Goal: Transaction & Acquisition: Purchase product/service

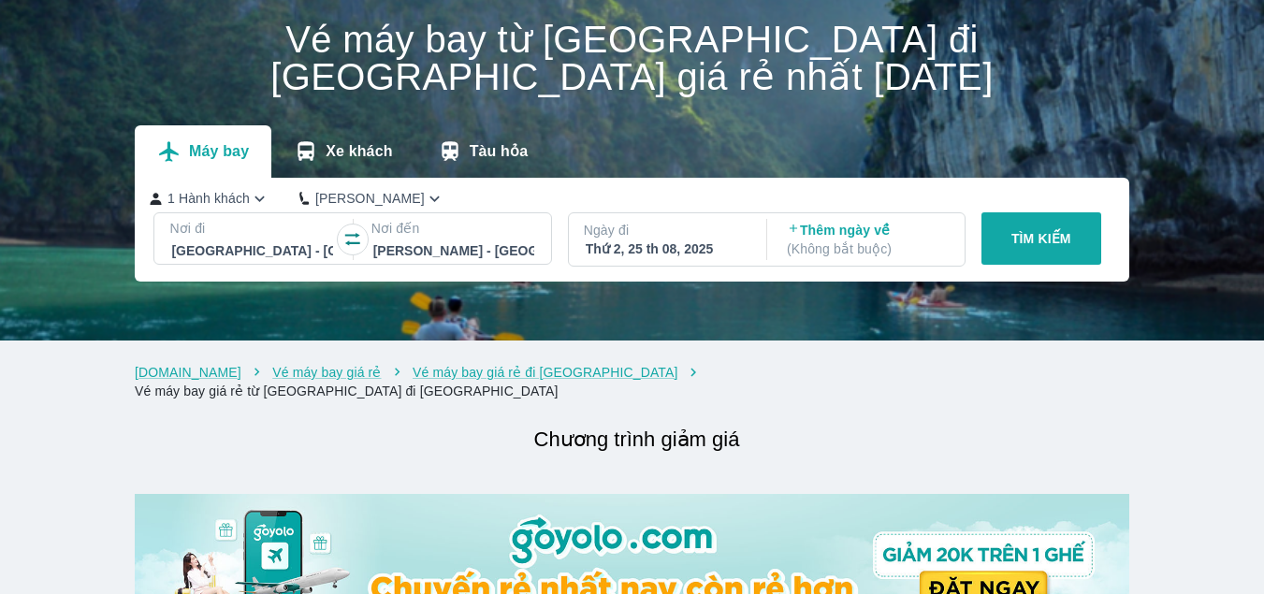
scroll to position [94, 0]
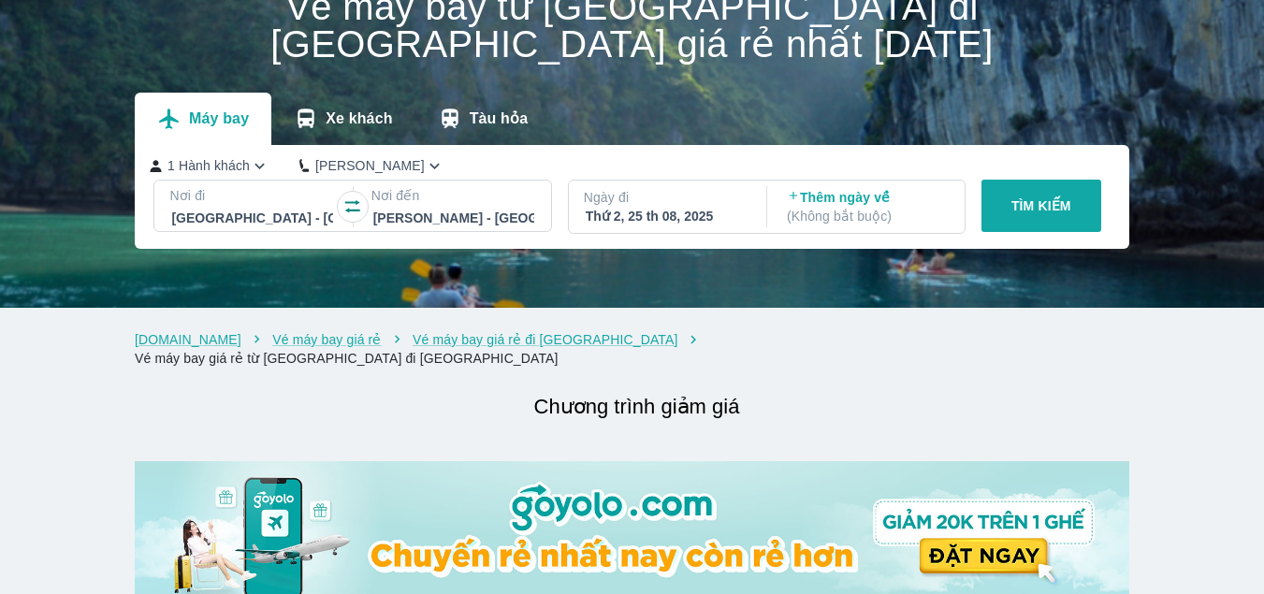
click at [636, 219] on div "Thứ 2, 25 th 08, 2025" at bounding box center [666, 216] width 161 height 19
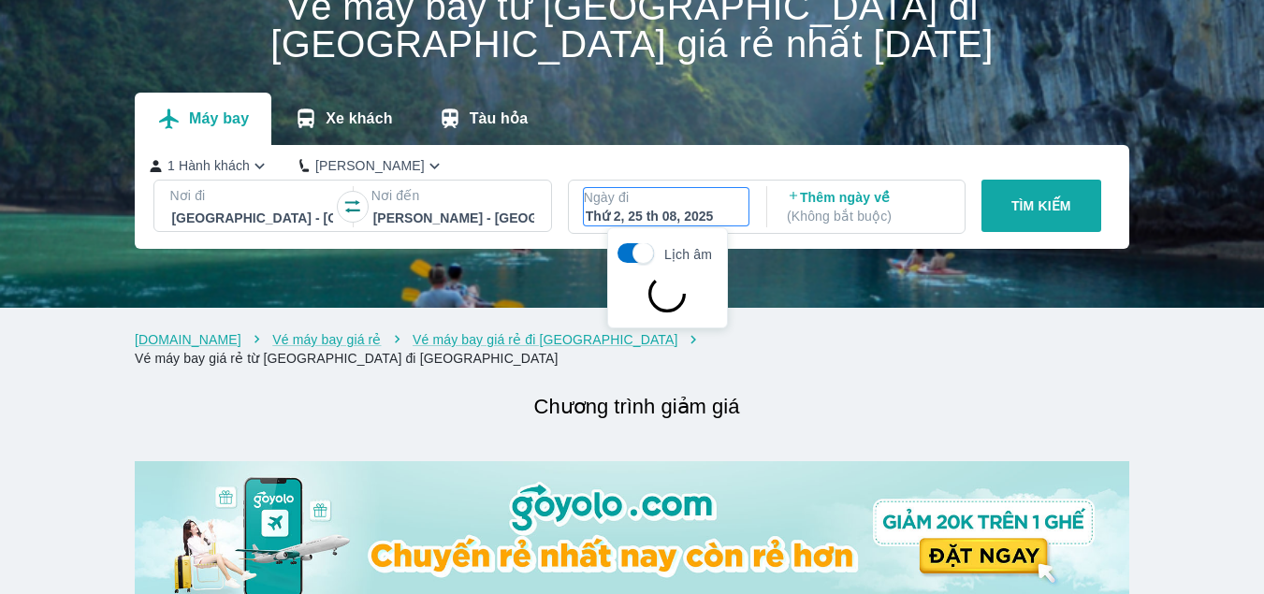
scroll to position [108, 0]
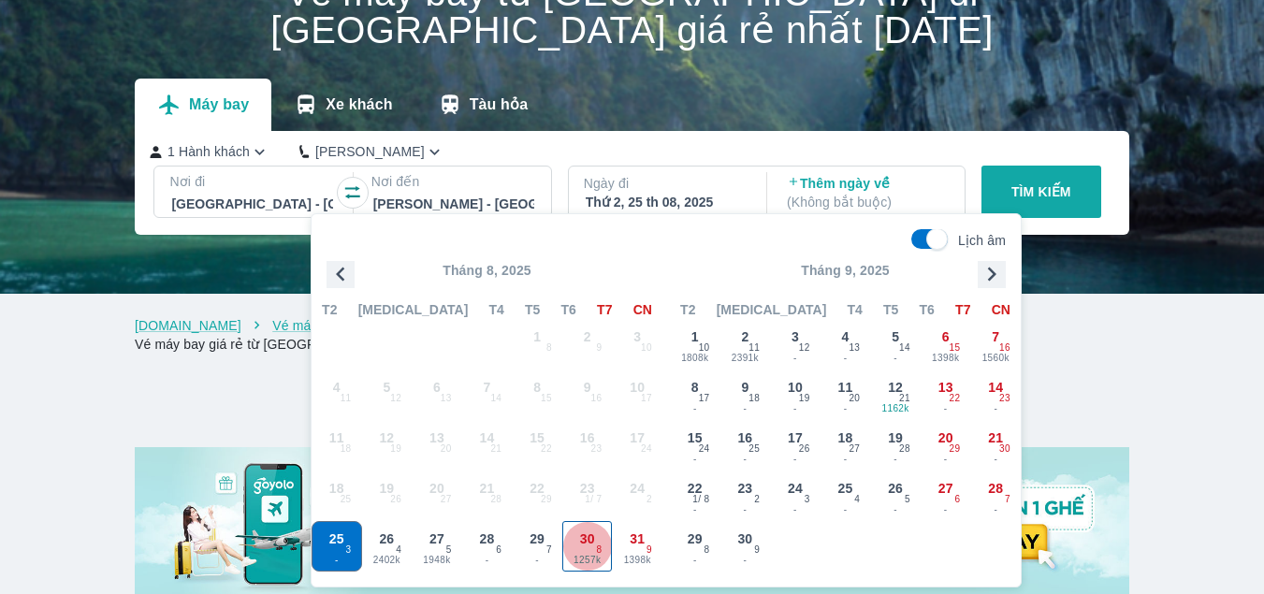
click at [583, 545] on span "30" at bounding box center [587, 538] width 15 height 19
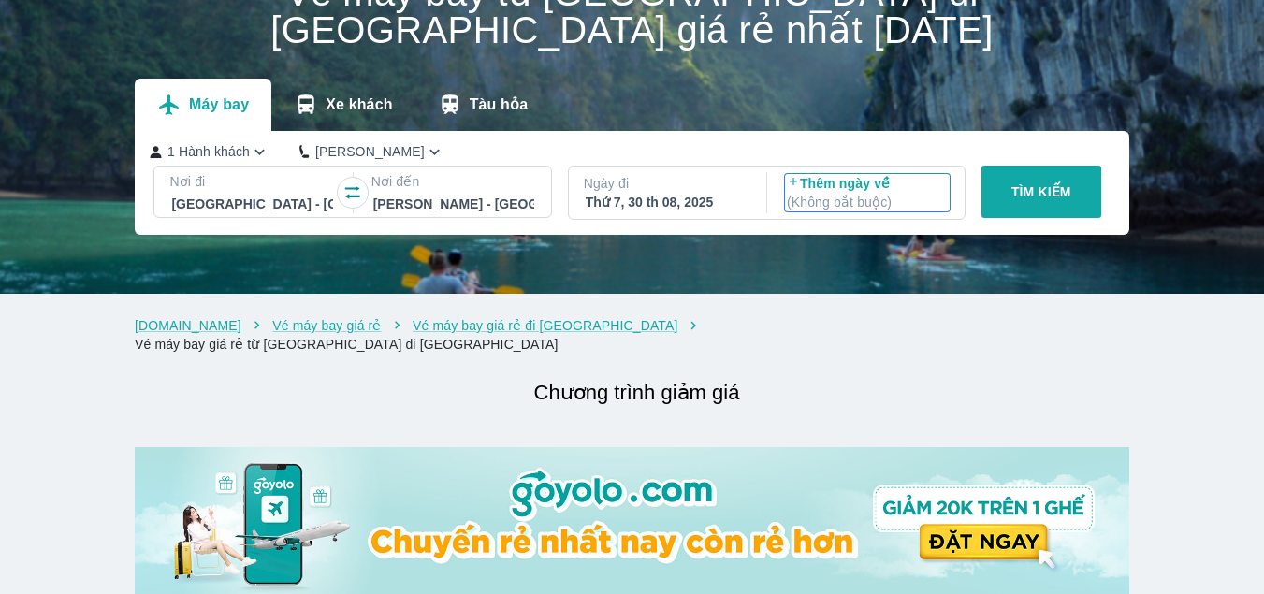
click at [827, 190] on p "Thêm ngày về ( Không bắt buộc )" at bounding box center [867, 192] width 161 height 37
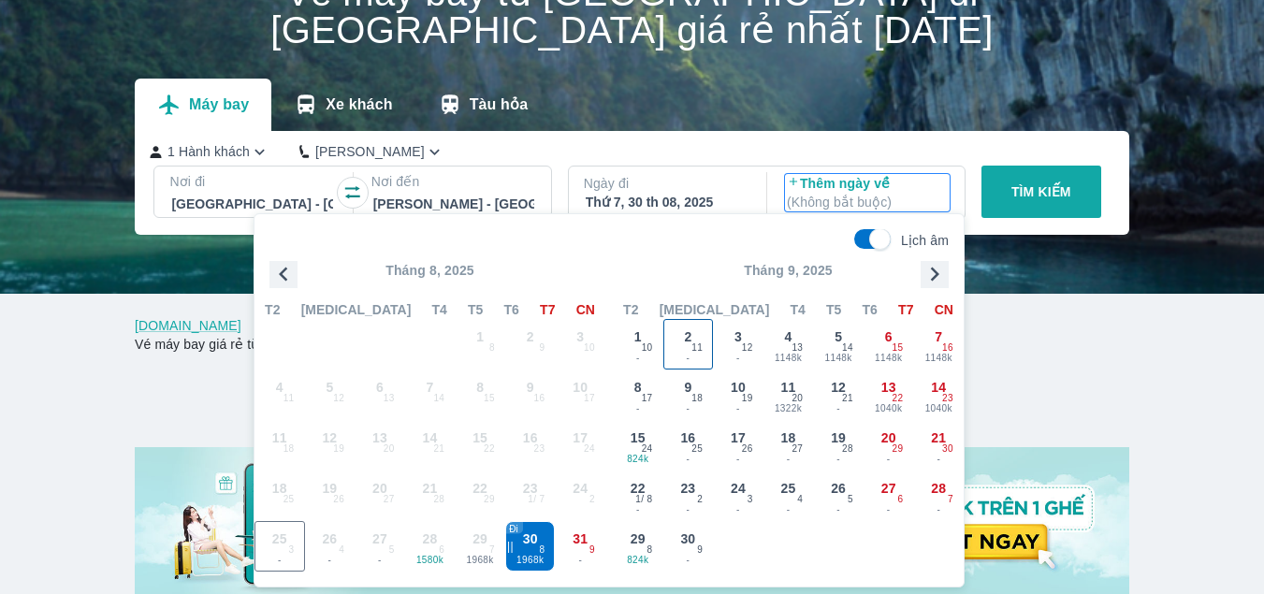
click at [690, 345] on span "2" at bounding box center [687, 336] width 7 height 19
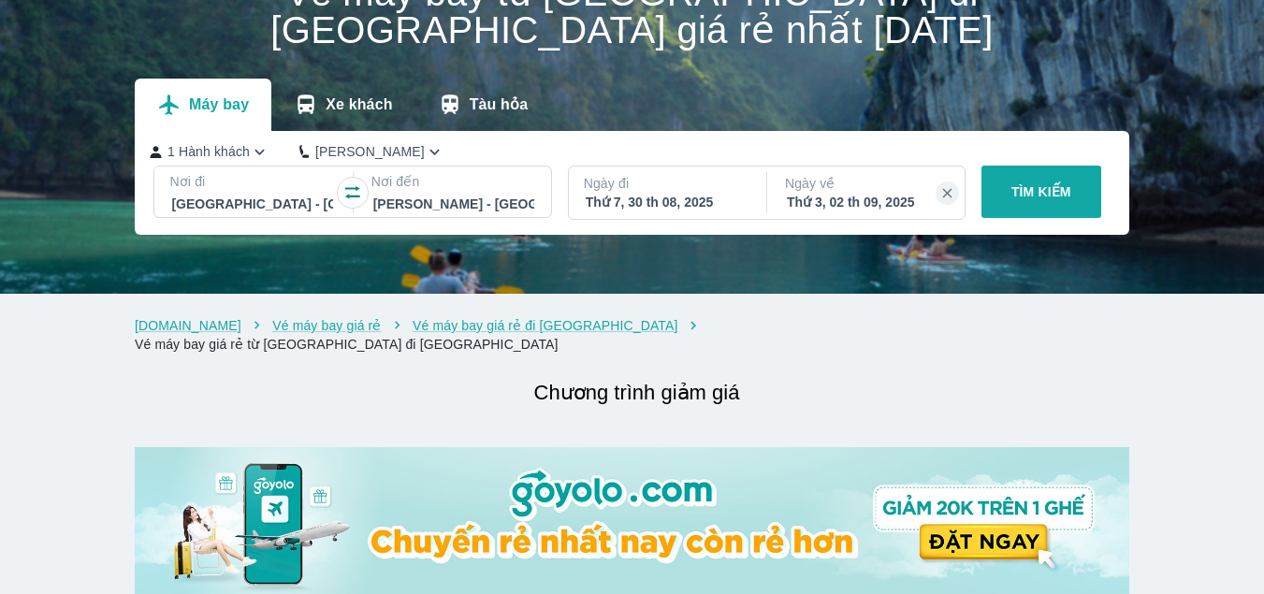
click at [1044, 186] on p "TÌM KIẾM" at bounding box center [1041, 191] width 60 height 19
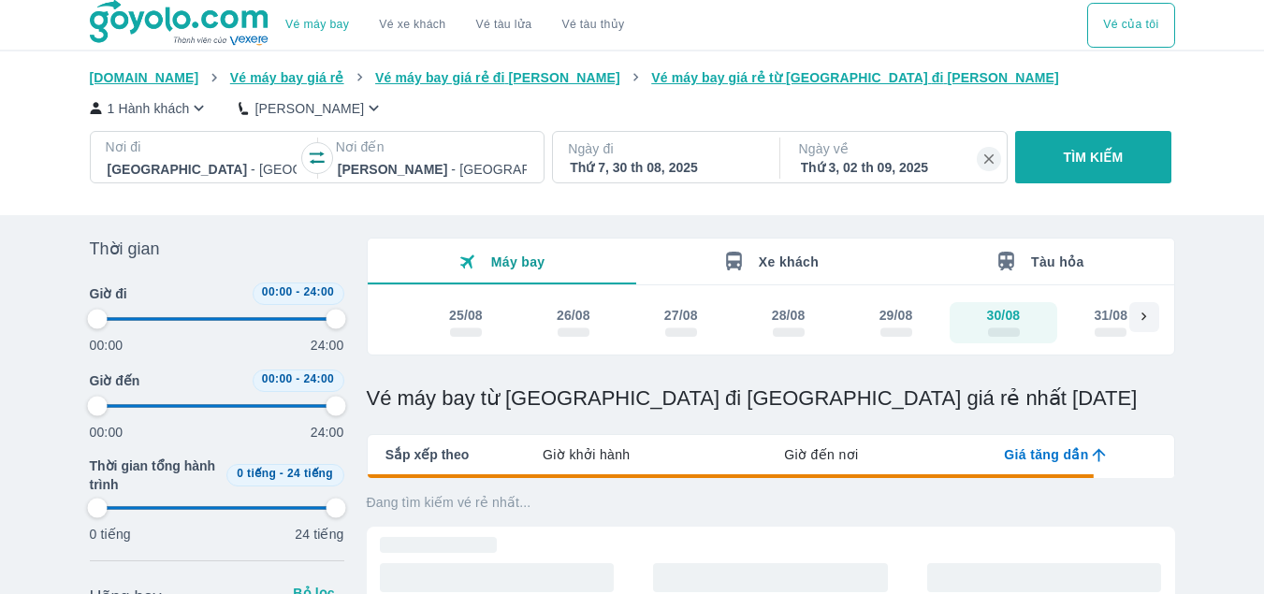
type input "97.9166666666667"
checkbox input "true"
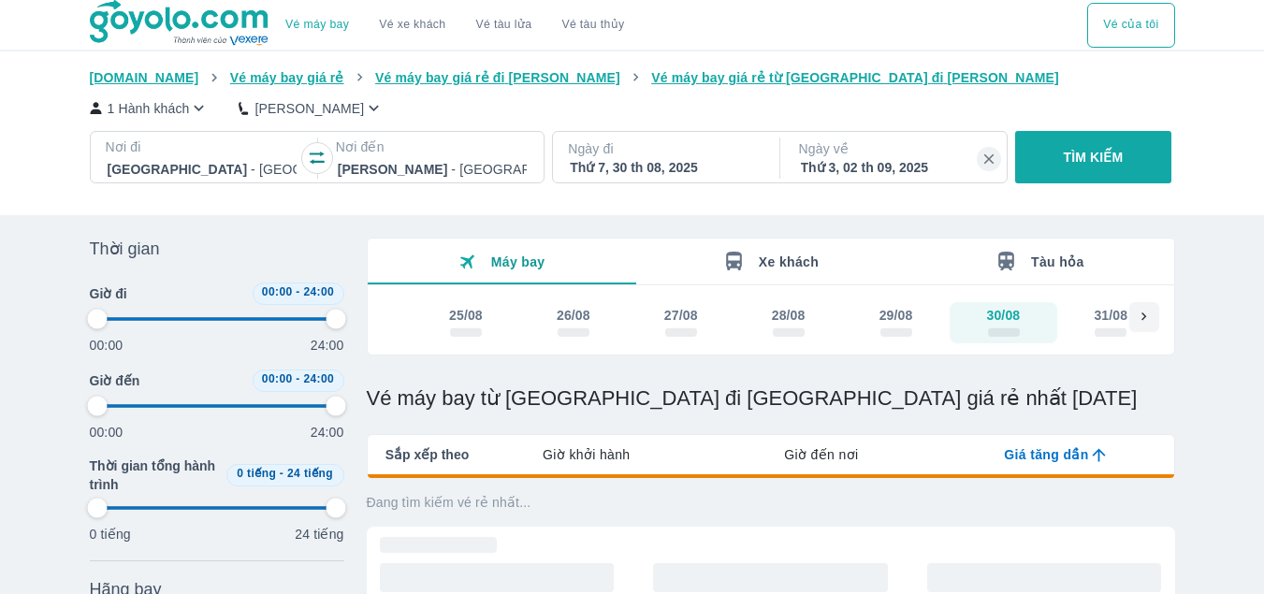
type input "97.9166666666667"
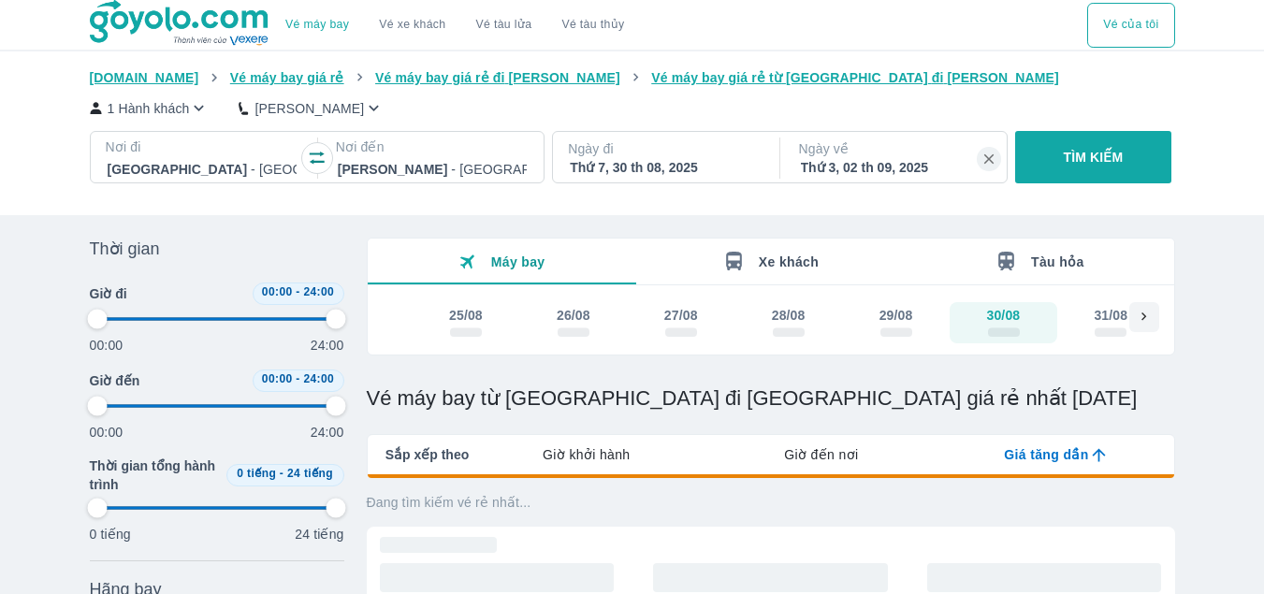
type input "97.9166666666667"
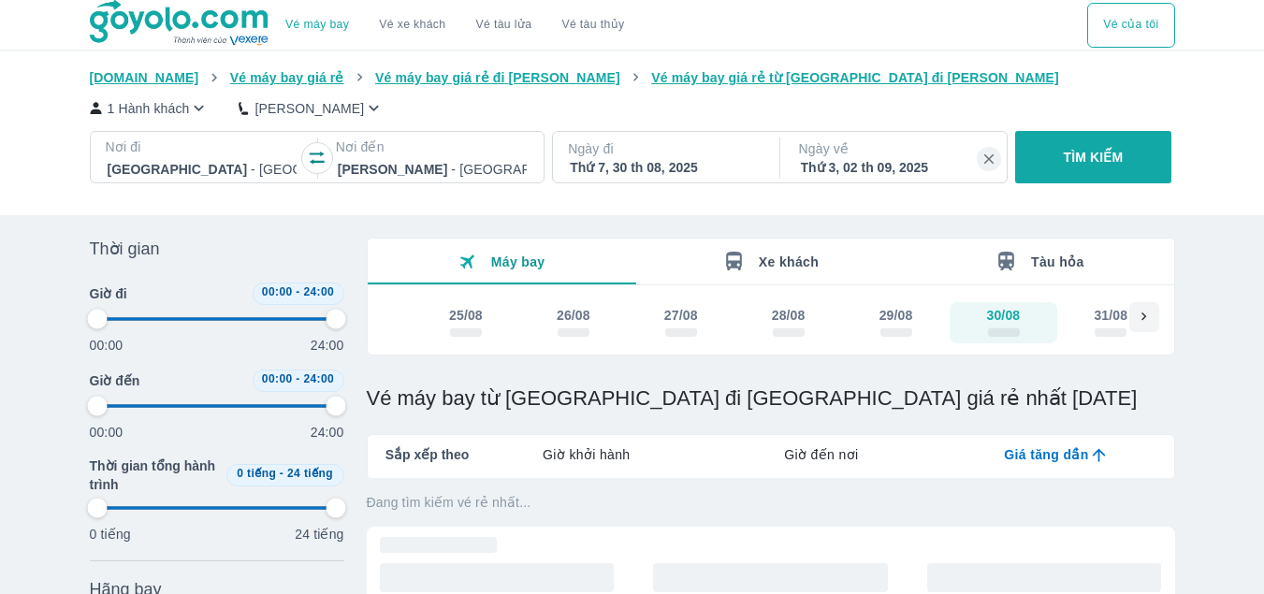
type input "97.9166666666667"
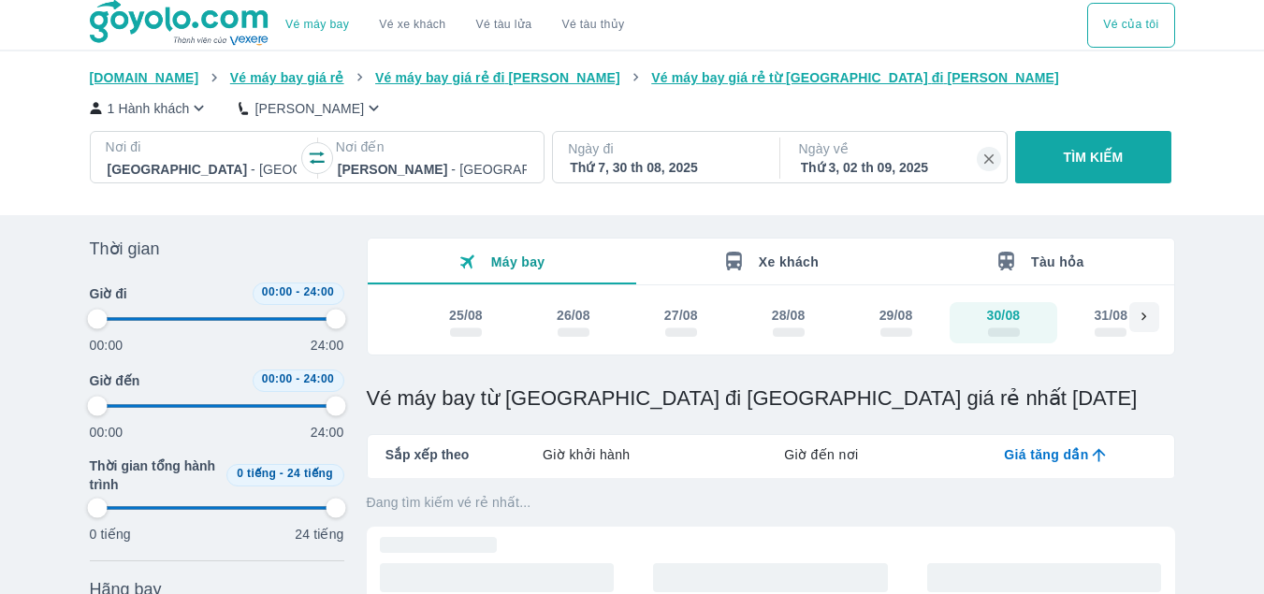
type input "97.9166666666667"
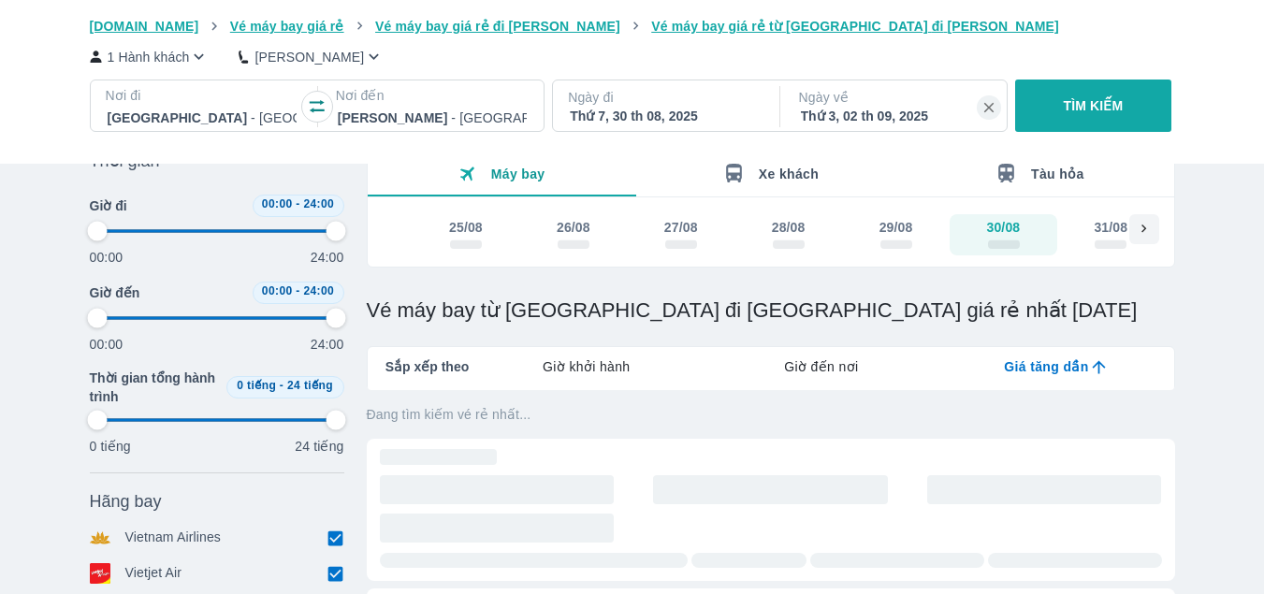
type input "97.9166666666667"
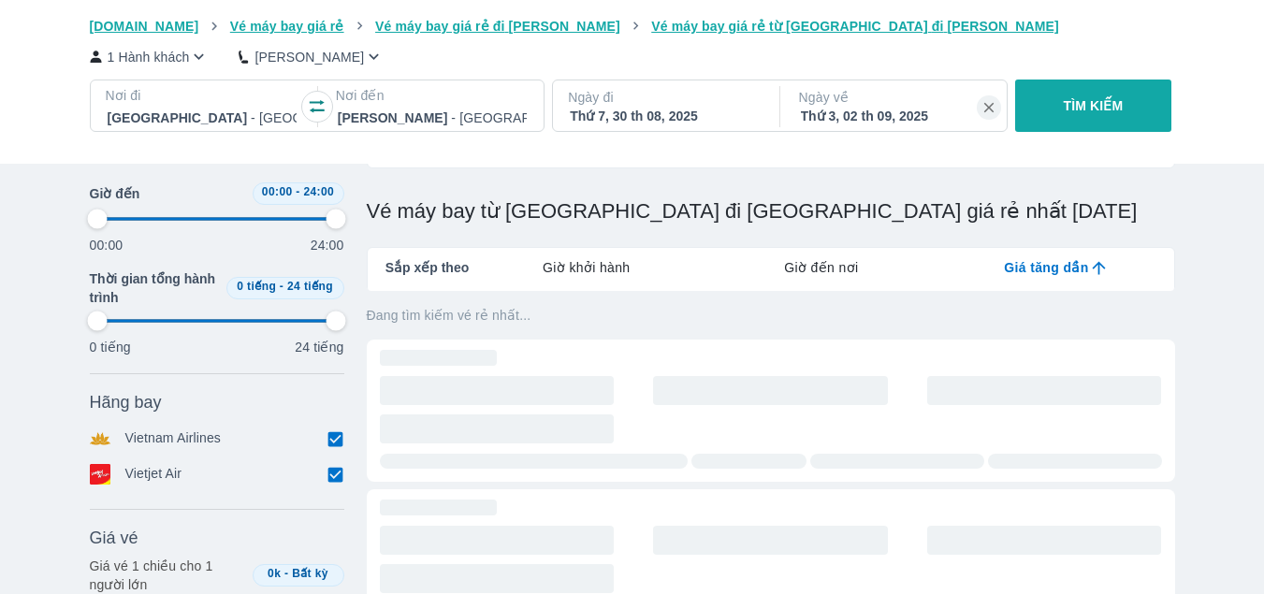
type input "97.9166666666667"
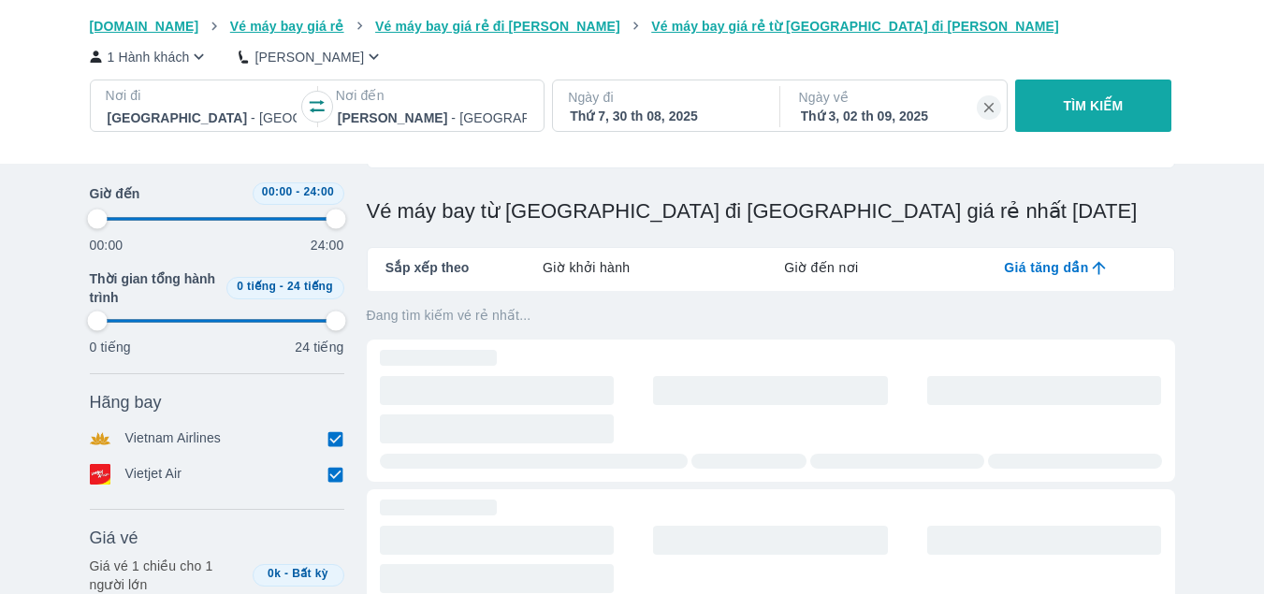
type input "97.9166666666667"
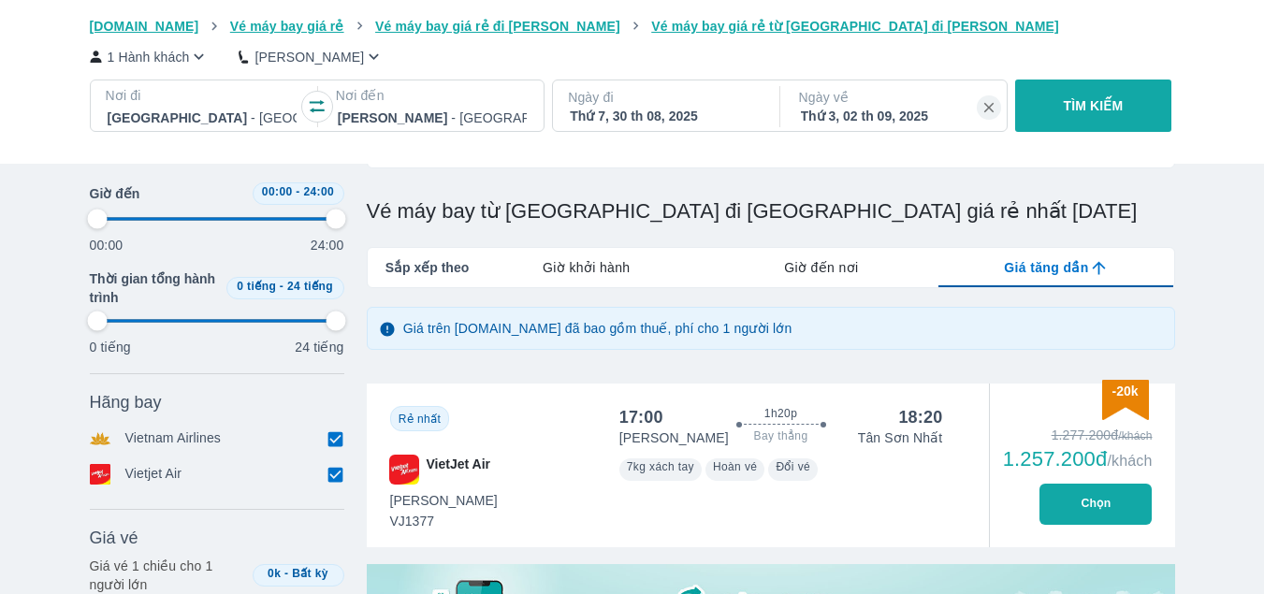
type input "97.9166666666667"
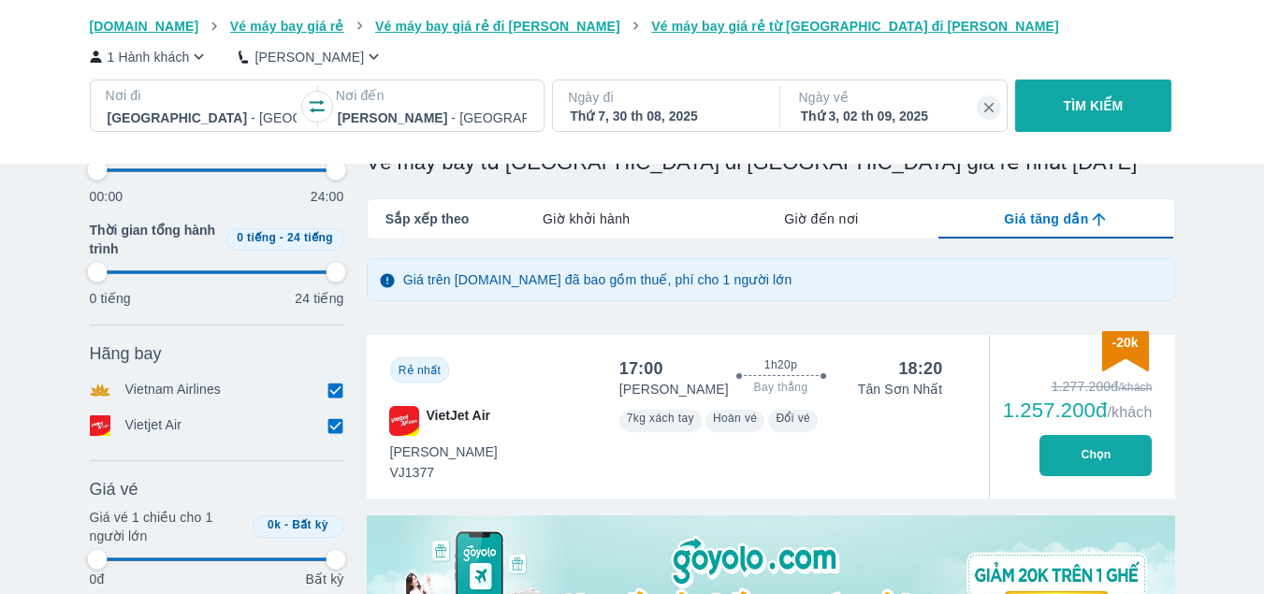
type input "97.9166666666667"
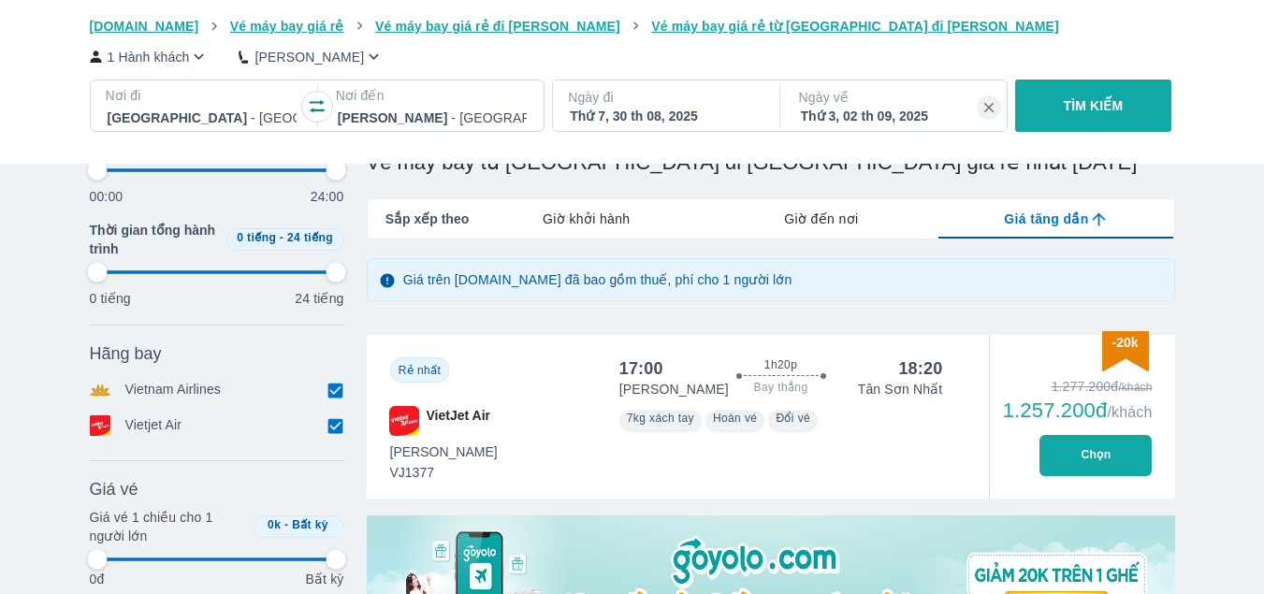
type input "97.9166666666667"
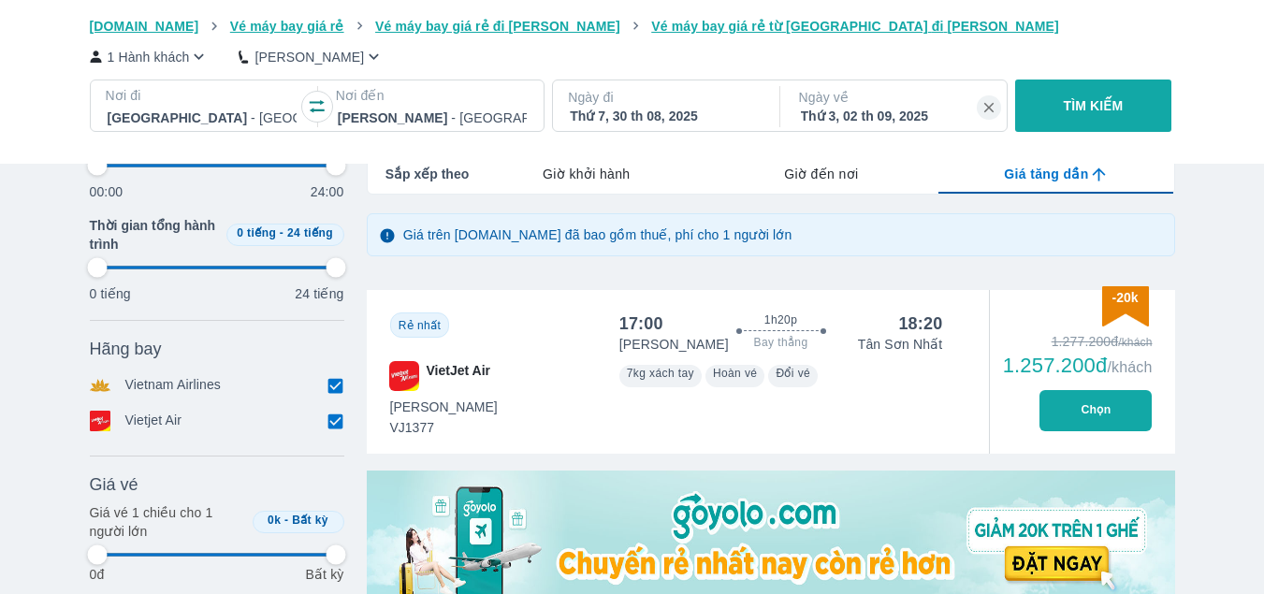
type input "97.9166666666667"
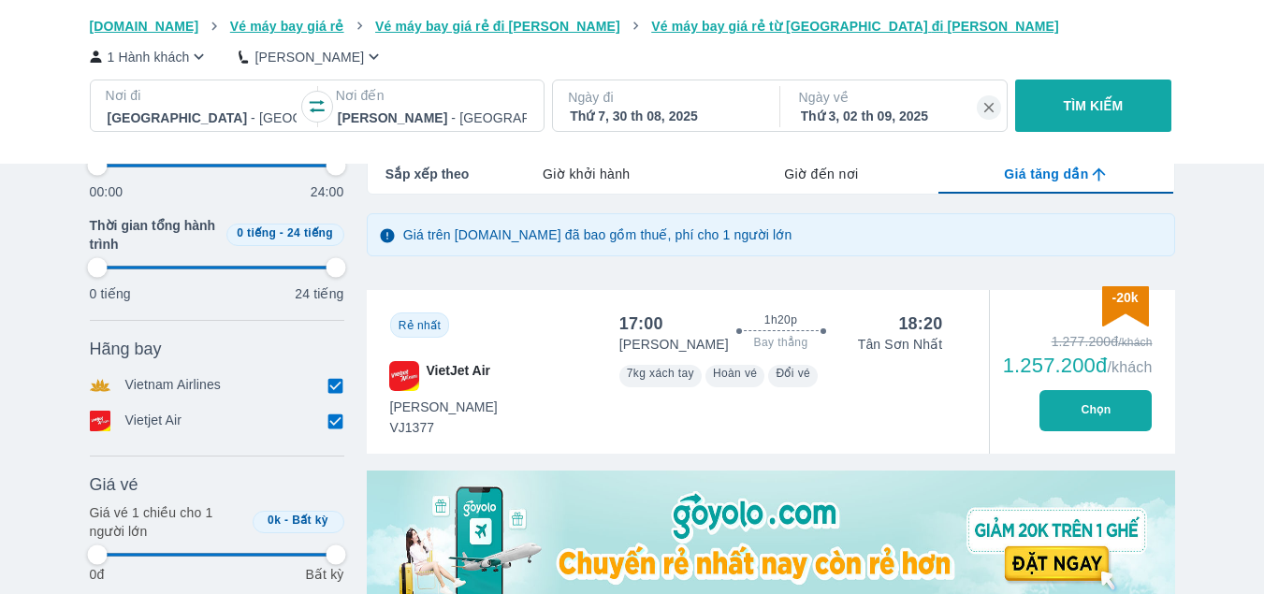
type input "97.9166666666667"
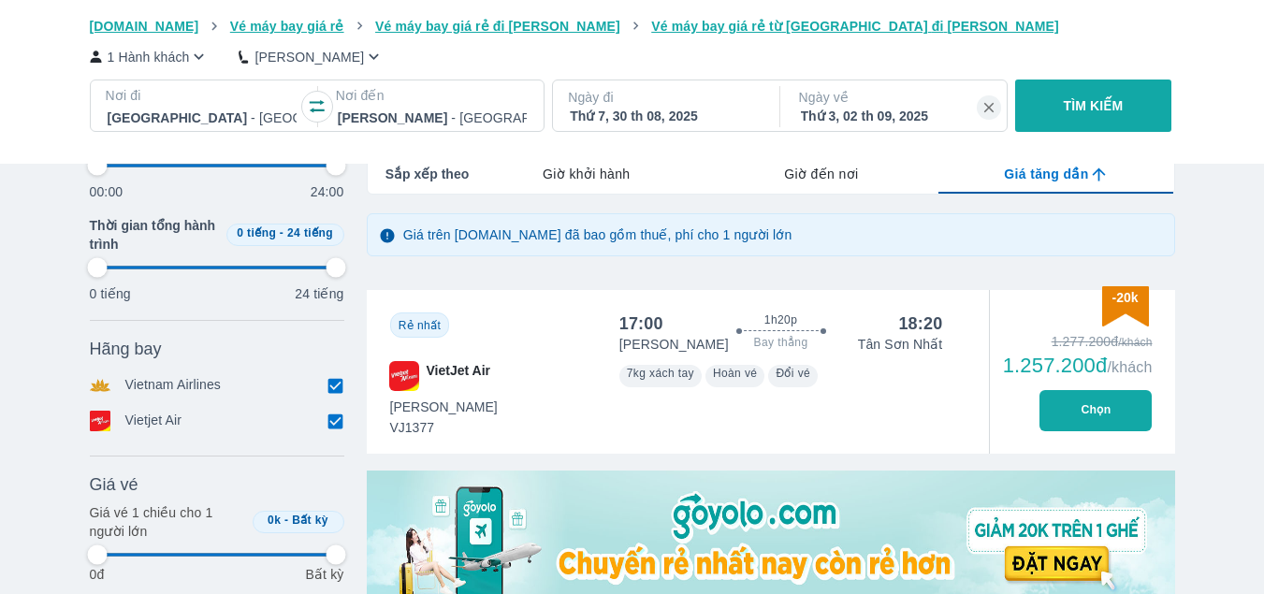
type input "97.9166666666667"
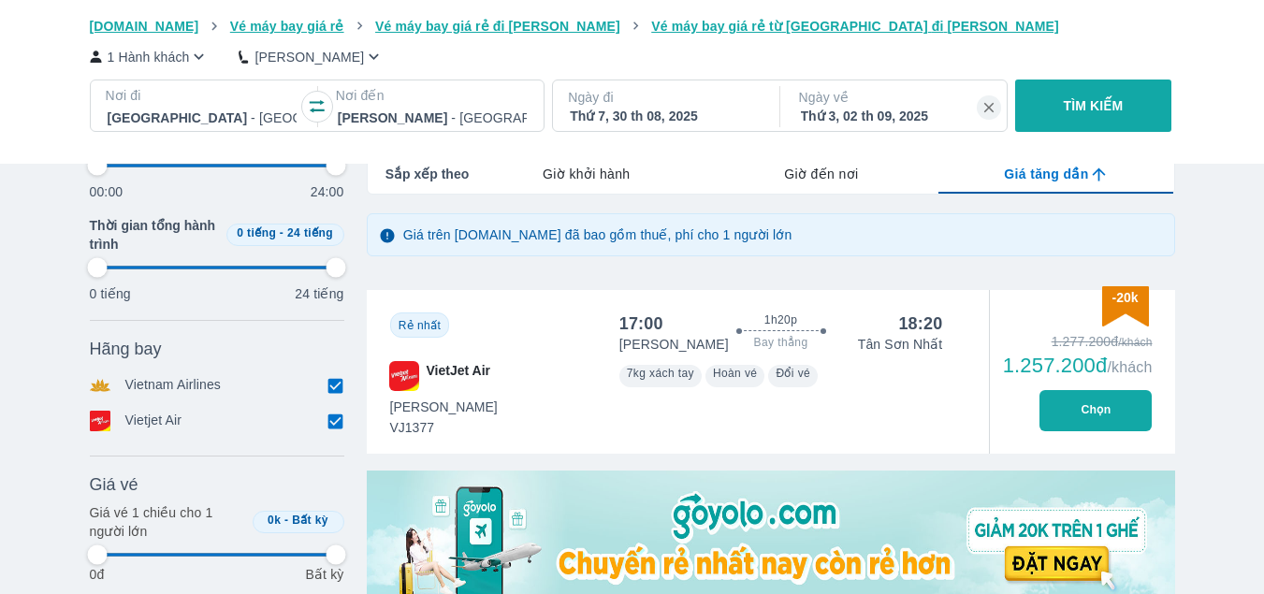
type input "97.9166666666667"
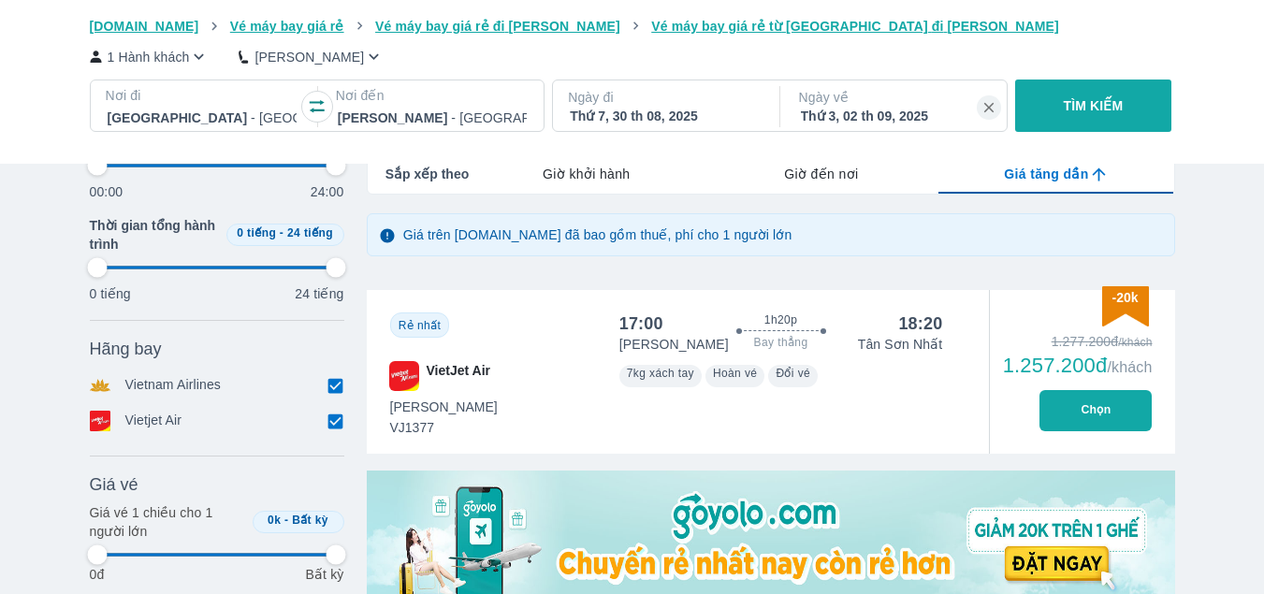
type input "97.9166666666667"
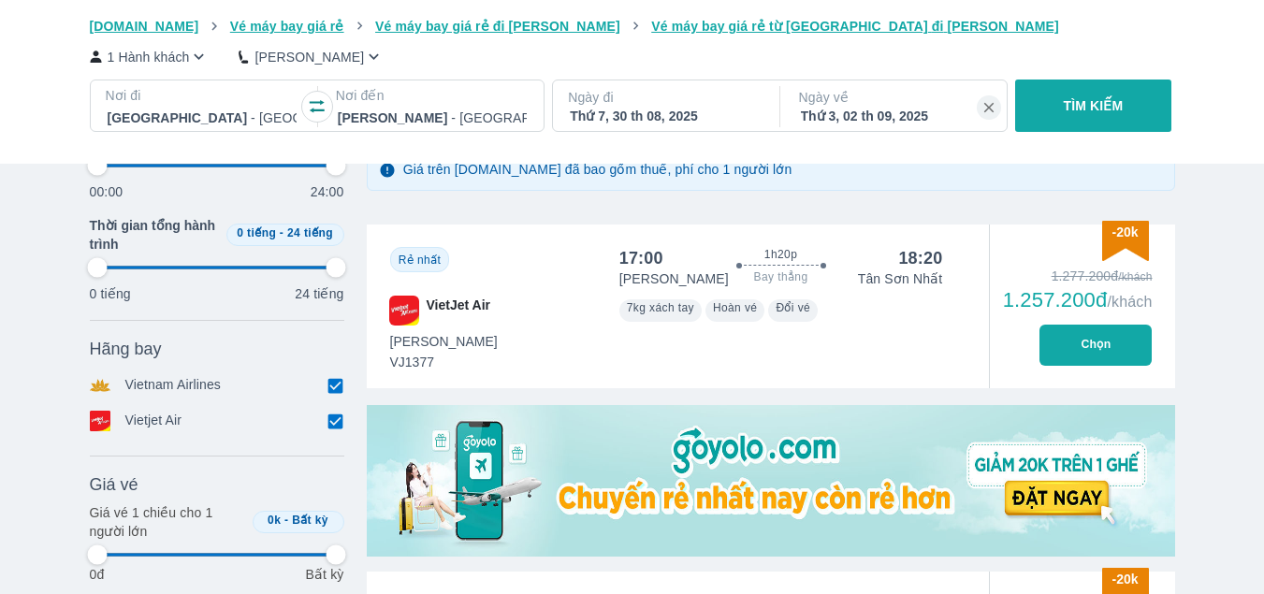
scroll to position [468, 0]
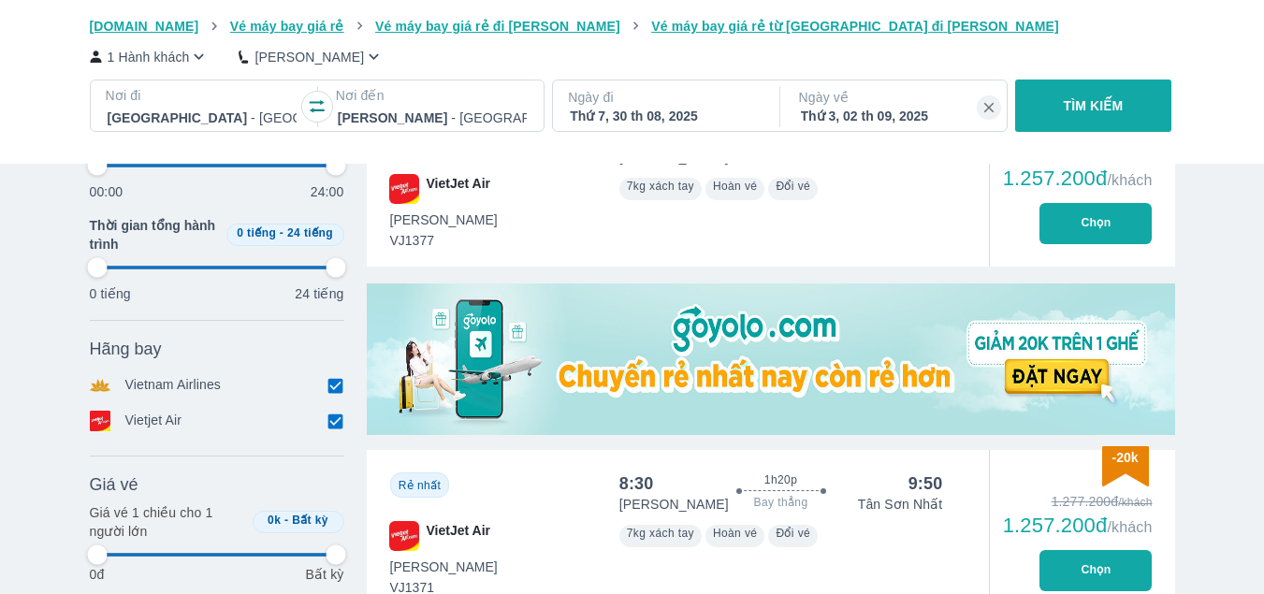
type input "97.9166666666667"
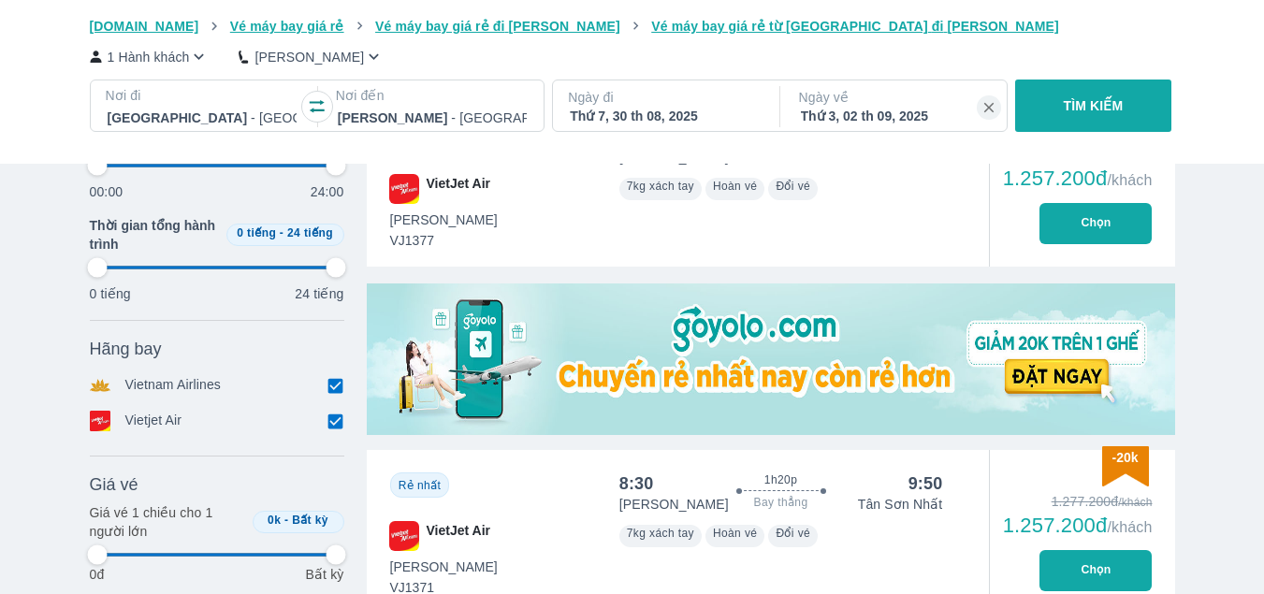
type input "97.9166666666667"
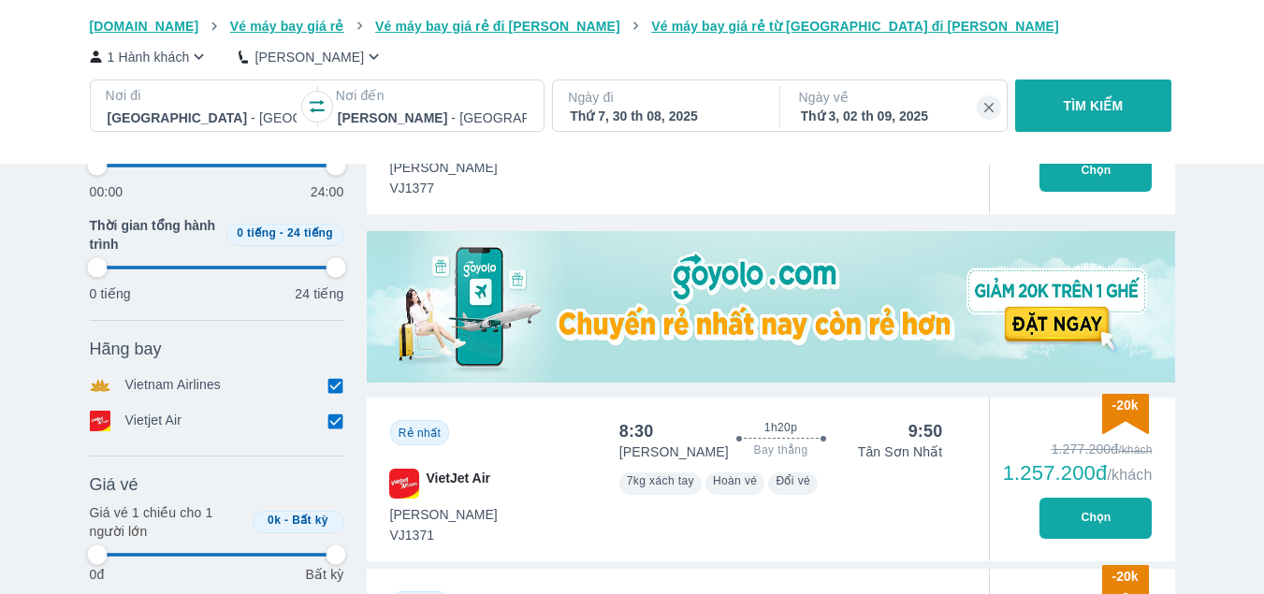
scroll to position [561, 0]
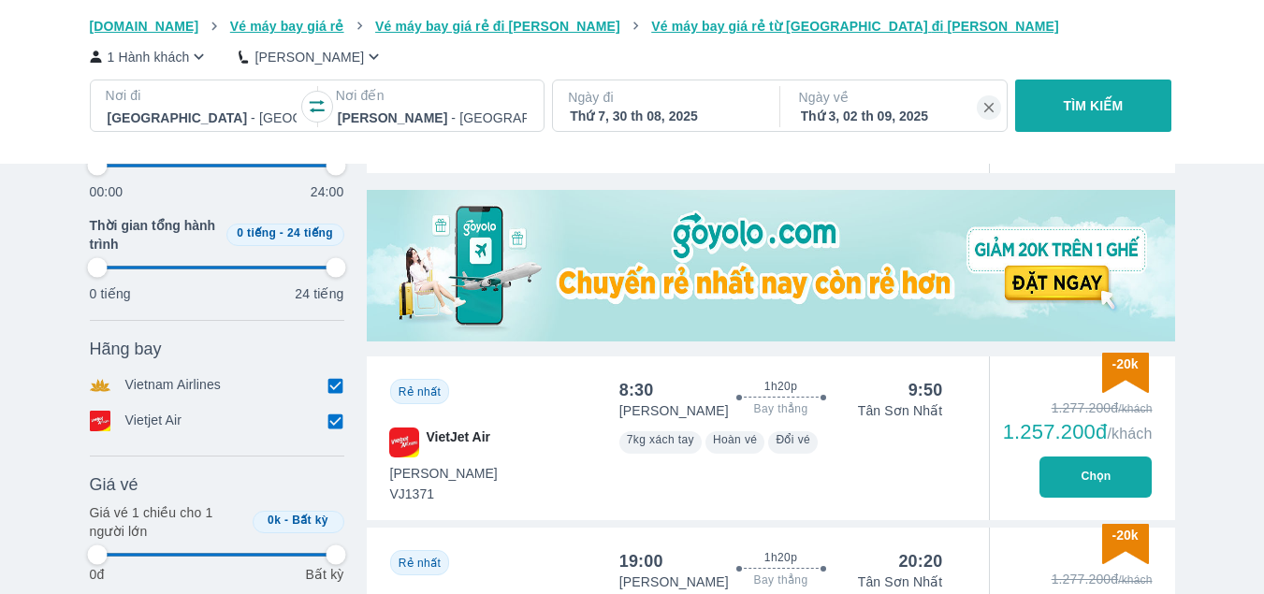
type input "97.9166666666667"
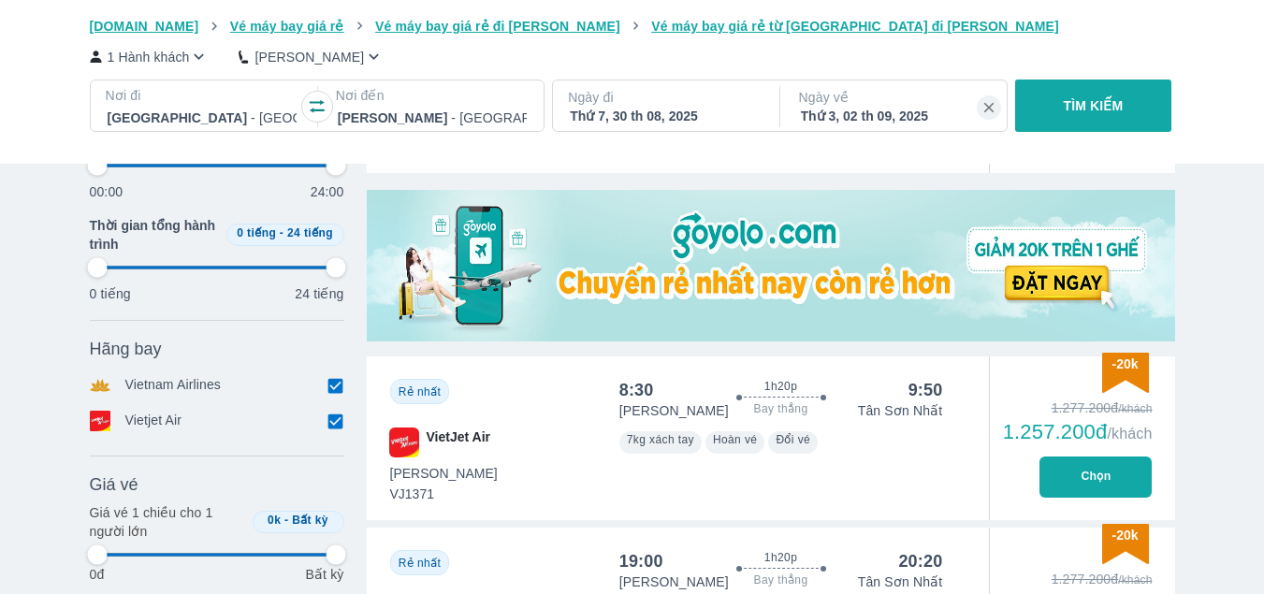
type input "97.9166666666667"
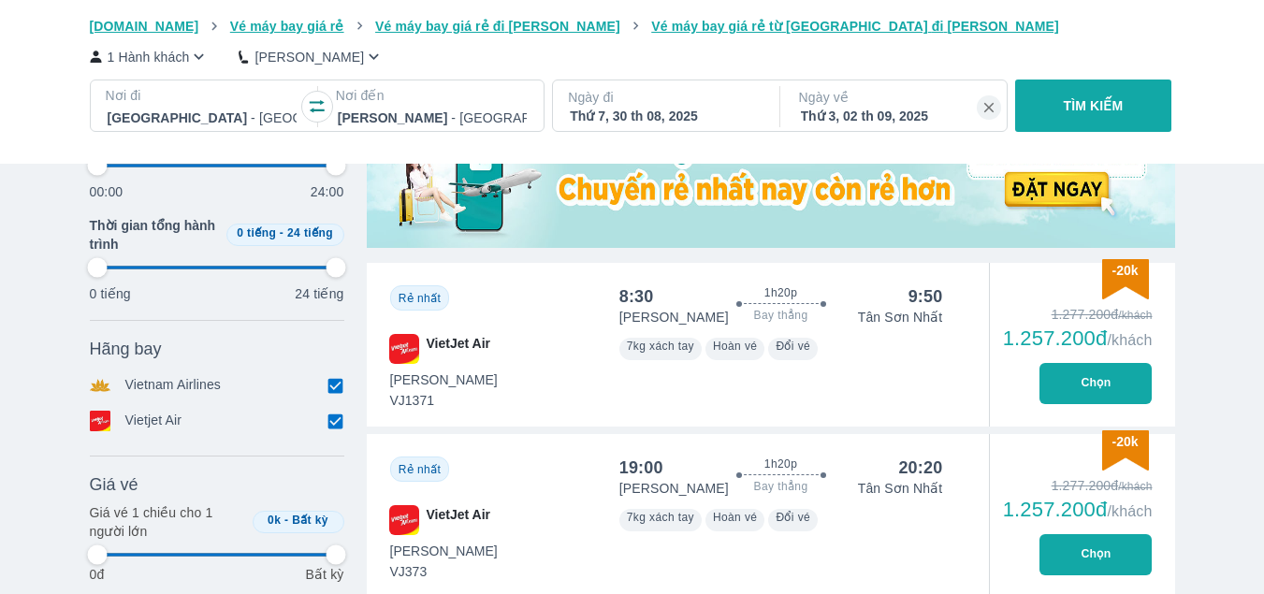
type input "97.9166666666667"
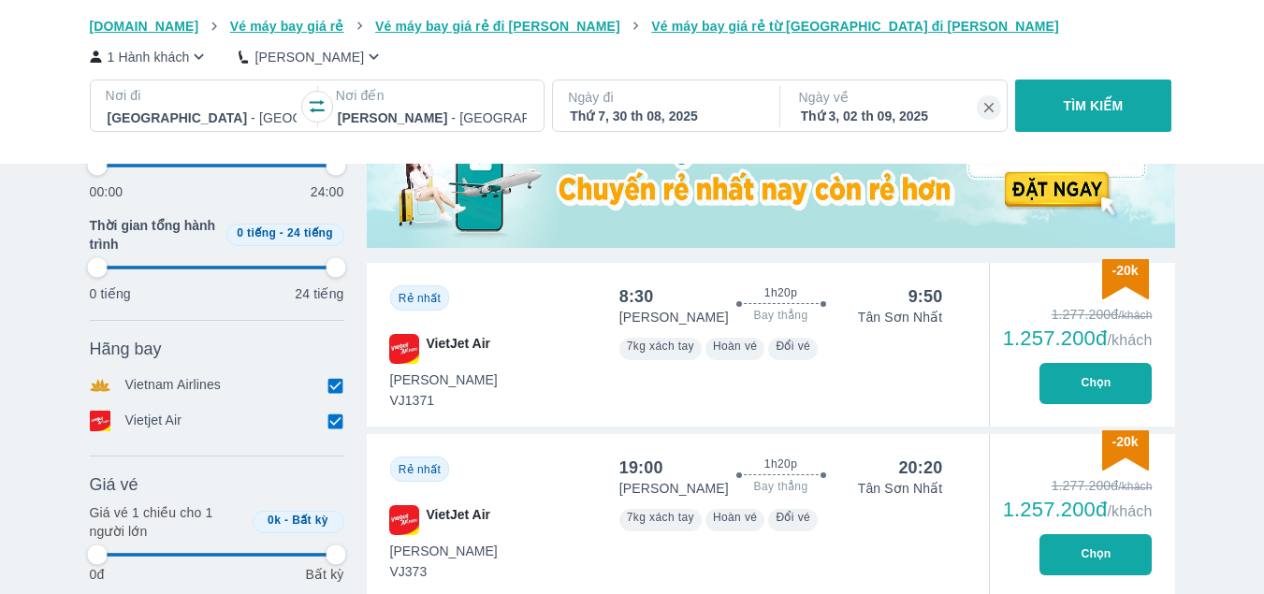
type input "97.9166666666667"
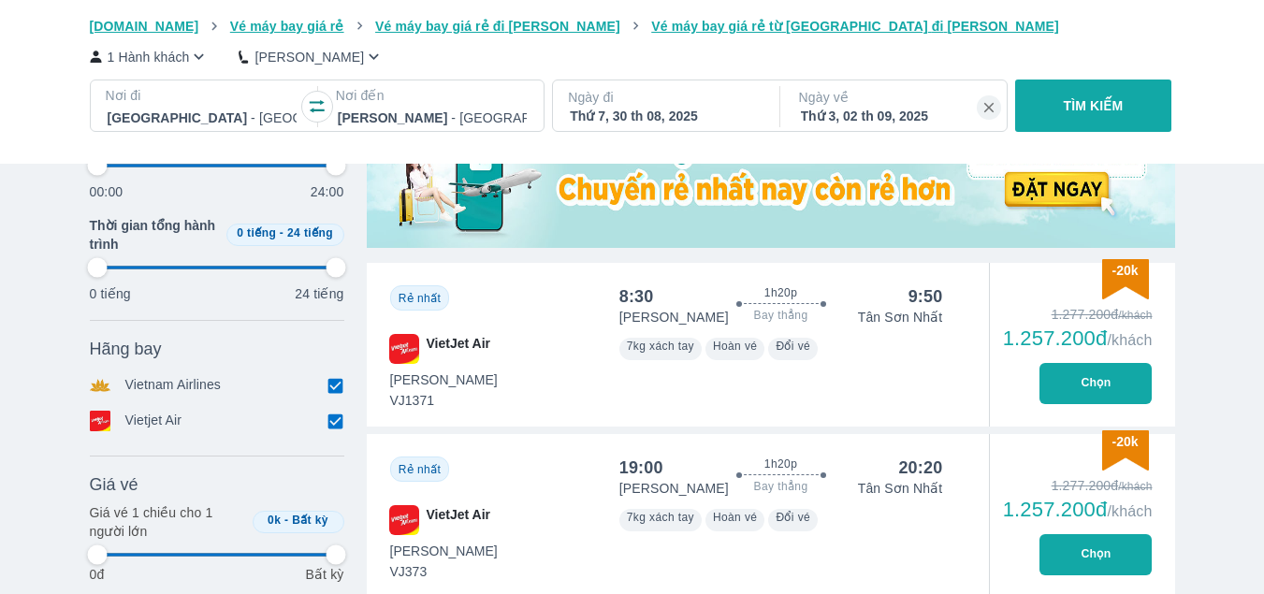
type input "97.9166666666667"
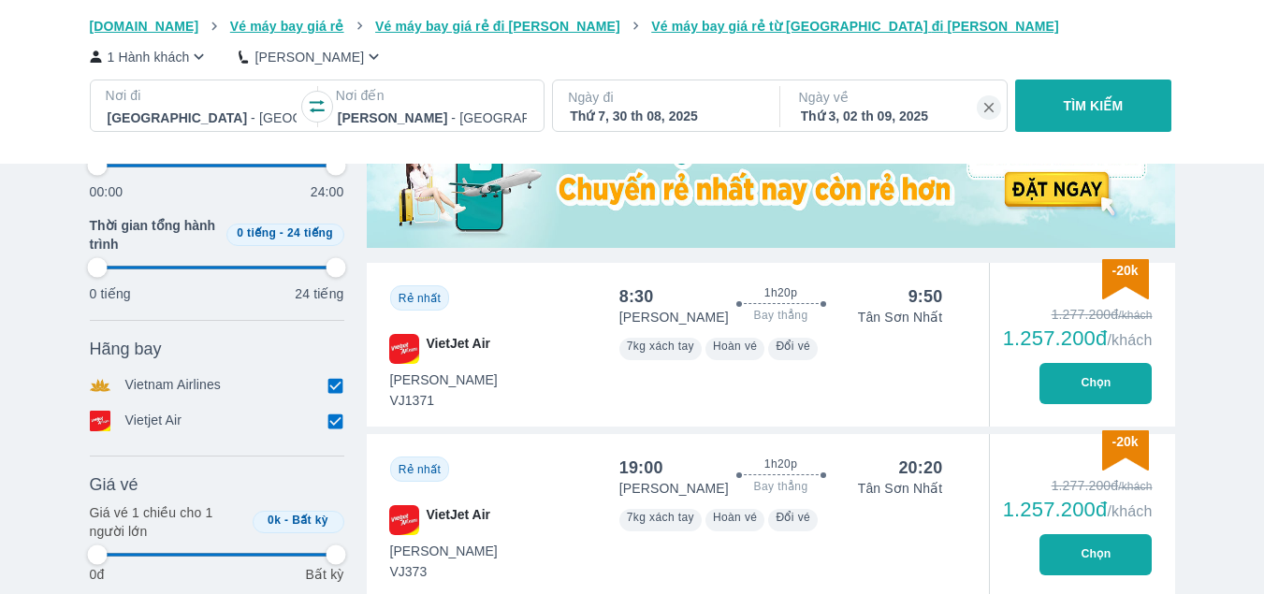
type input "97.9166666666667"
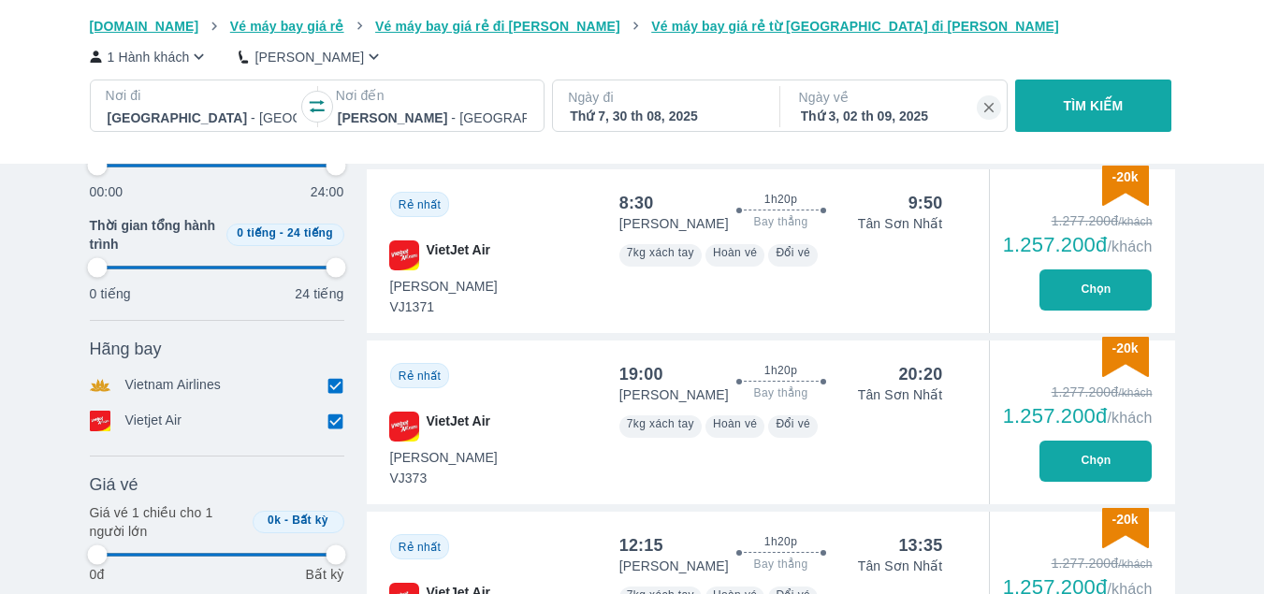
type input "97.9166666666667"
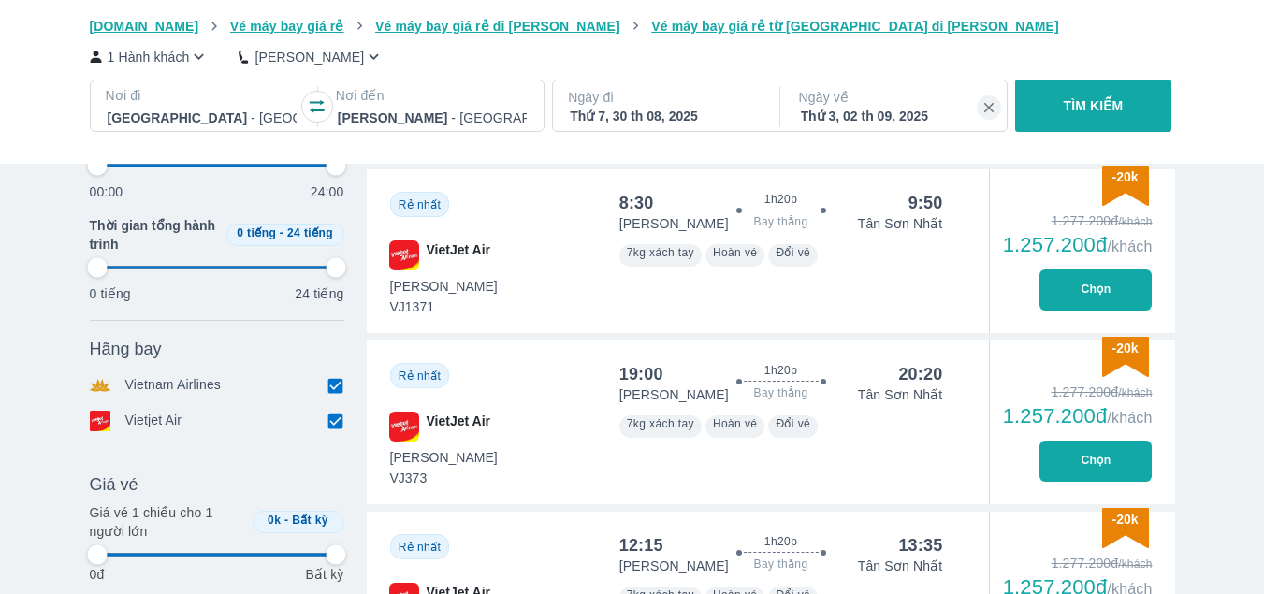
type input "97.9166666666667"
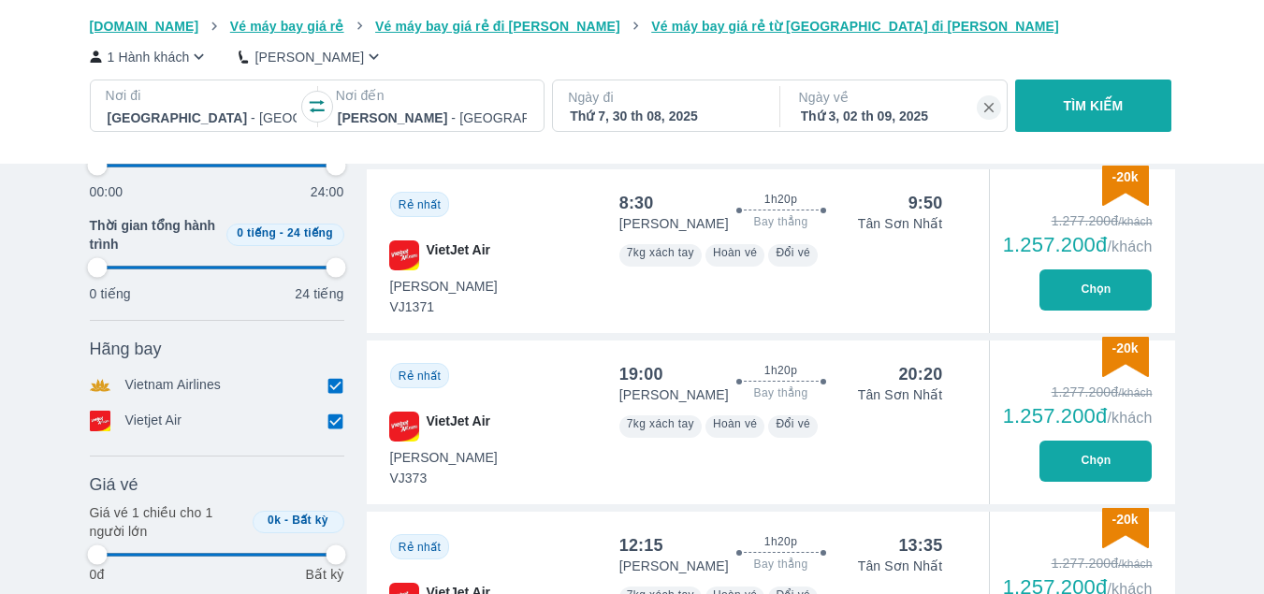
type input "97.9166666666667"
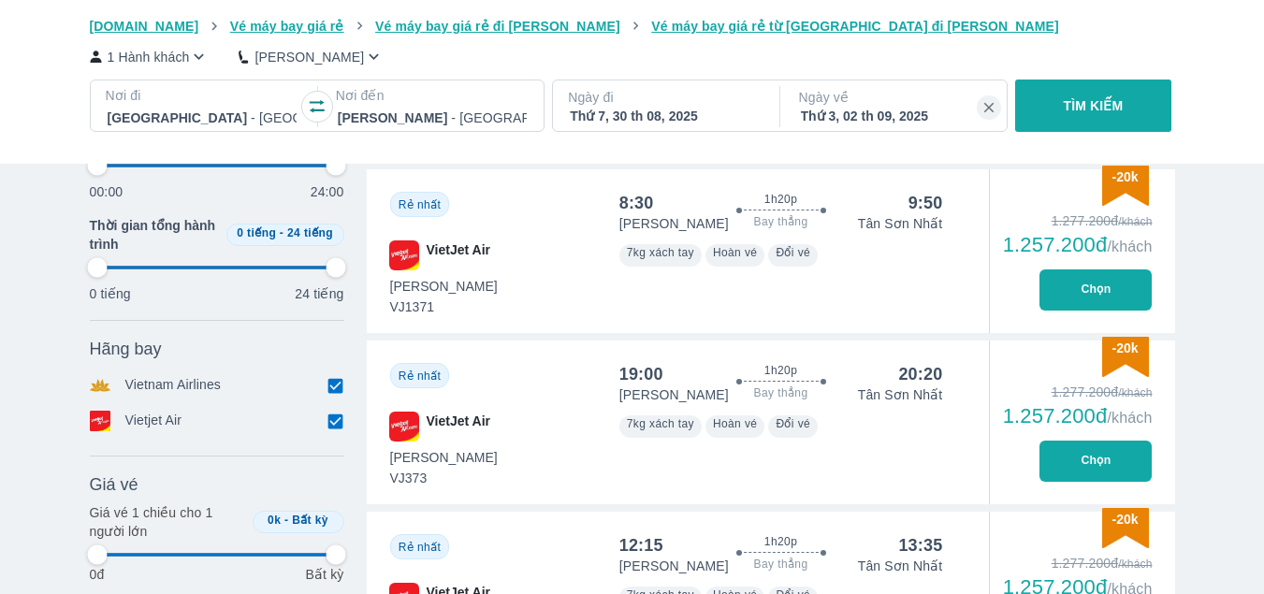
type input "97.9166666666667"
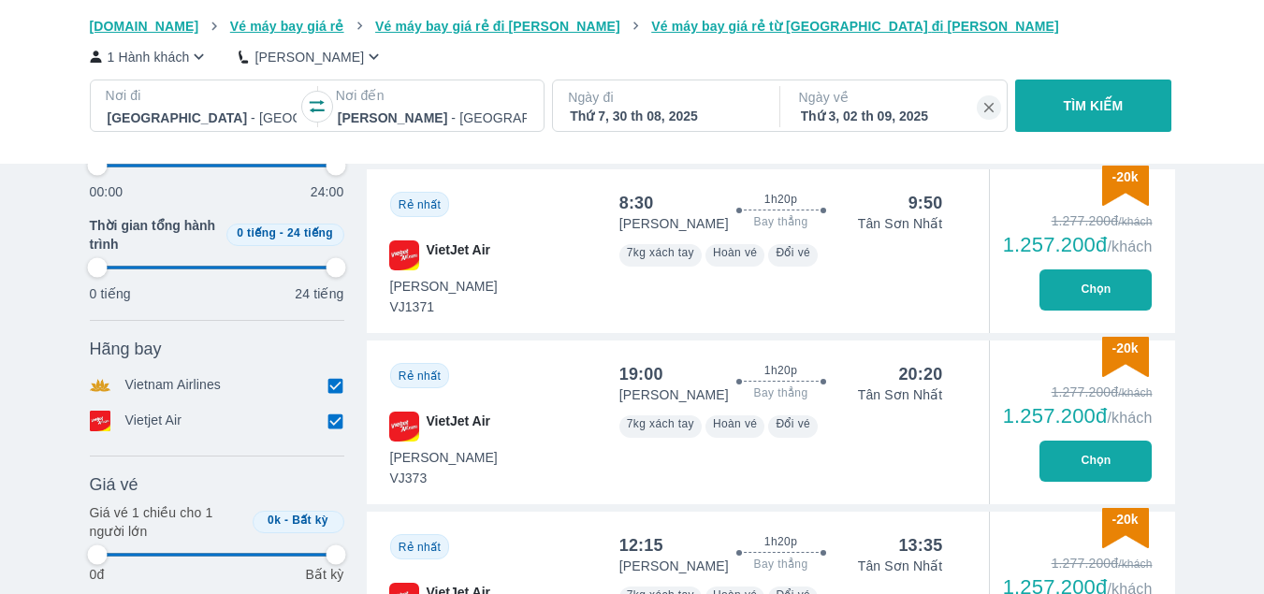
type input "97.9166666666667"
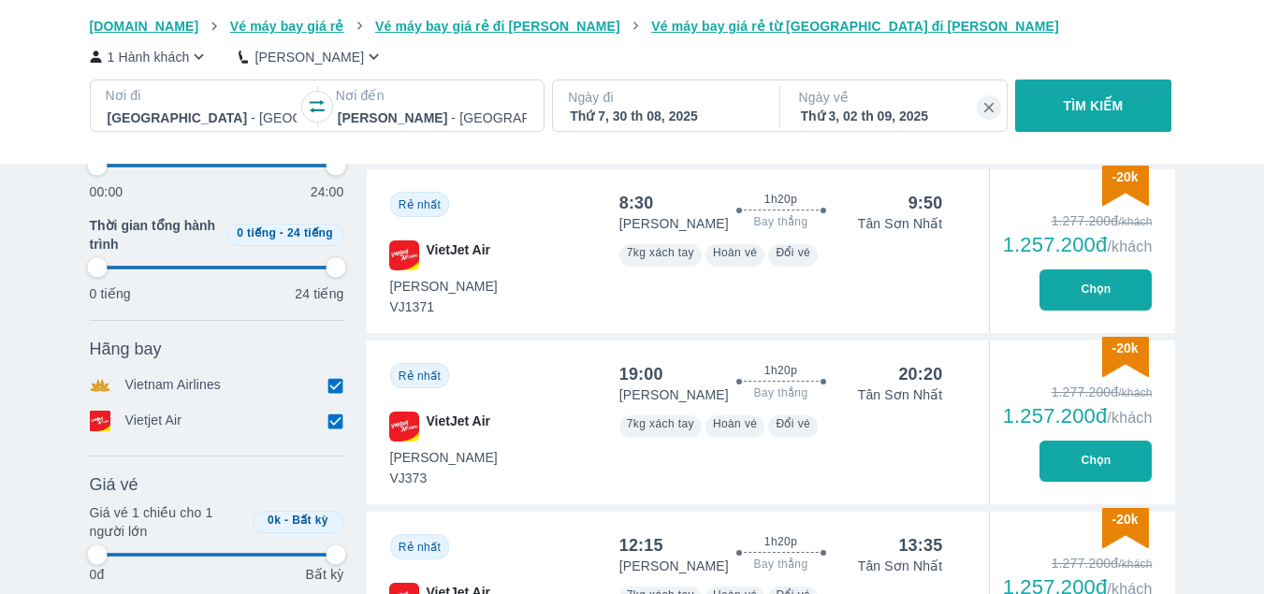
type input "97.9166666666667"
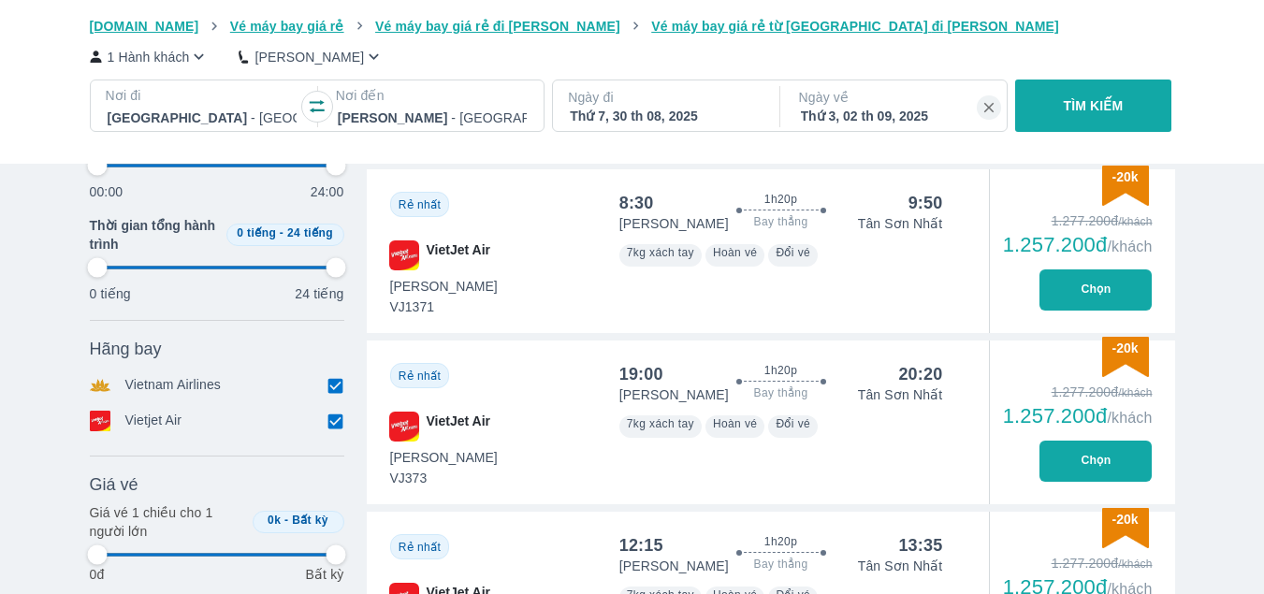
type input "97.9166666666667"
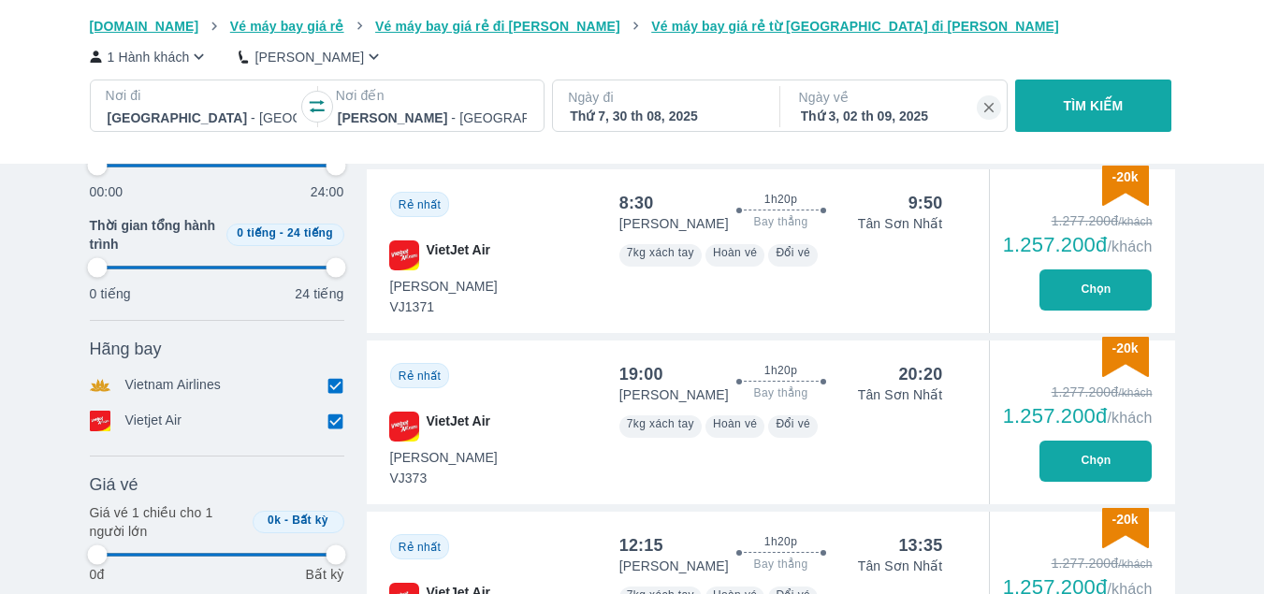
type input "97.9166666666667"
click at [1106, 289] on button "Chọn" at bounding box center [1095, 289] width 112 height 41
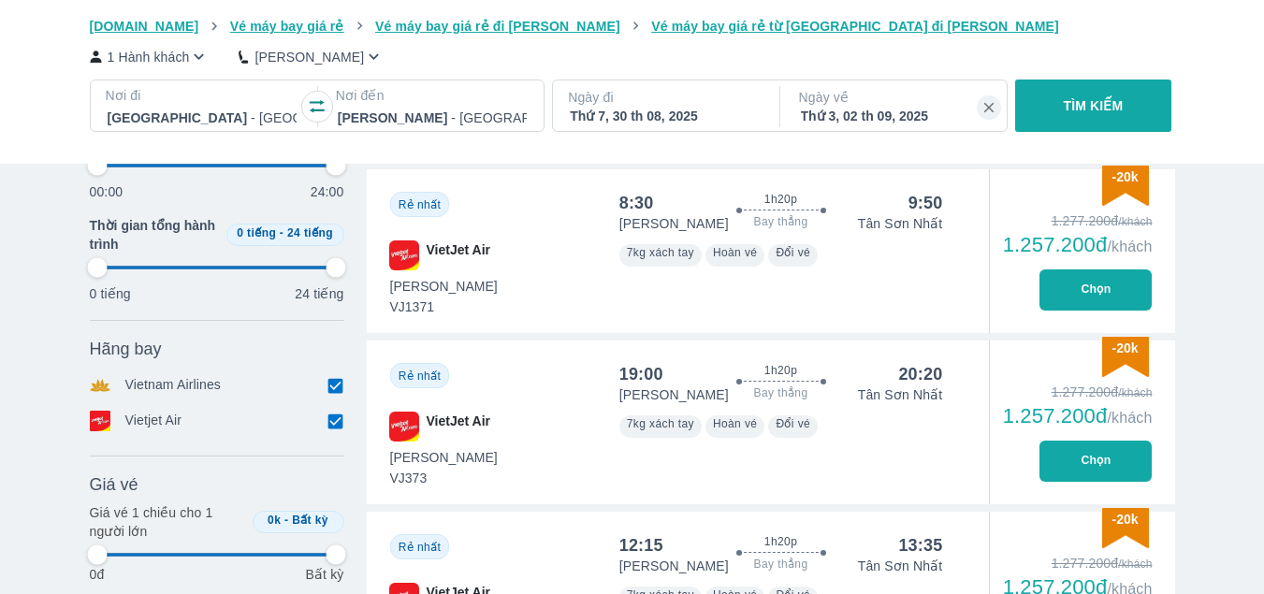
type input "97.9166666666667"
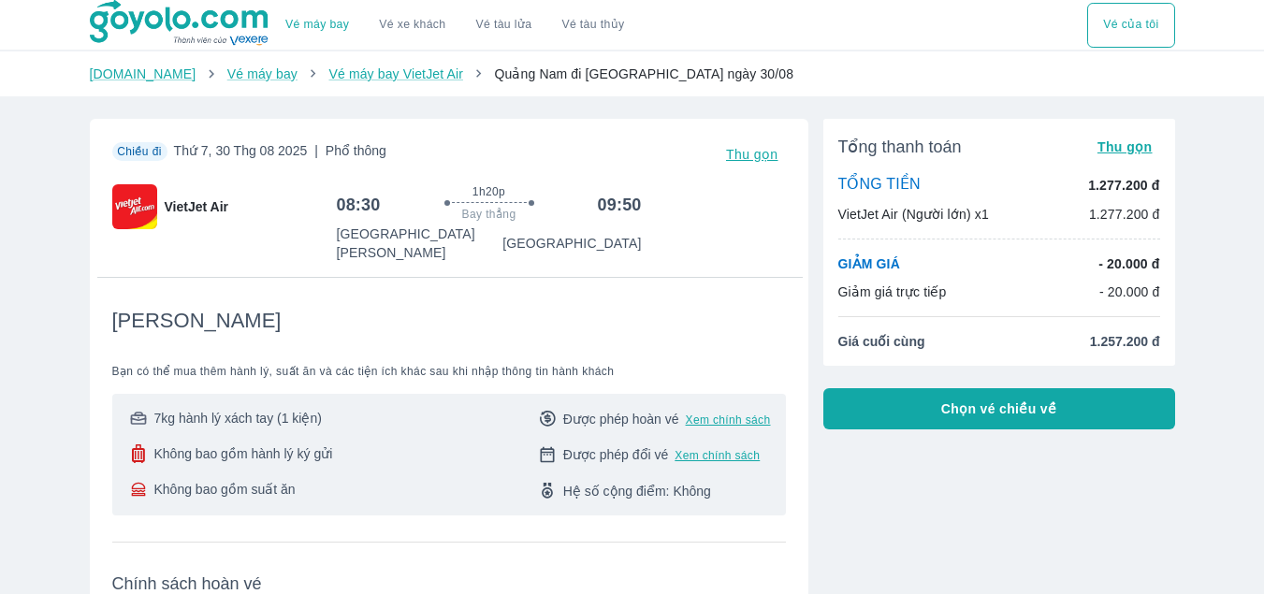
click at [988, 410] on span "Chọn vé chiều về" at bounding box center [999, 408] width 116 height 19
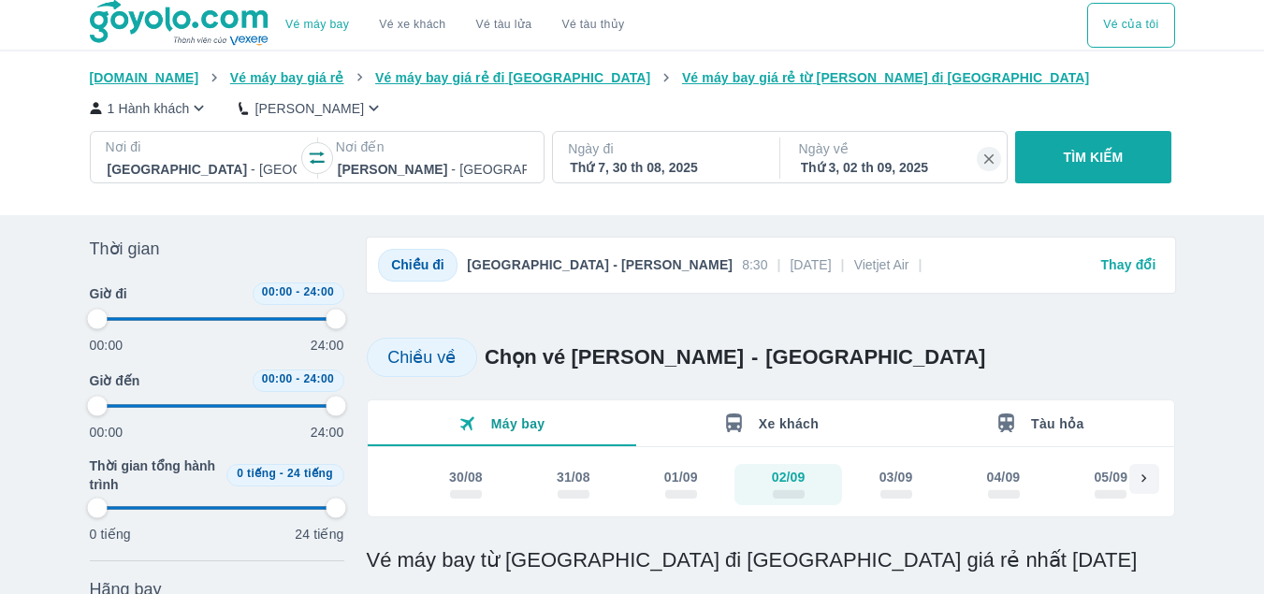
scroll to position [94, 0]
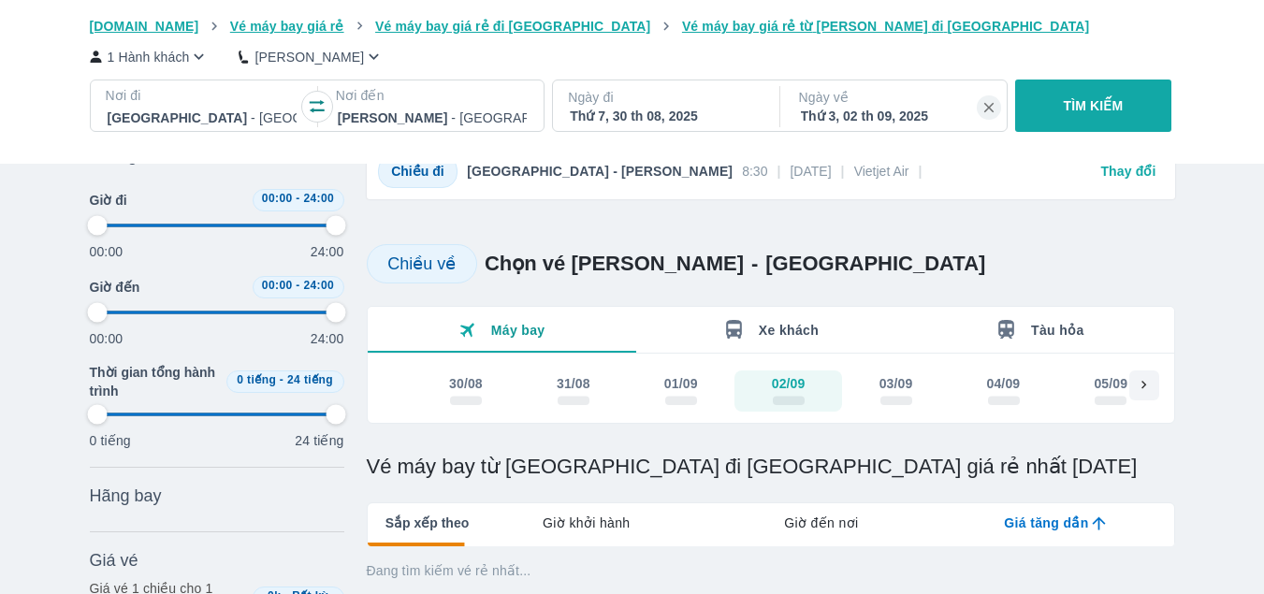
type input "97.9166666666667"
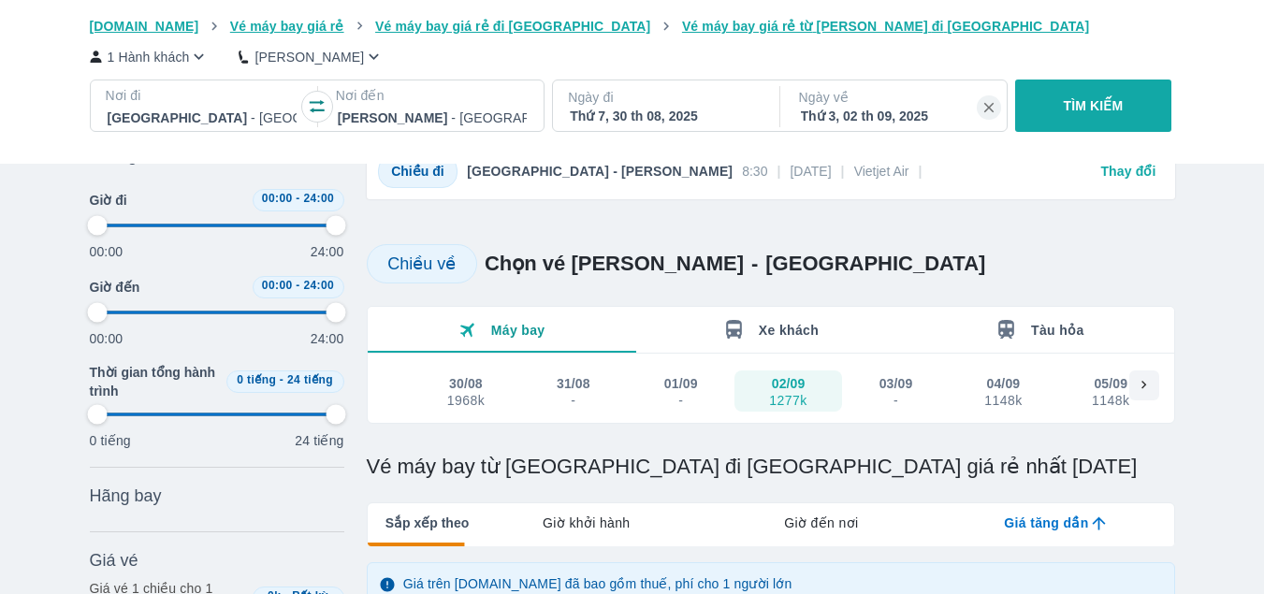
type input "97.9166666666667"
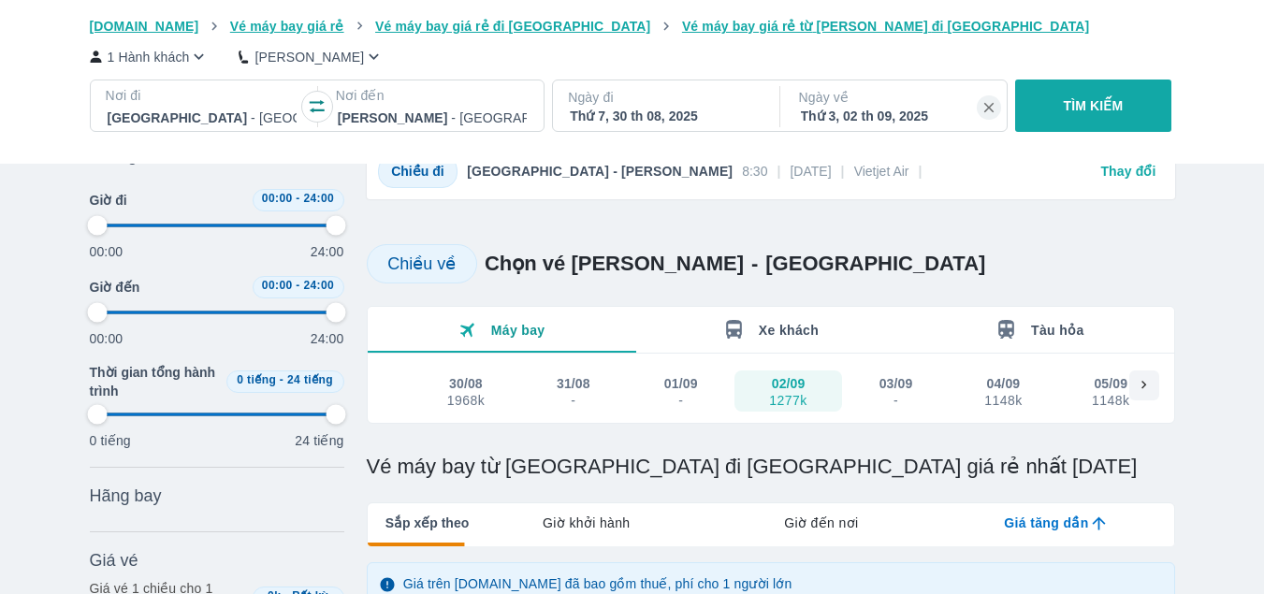
type input "97.9166666666667"
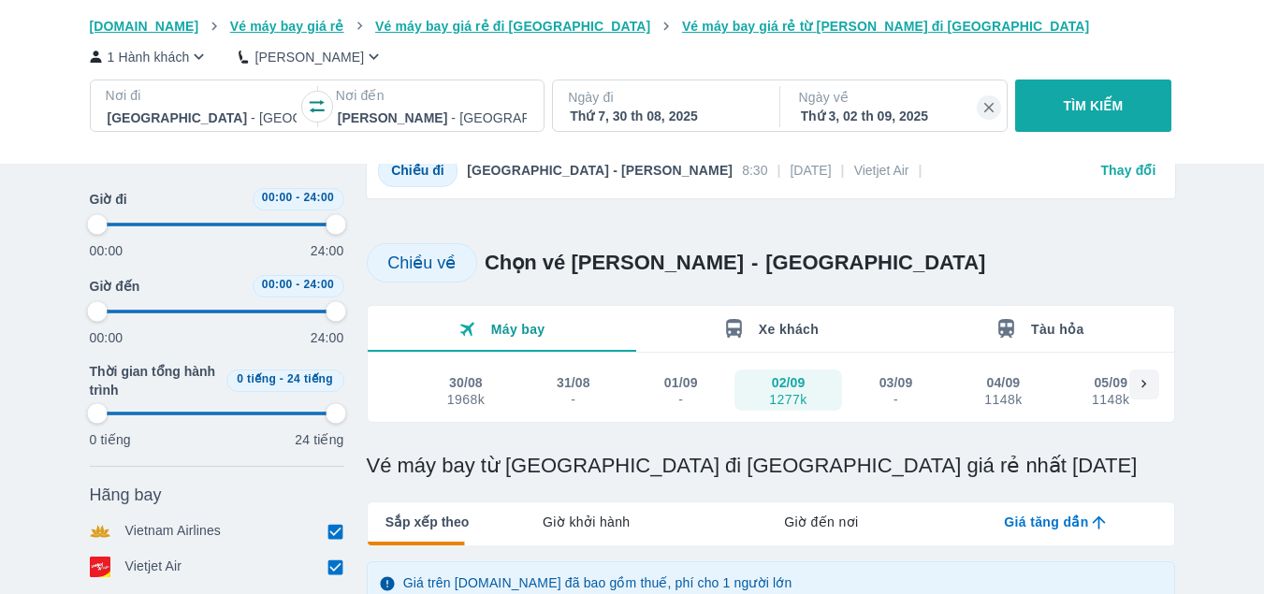
type input "97.9166666666667"
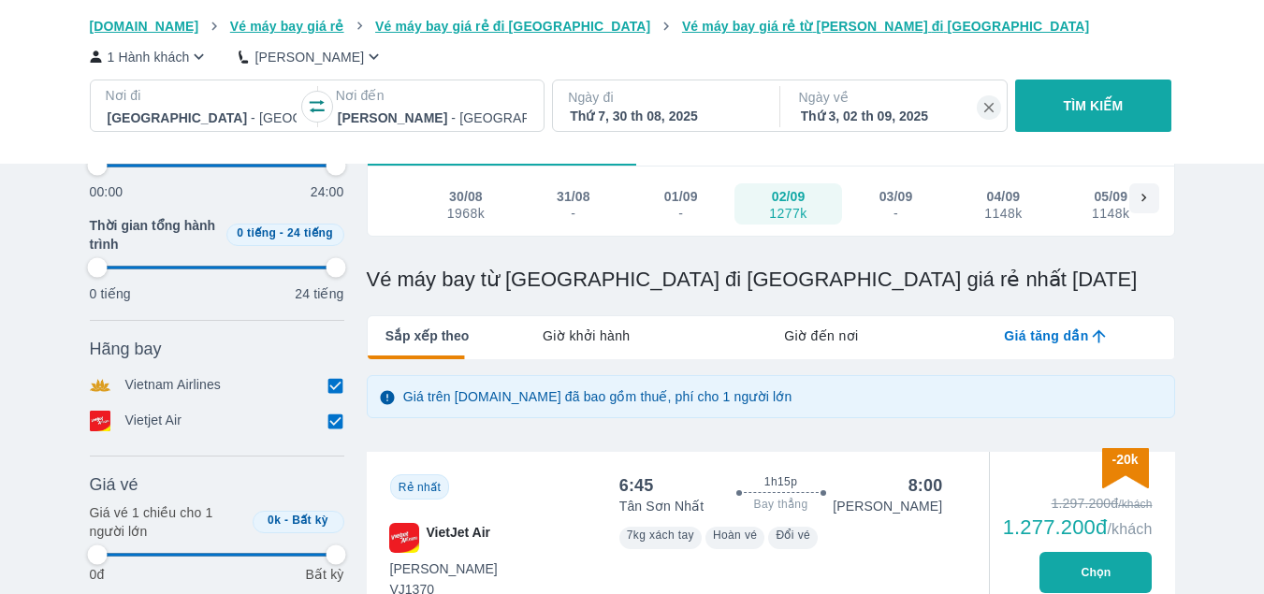
type input "97.9166666666667"
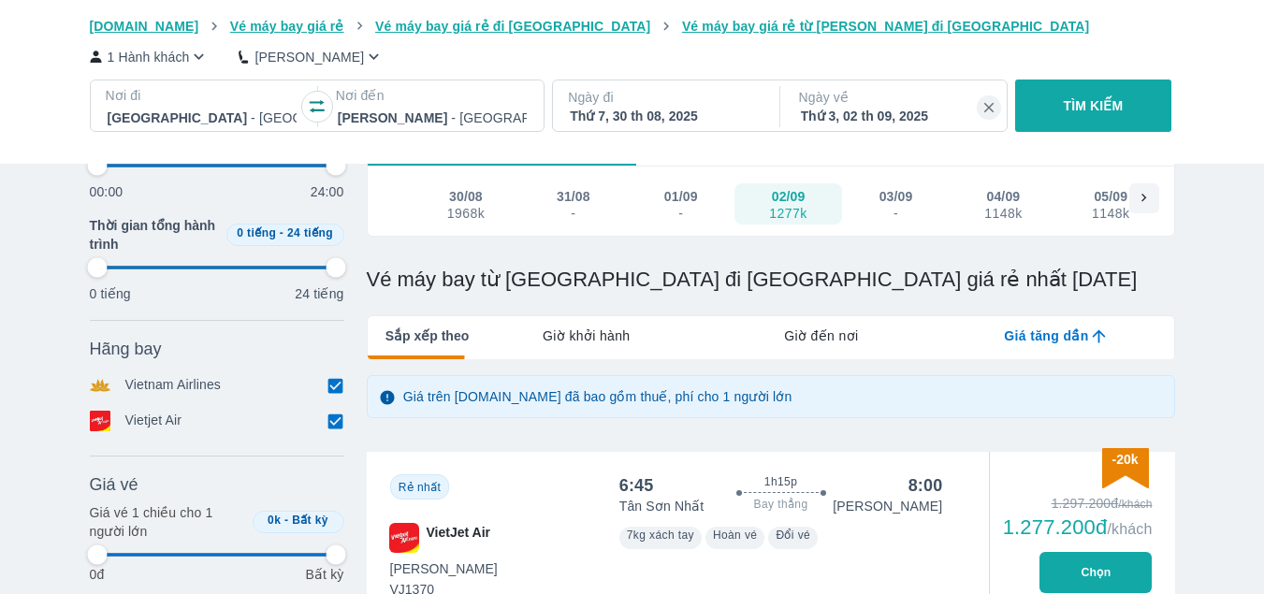
type input "97.9166666666667"
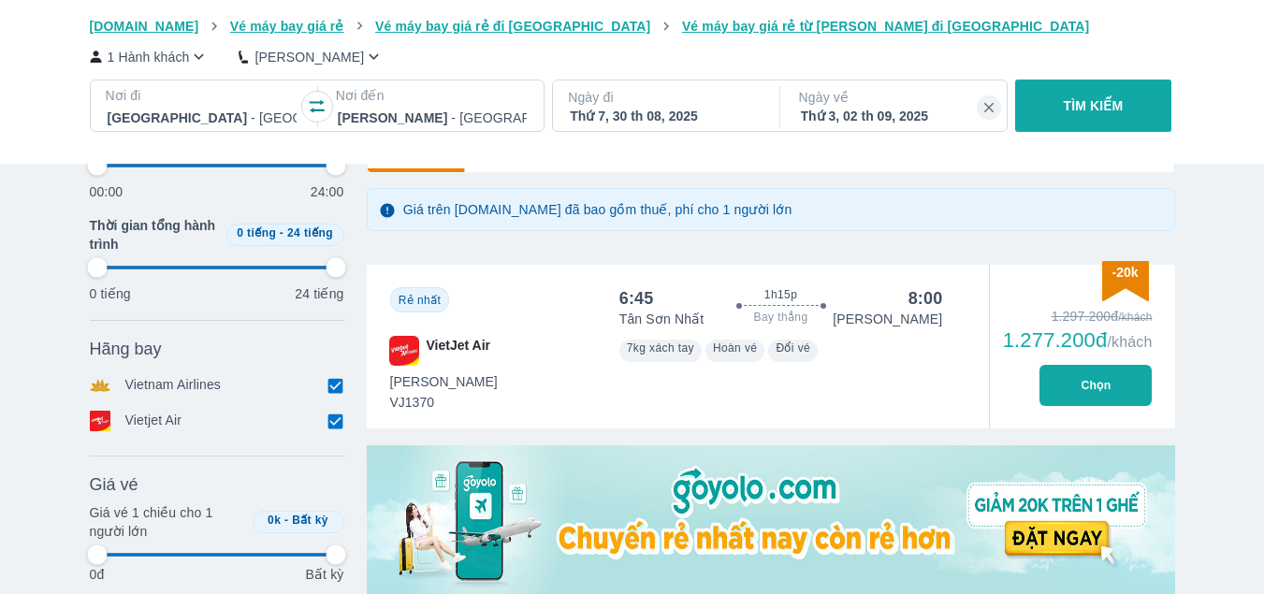
type input "97.9166666666667"
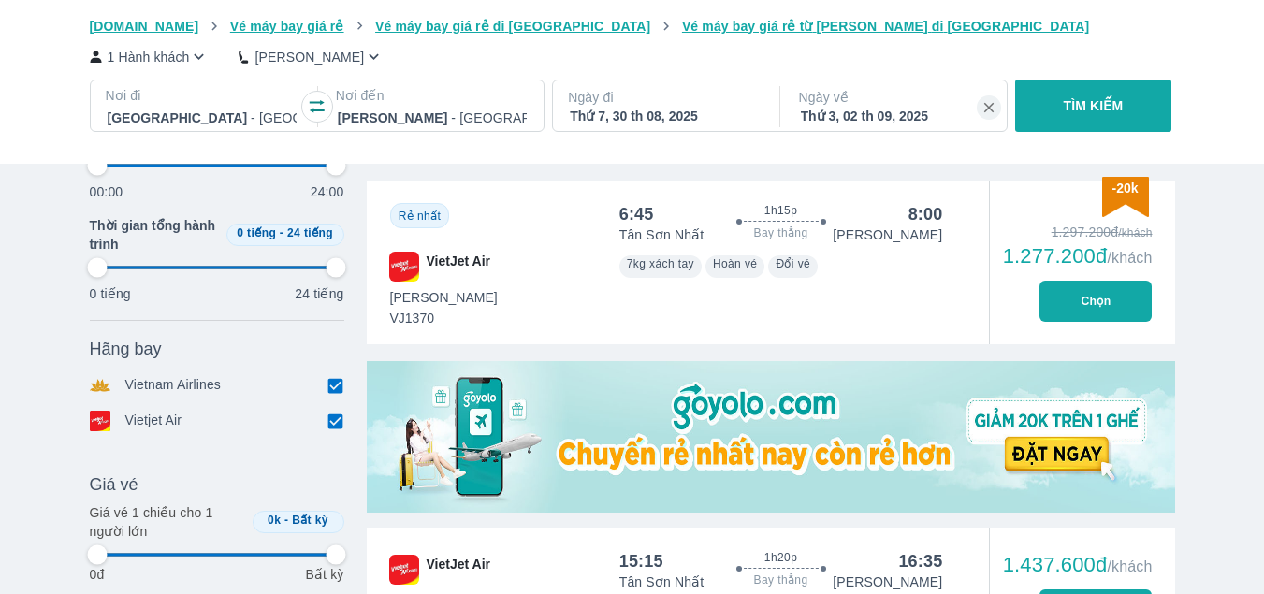
type input "97.9166666666667"
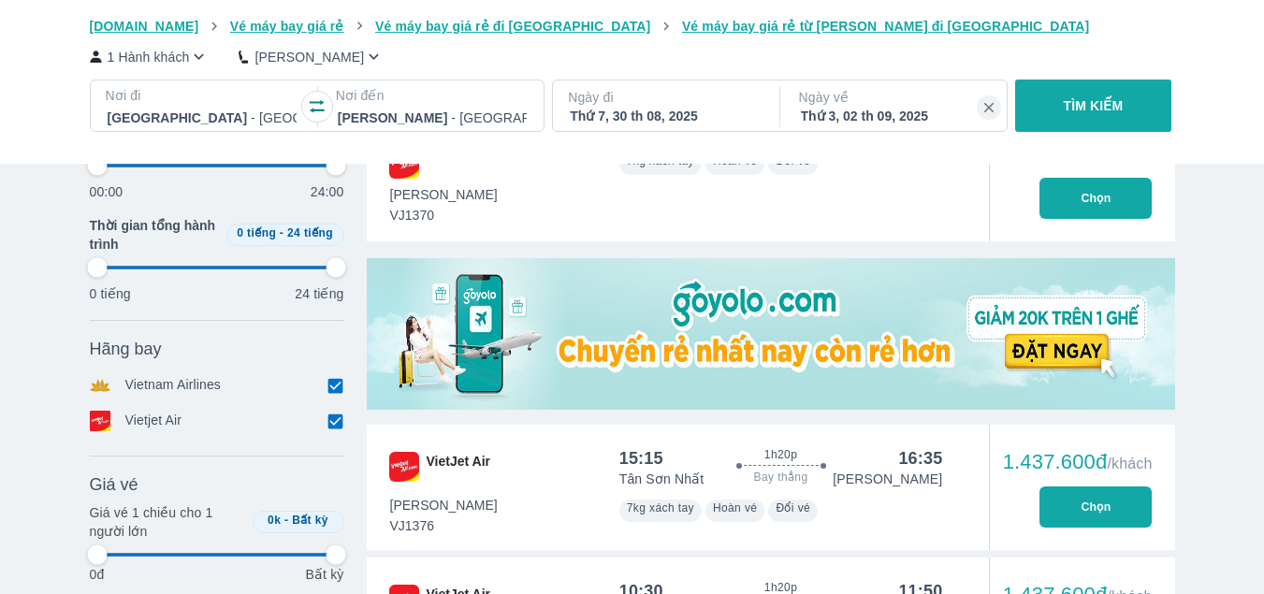
type input "97.9166666666667"
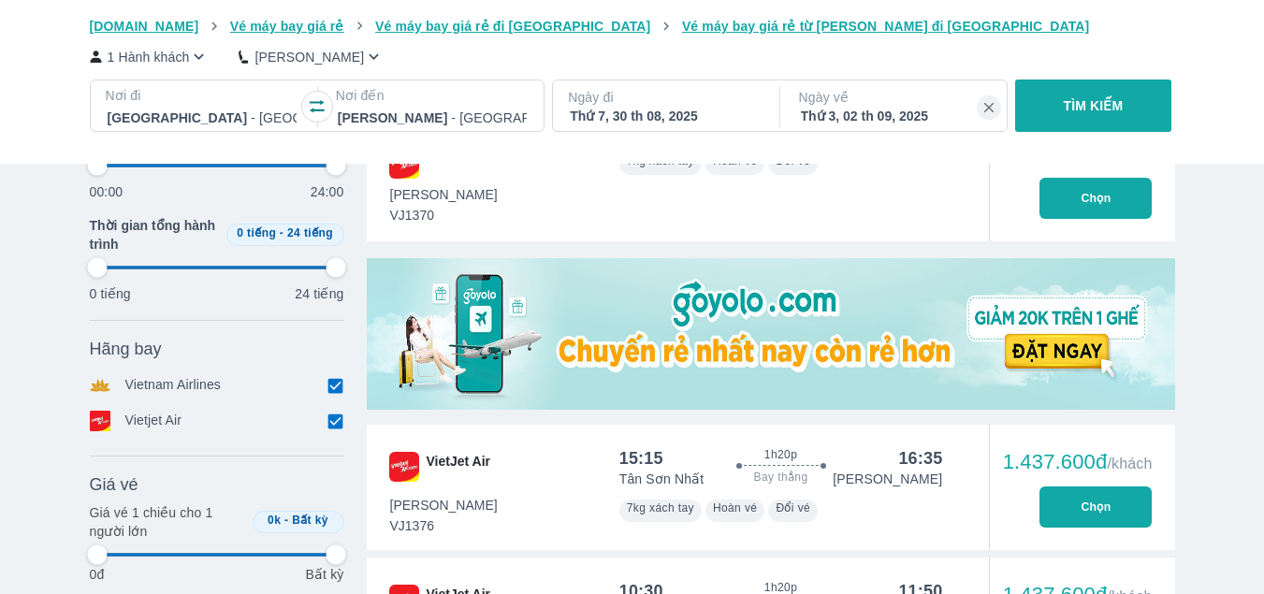
type input "97.9166666666667"
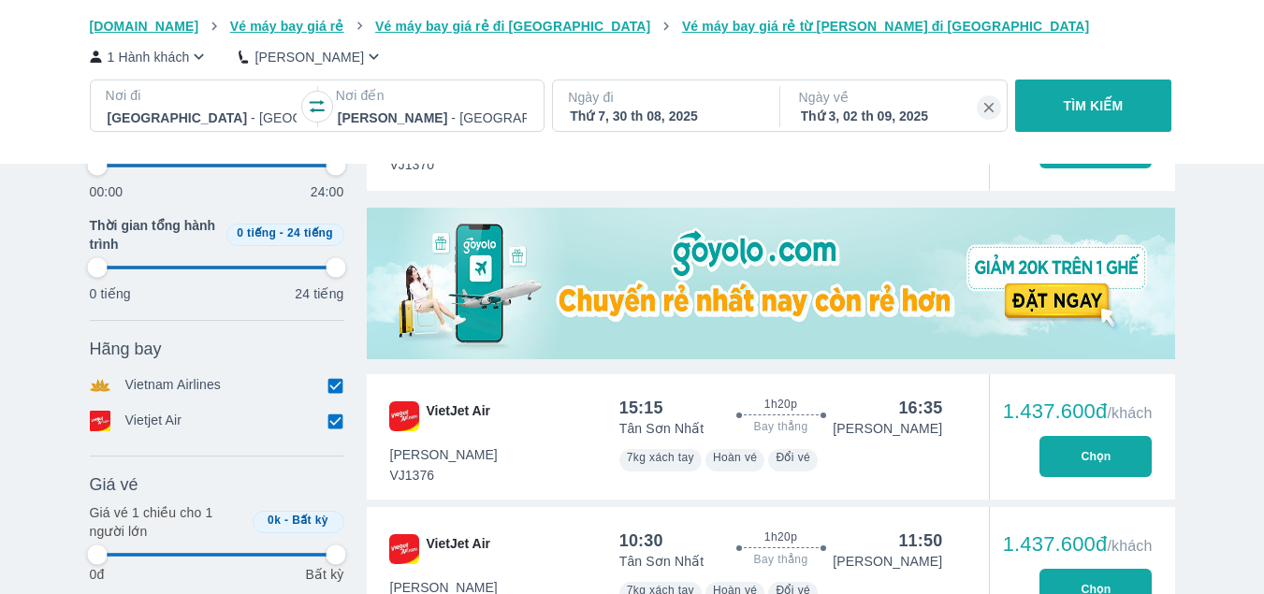
scroll to position [748, 0]
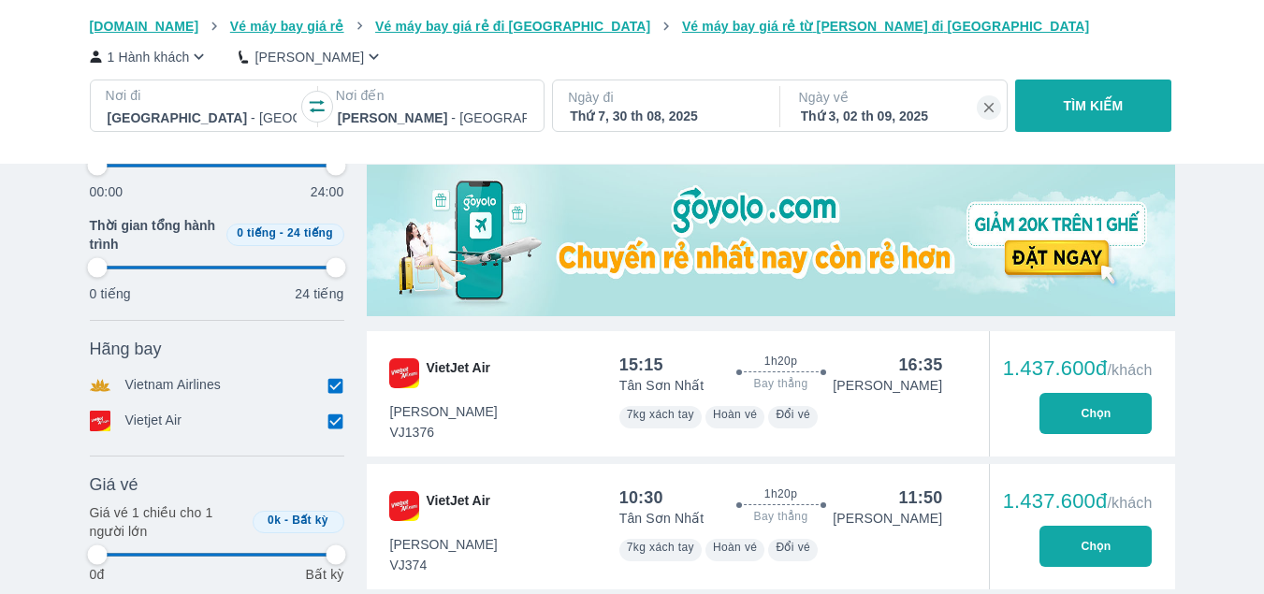
type input "97.9166666666667"
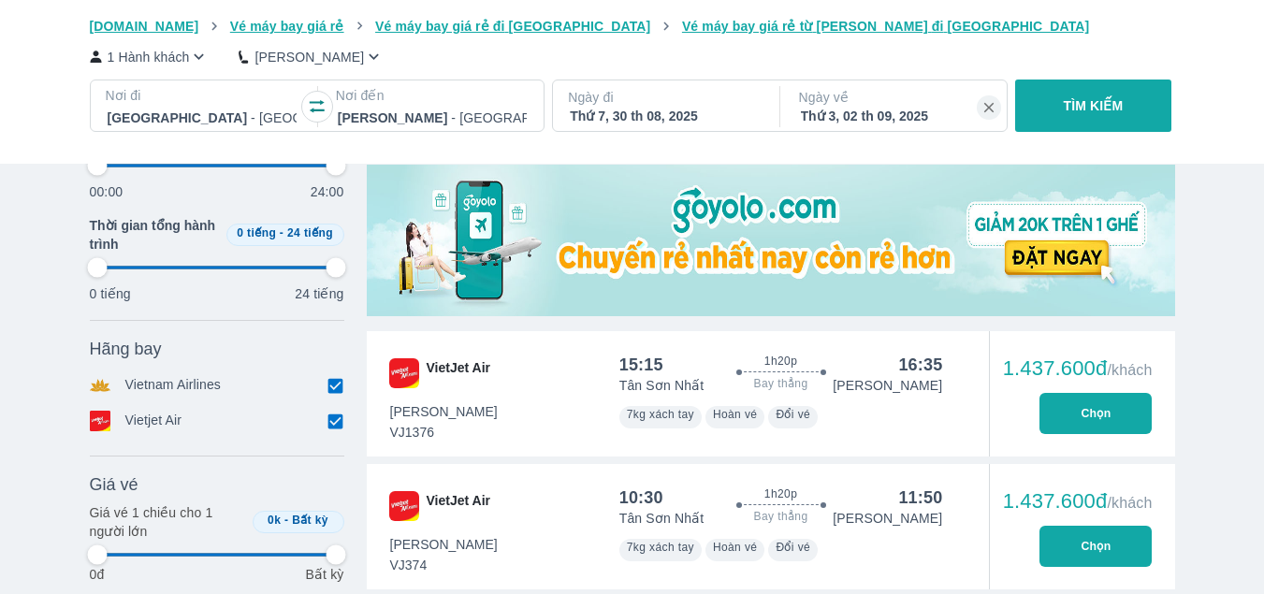
type input "97.9166666666667"
click at [1092, 413] on button "Chọn" at bounding box center [1095, 413] width 112 height 41
type input "97.9166666666667"
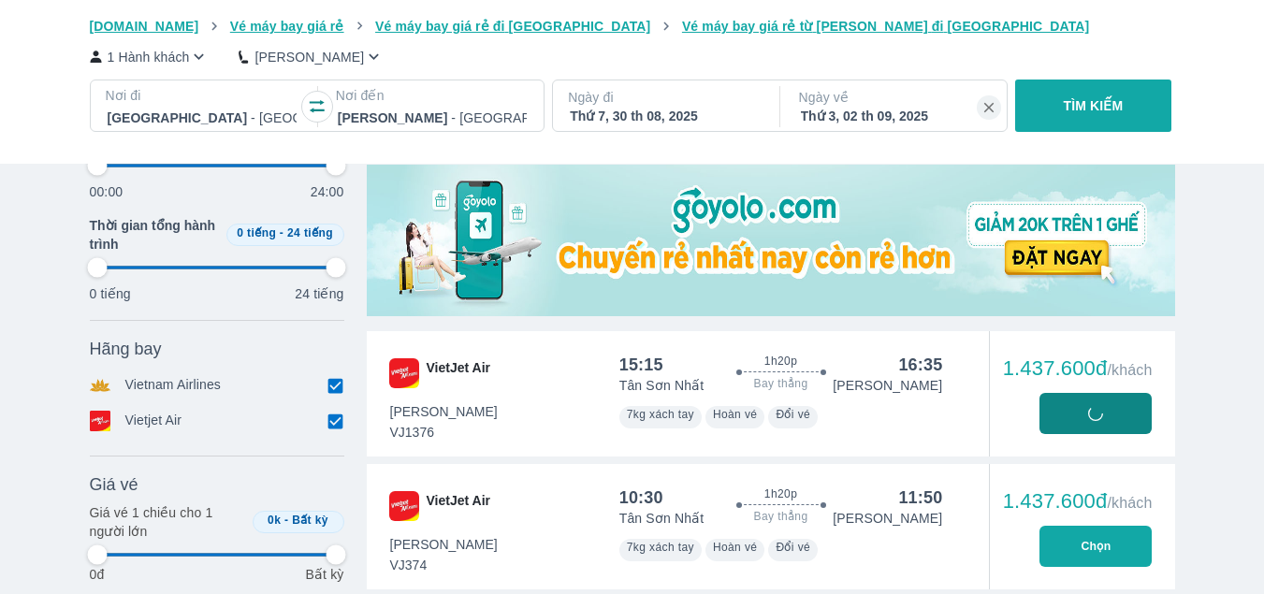
type input "97.9166666666667"
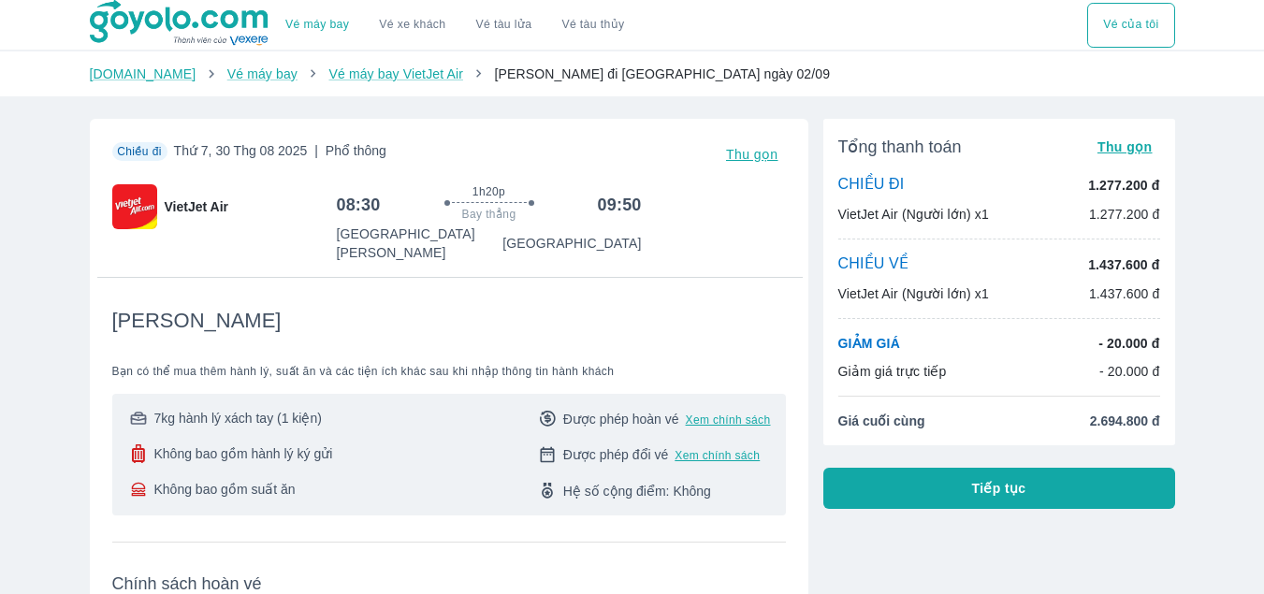
click at [1001, 491] on span "Tiếp tục" at bounding box center [999, 488] width 54 height 19
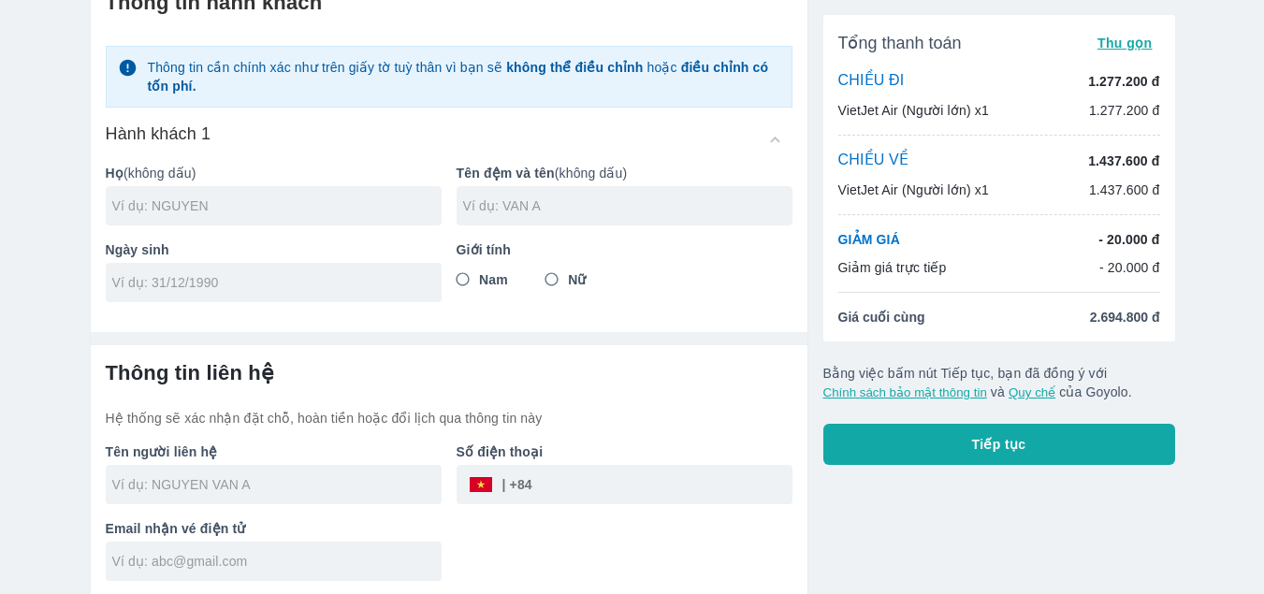
scroll to position [102, 0]
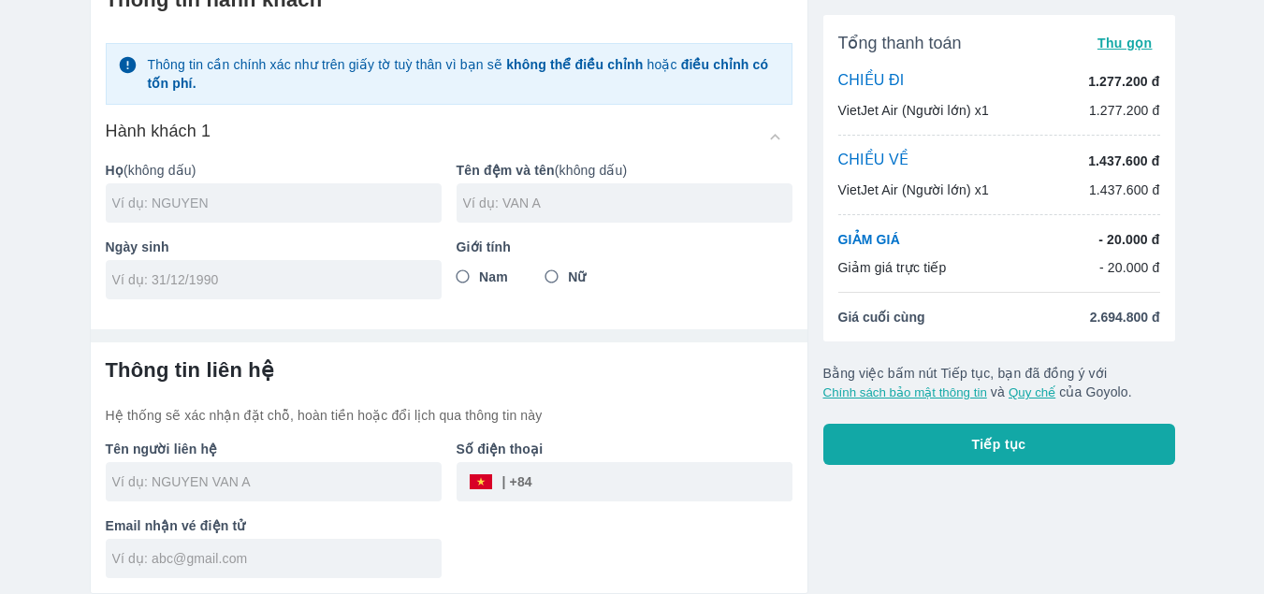
click at [233, 198] on input "text" at bounding box center [276, 203] width 329 height 19
type input "VO"
click at [525, 211] on input "text" at bounding box center [627, 203] width 329 height 19
type input "[PERSON_NAME]"
click at [191, 286] on input "tel" at bounding box center [267, 279] width 311 height 19
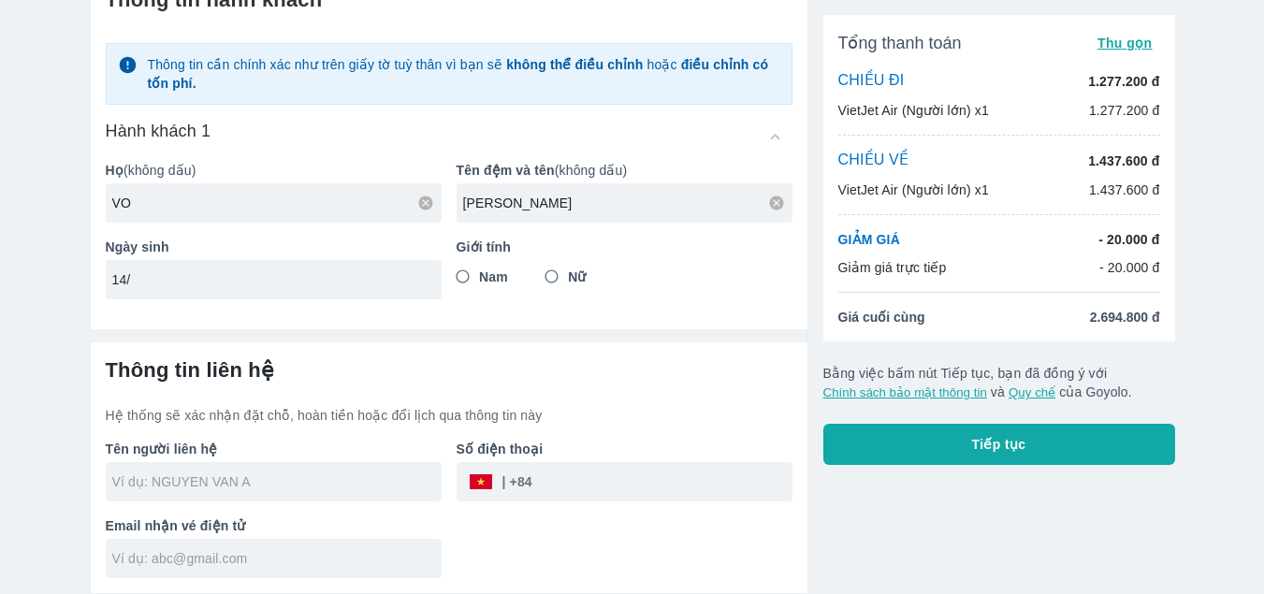
type input "1"
type input "[DATE]"
click at [555, 274] on input "Nữ" at bounding box center [552, 277] width 34 height 34
radio input "true"
click at [253, 491] on input "text" at bounding box center [276, 481] width 329 height 19
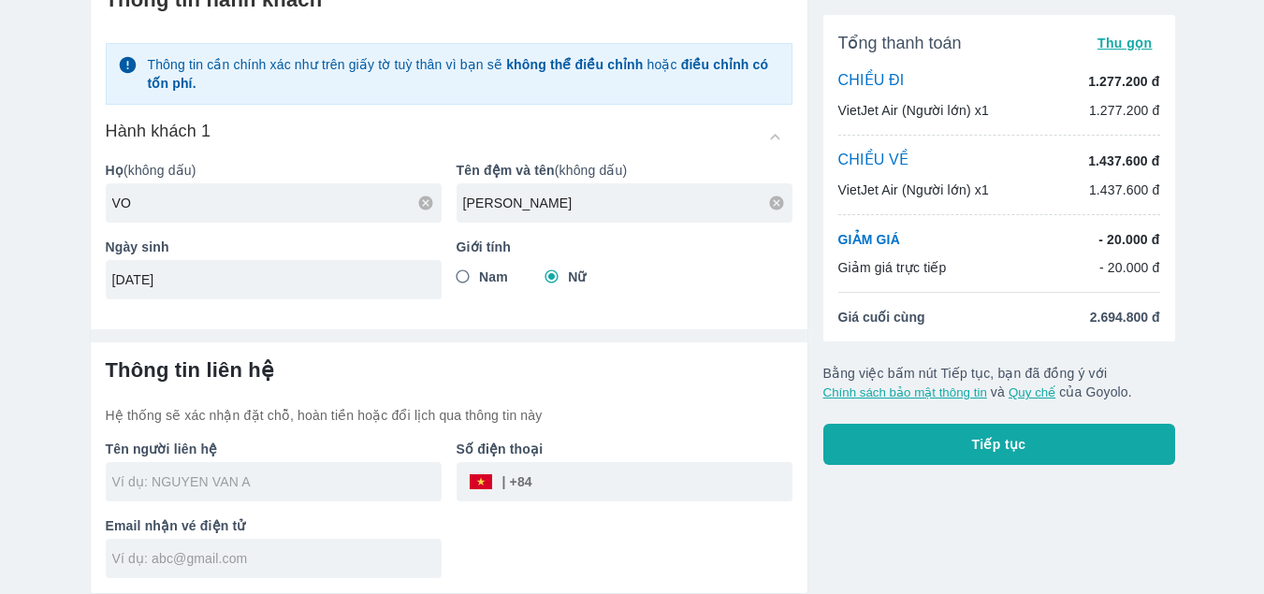
type input "VO [PERSON_NAME]"
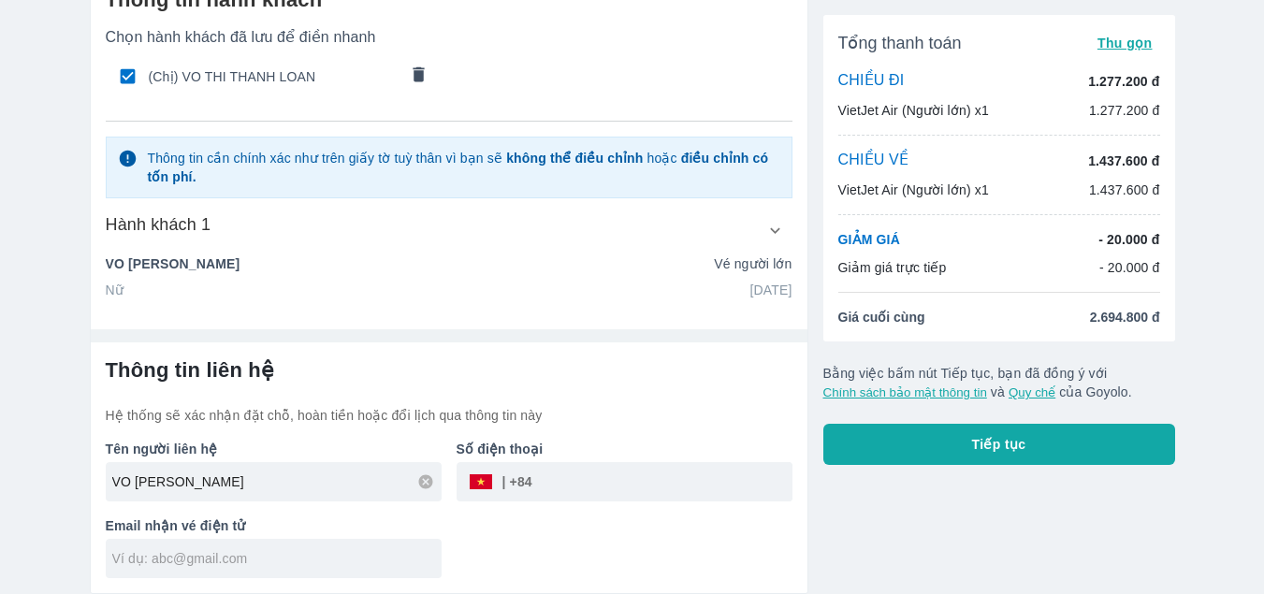
click at [589, 491] on input "tel" at bounding box center [662, 481] width 260 height 45
type input "0797370373"
click at [228, 553] on input "text" at bounding box center [276, 558] width 329 height 19
type input "[EMAIL_ADDRESS][DOMAIN_NAME]"
click at [642, 533] on div "Tên người liên hệ VO THI THANH LOAN Số điện thoại ​ 0797370373 Email nhận vé đi…" at bounding box center [442, 501] width 702 height 153
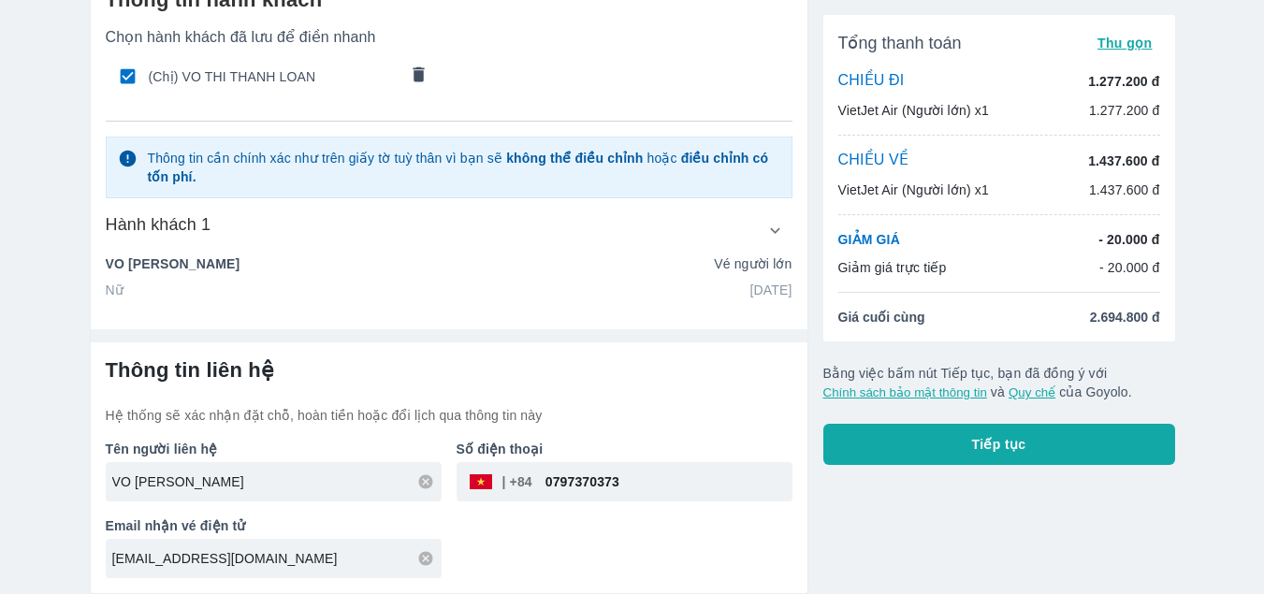
scroll to position [0, 0]
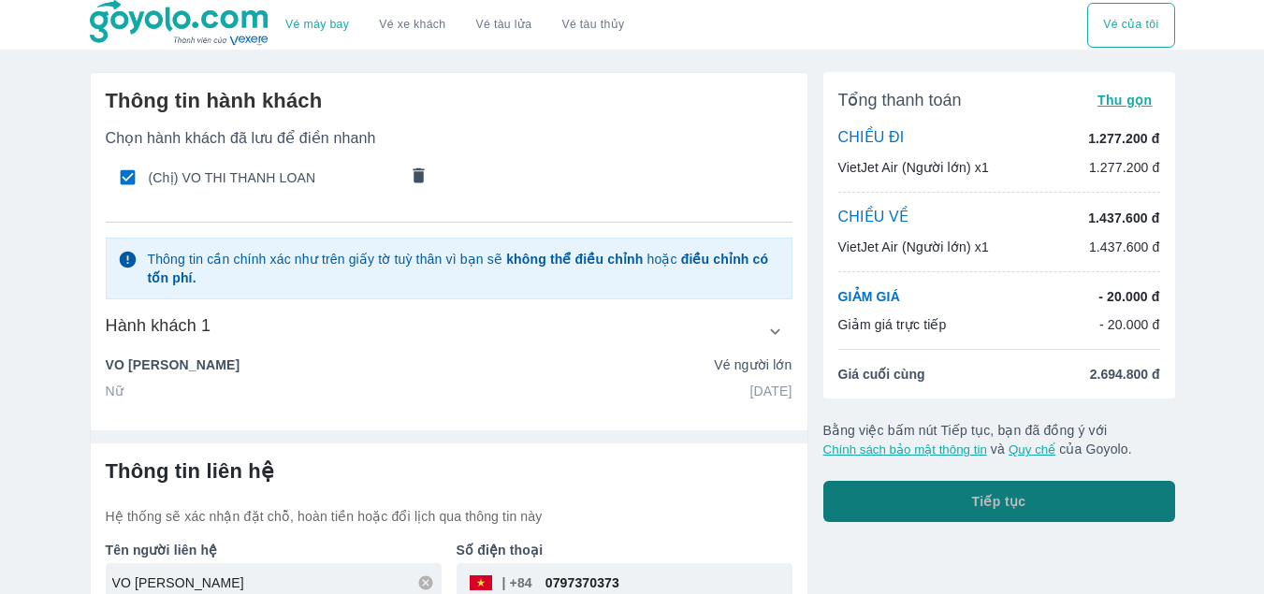
click at [979, 499] on span "Tiếp tục" at bounding box center [999, 501] width 54 height 19
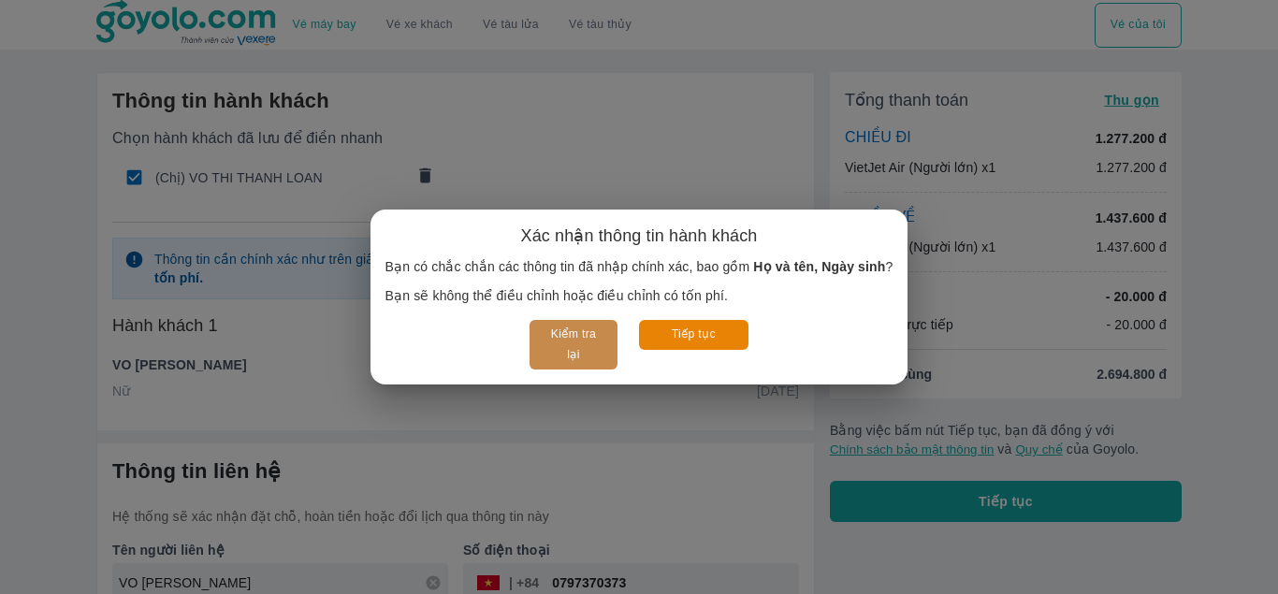
click at [568, 340] on button "Kiểm tra lại" at bounding box center [572, 345] width 87 height 50
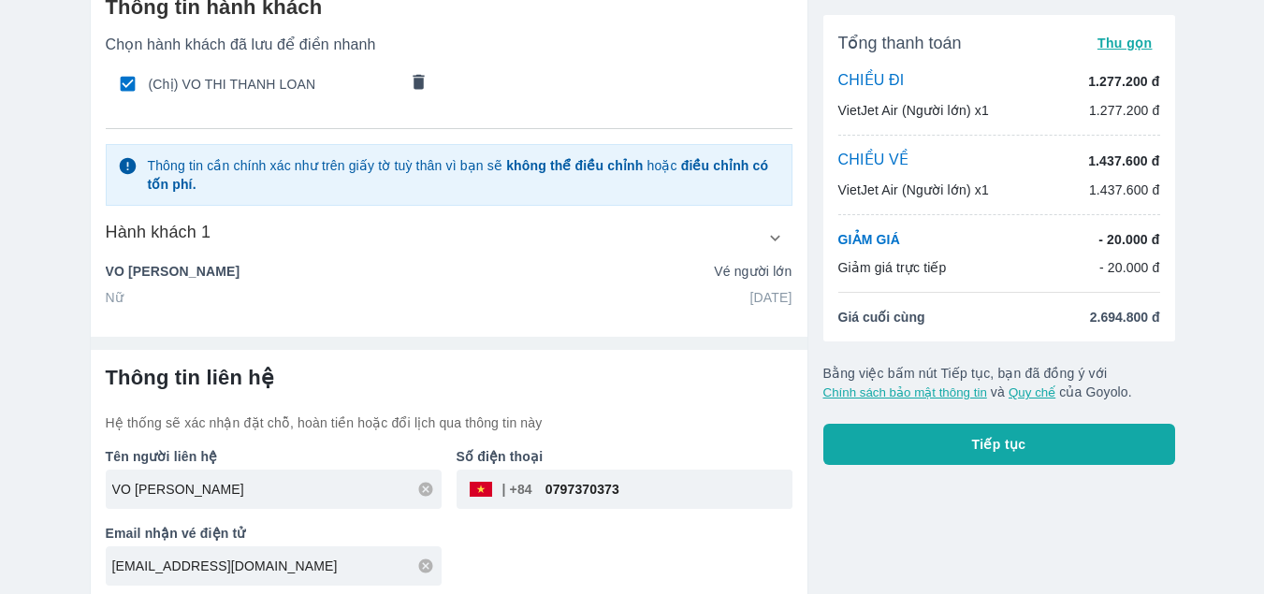
scroll to position [102, 0]
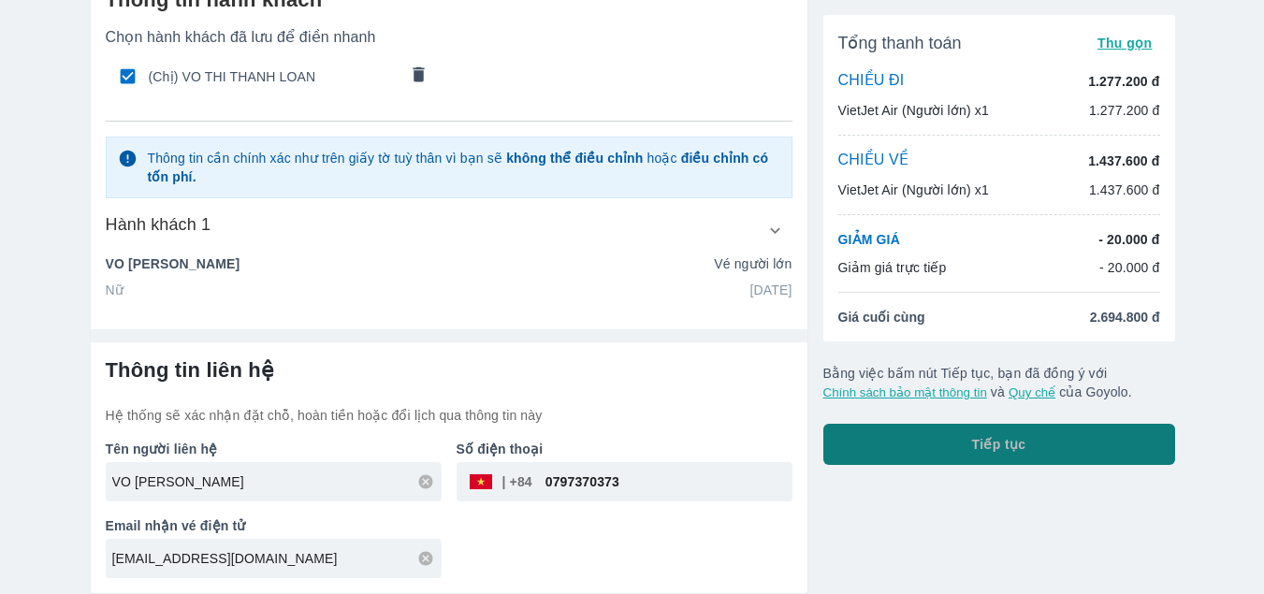
click at [1010, 446] on span "Tiếp tục" at bounding box center [999, 444] width 54 height 19
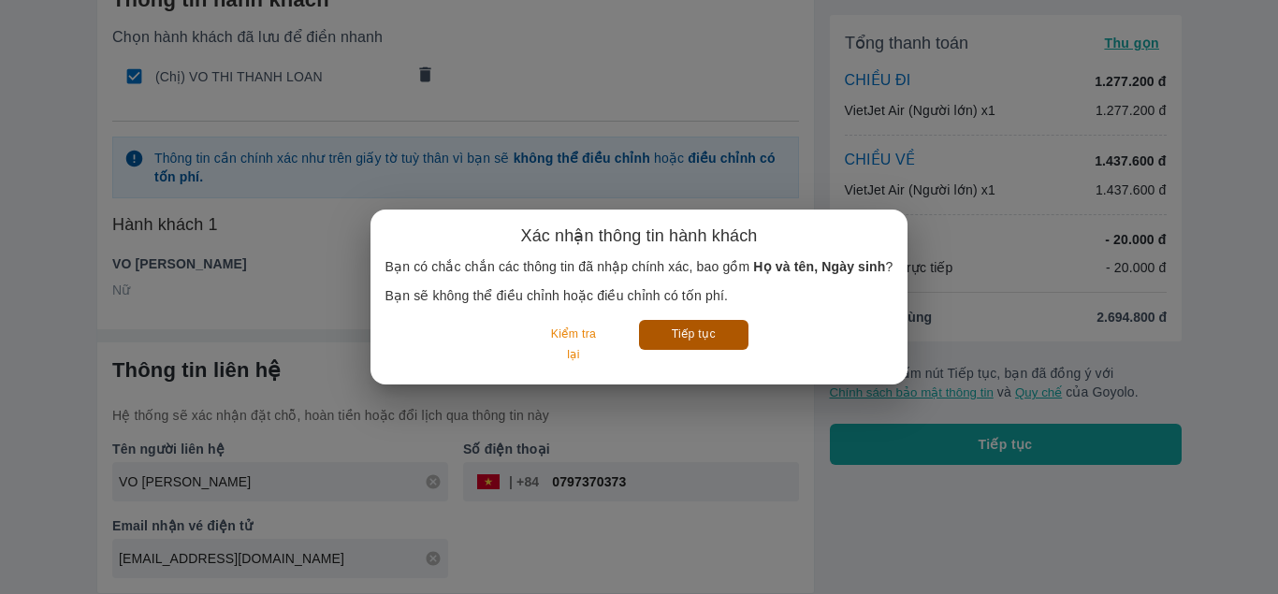
click at [684, 342] on button "Tiếp tục" at bounding box center [693, 334] width 109 height 29
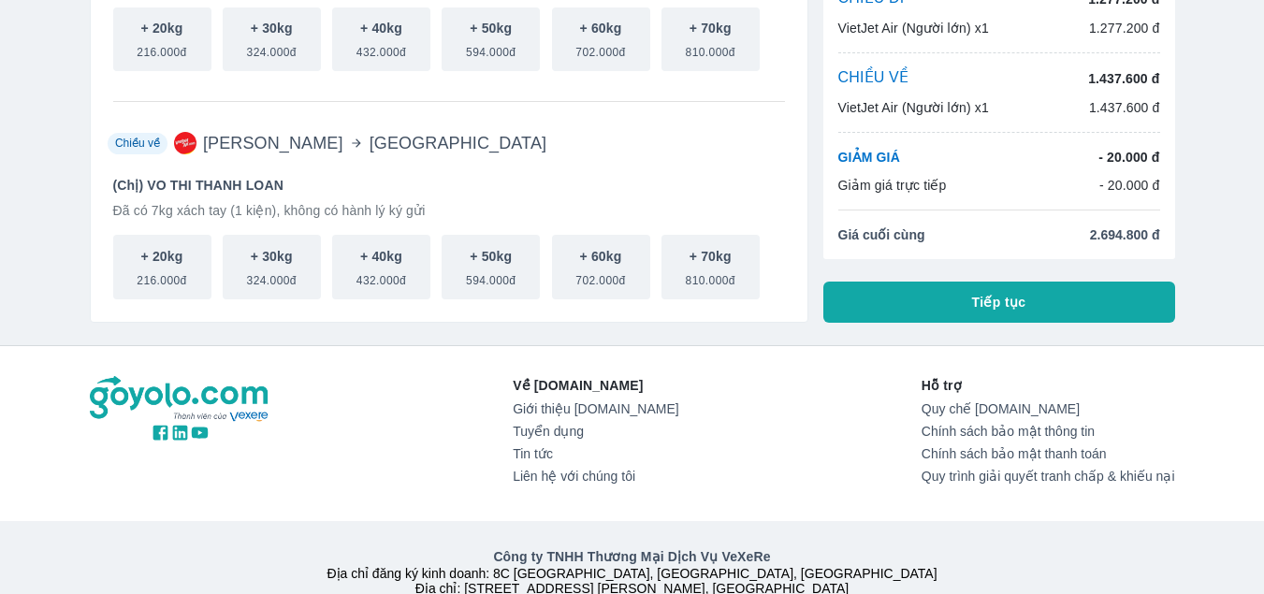
scroll to position [281, 0]
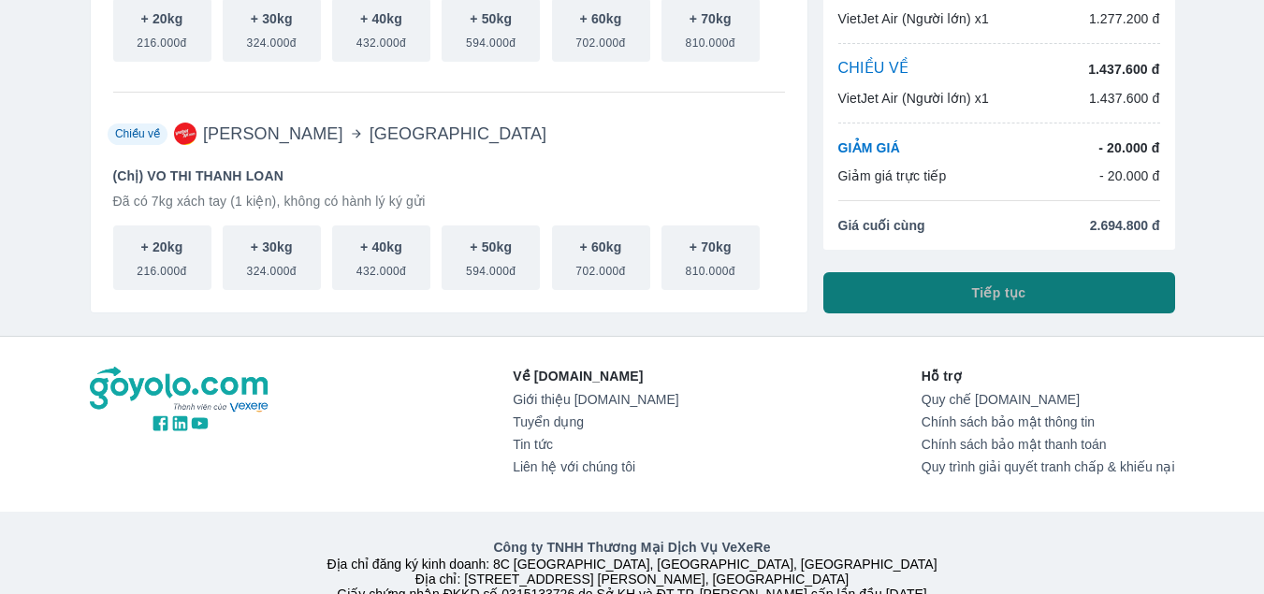
click at [996, 293] on span "Tiếp tục" at bounding box center [999, 292] width 54 height 19
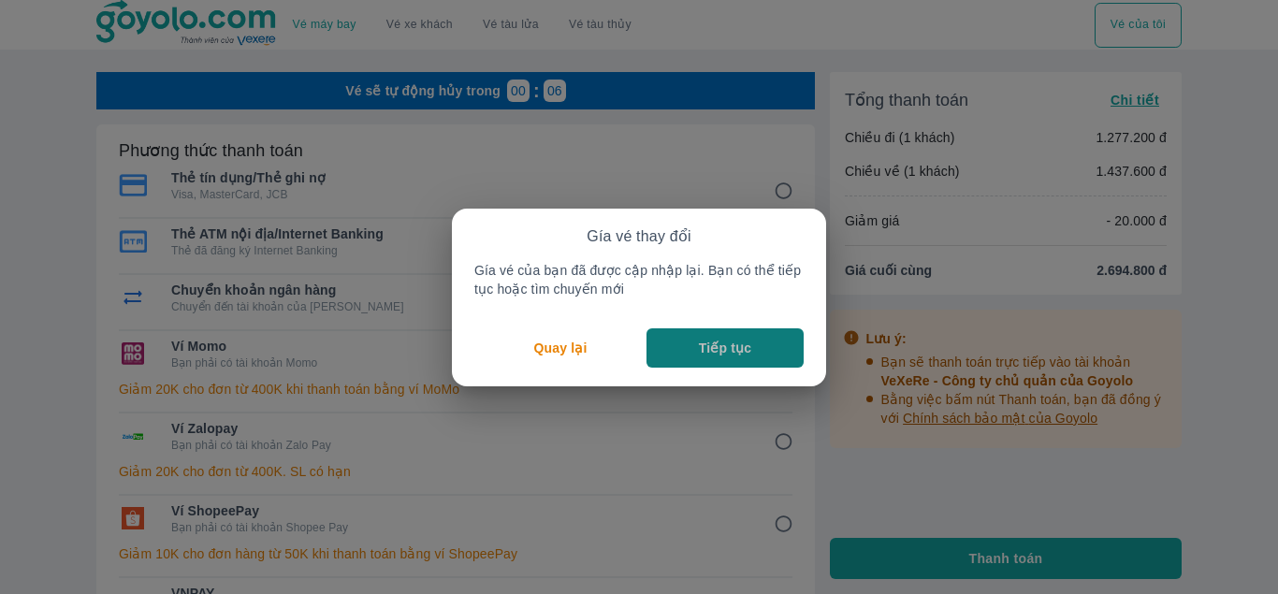
click at [717, 353] on p "Tiếp tục" at bounding box center [725, 348] width 52 height 19
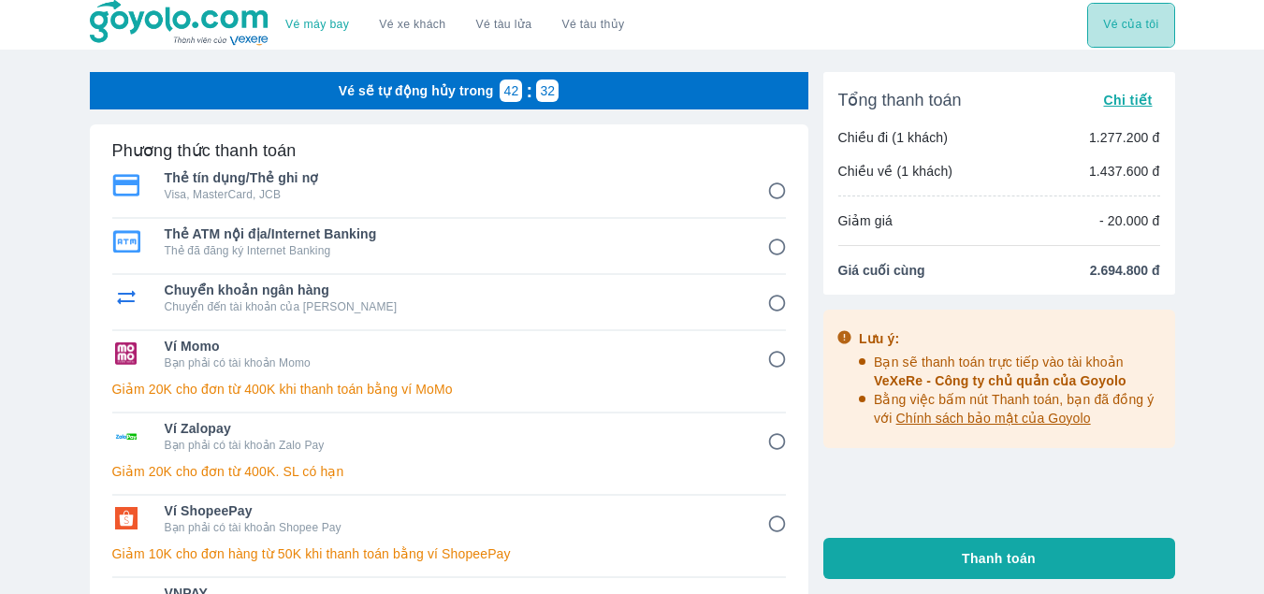
click at [1121, 25] on button "Vé của tôi" at bounding box center [1130, 25] width 87 height 45
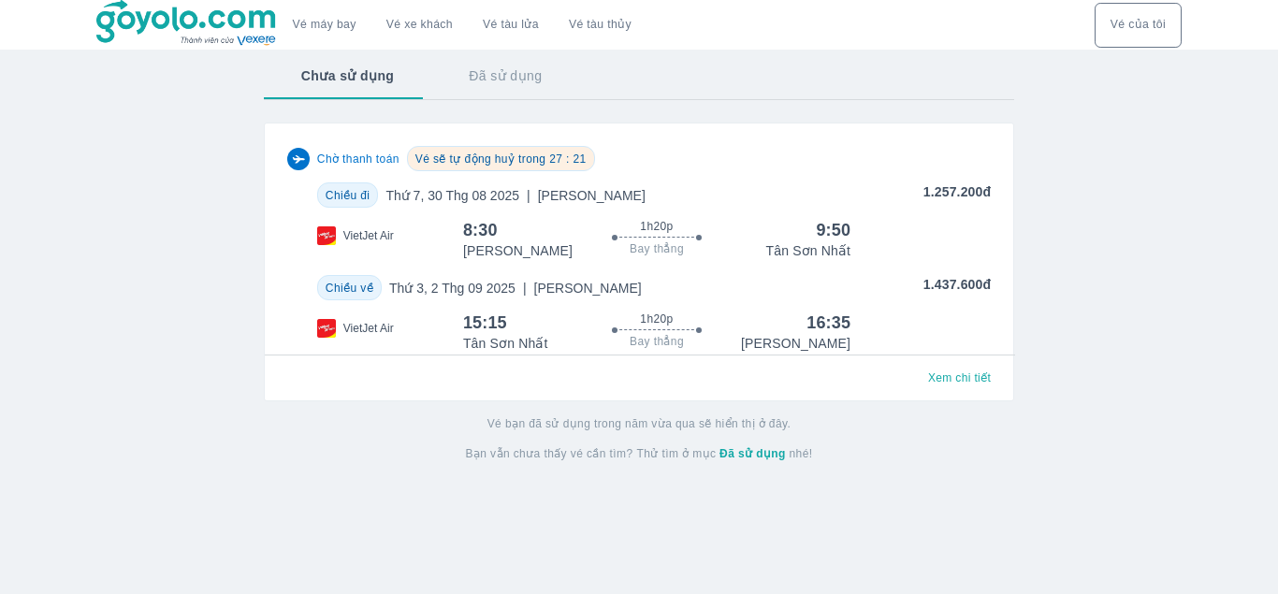
click at [950, 385] on span "Xem chi tiết" at bounding box center [959, 377] width 63 height 15
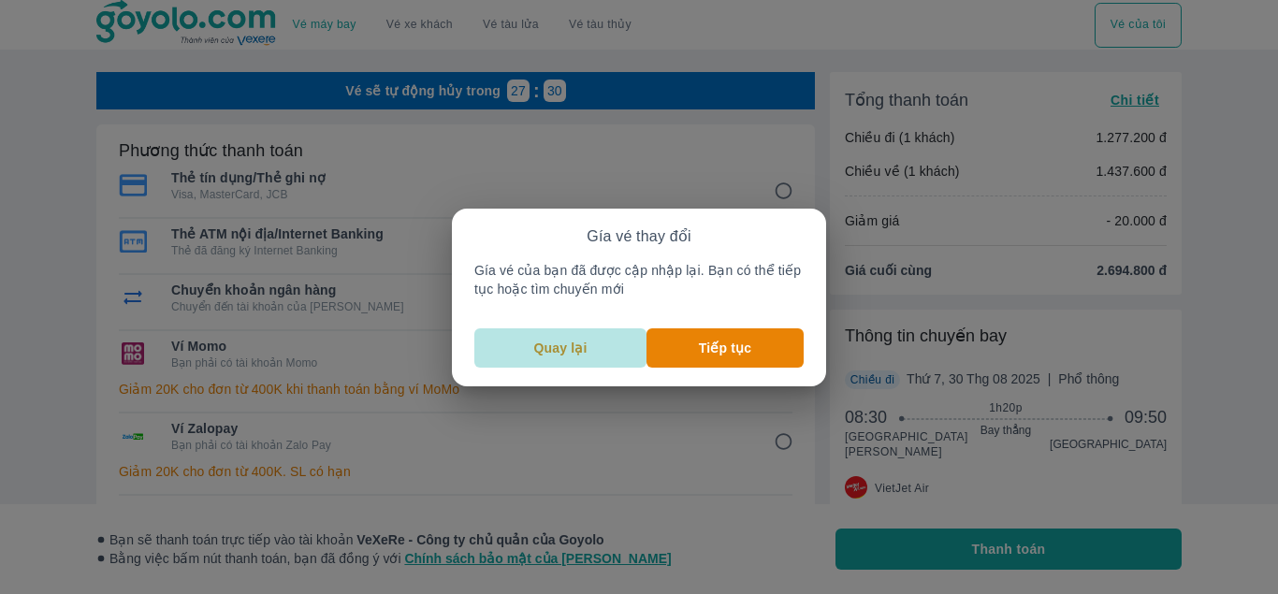
click at [567, 349] on p "Quay lại" at bounding box center [560, 348] width 53 height 19
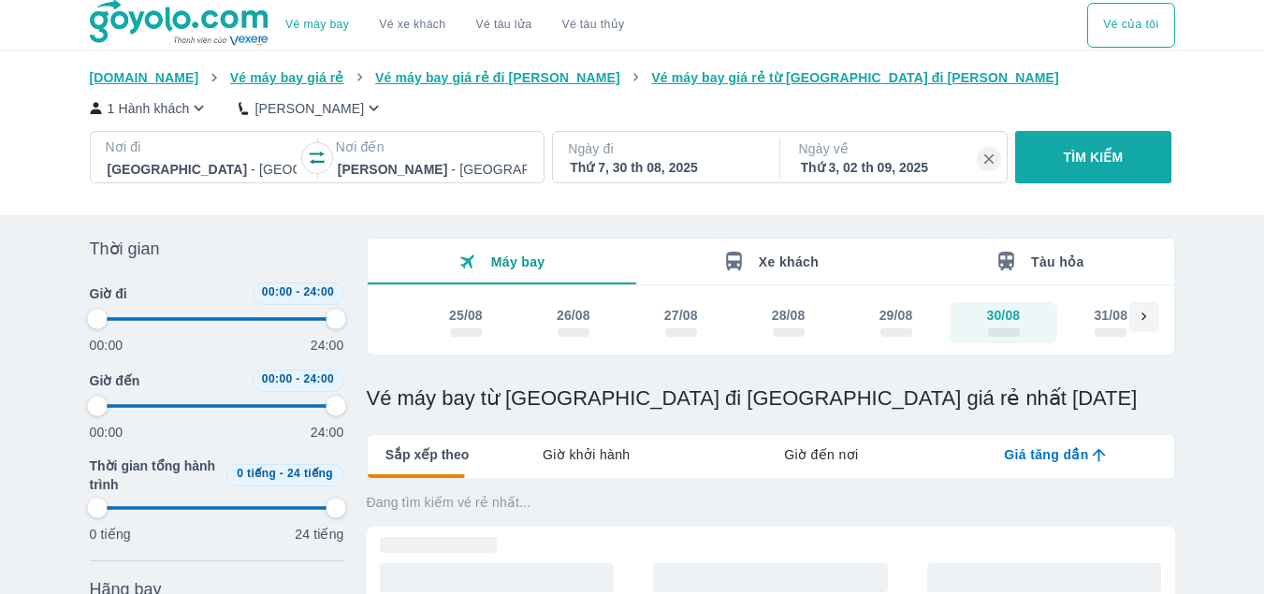
type input "97.9166666666667"
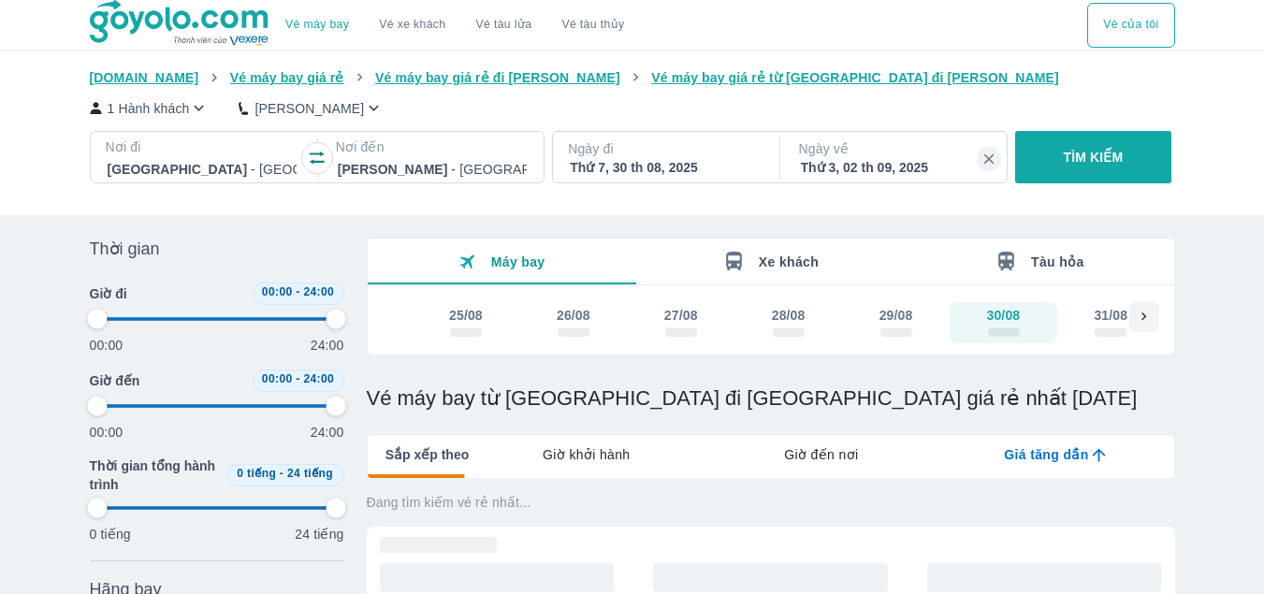
type input "97.9166666666667"
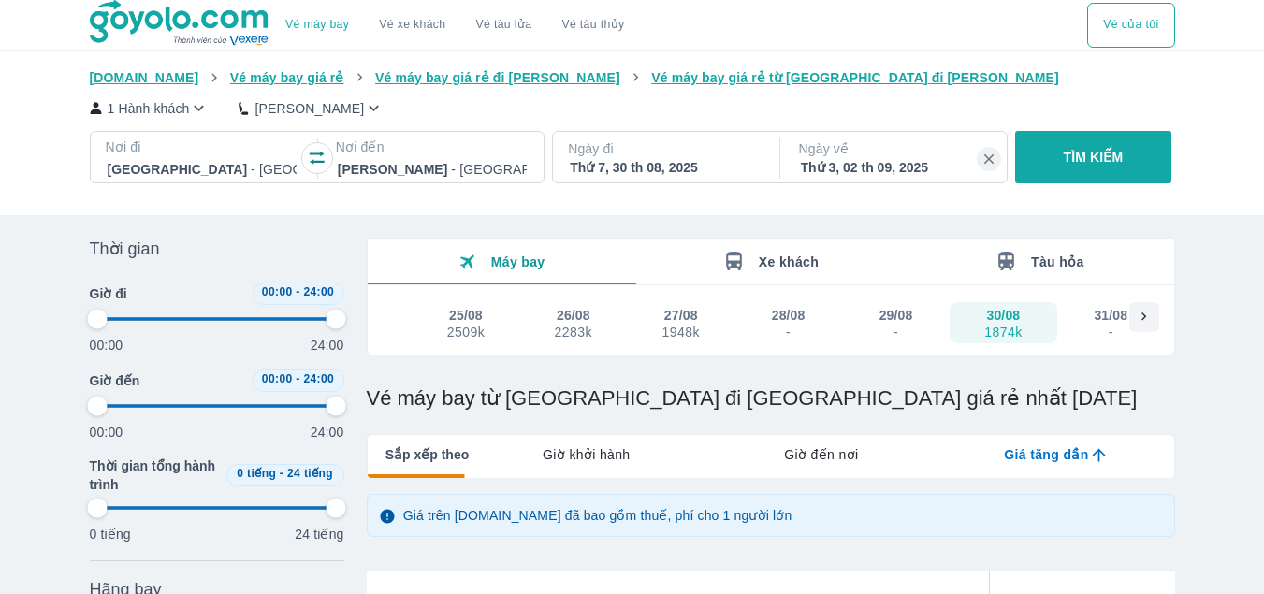
type input "97.9166666666667"
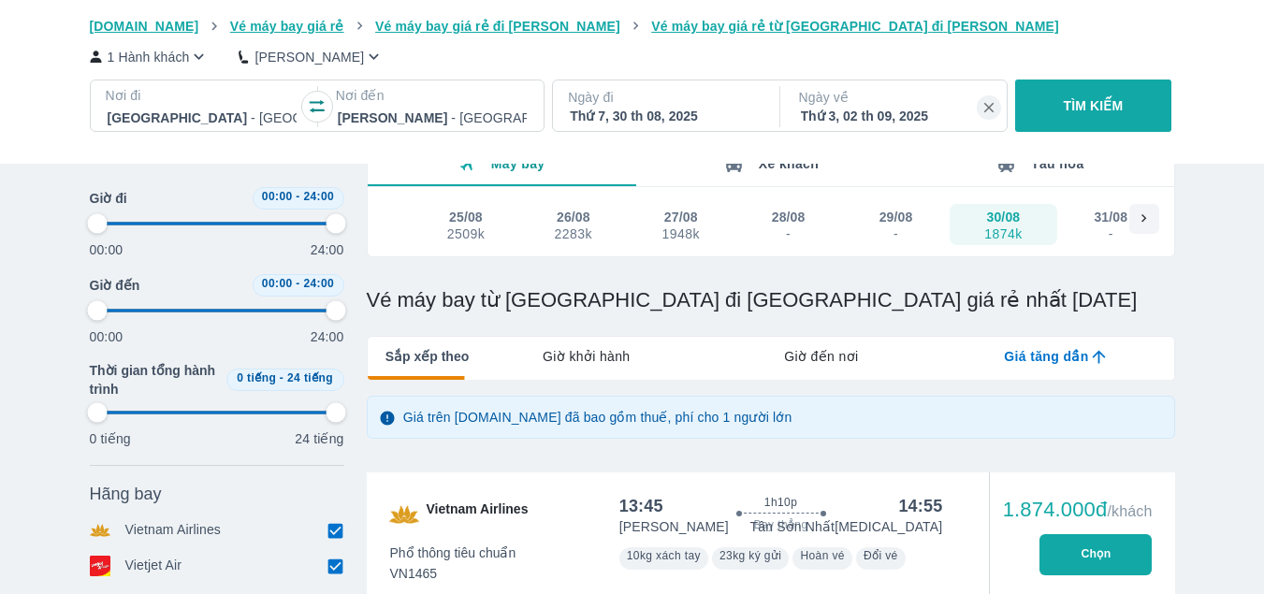
type input "97.9166666666667"
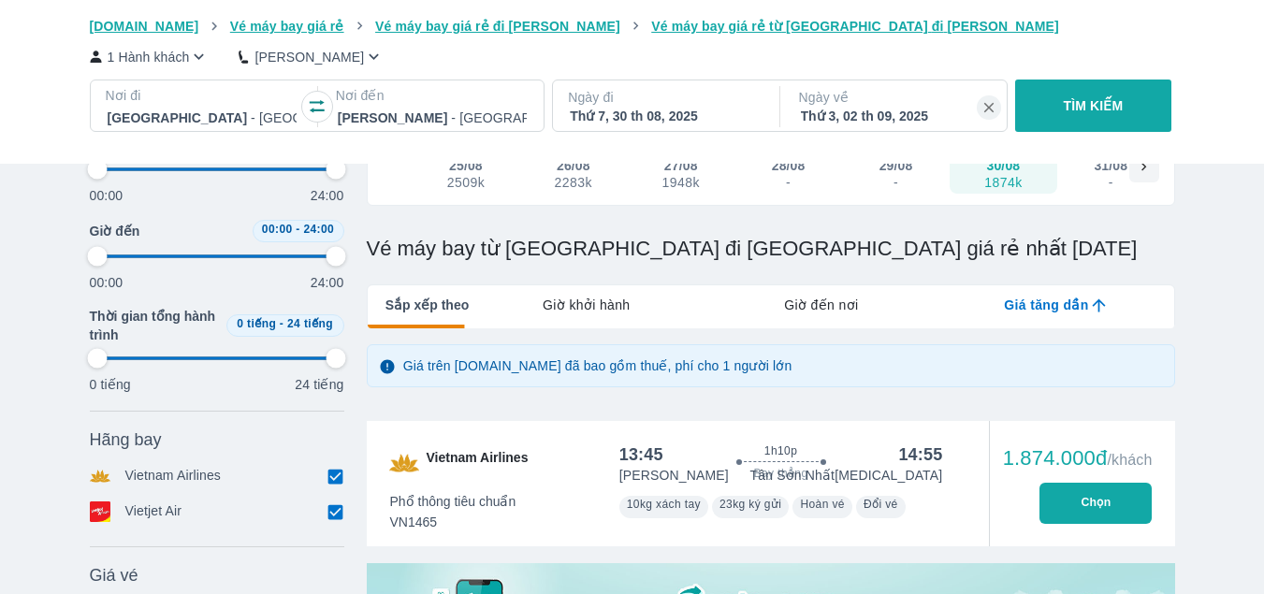
type input "97.9166666666667"
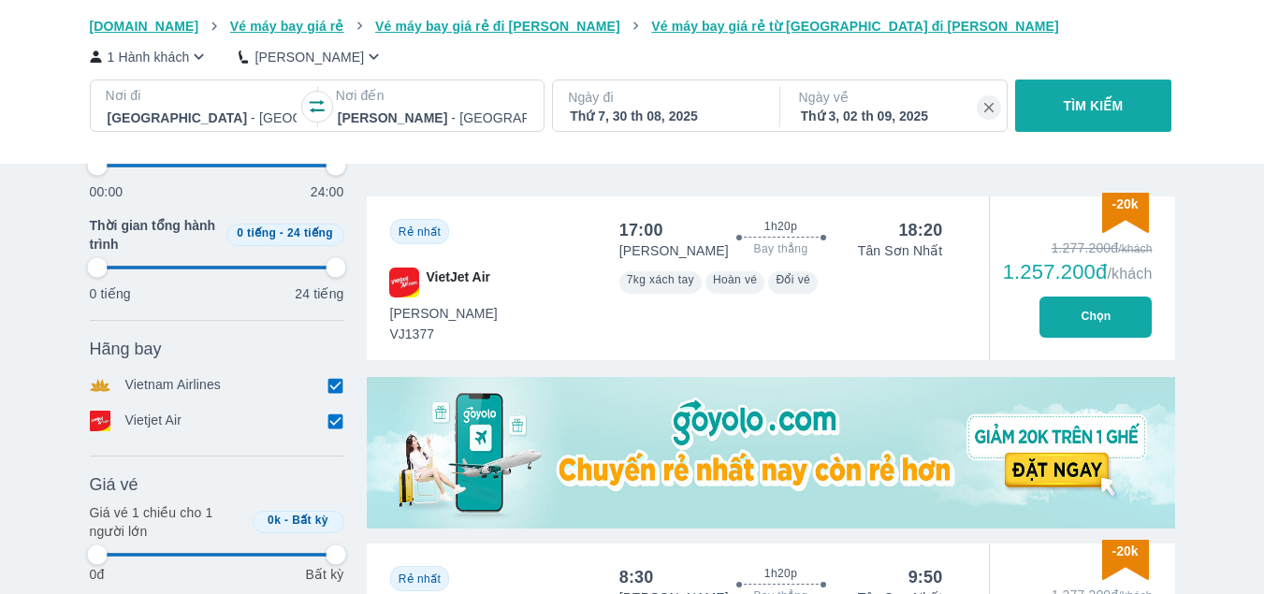
scroll to position [655, 0]
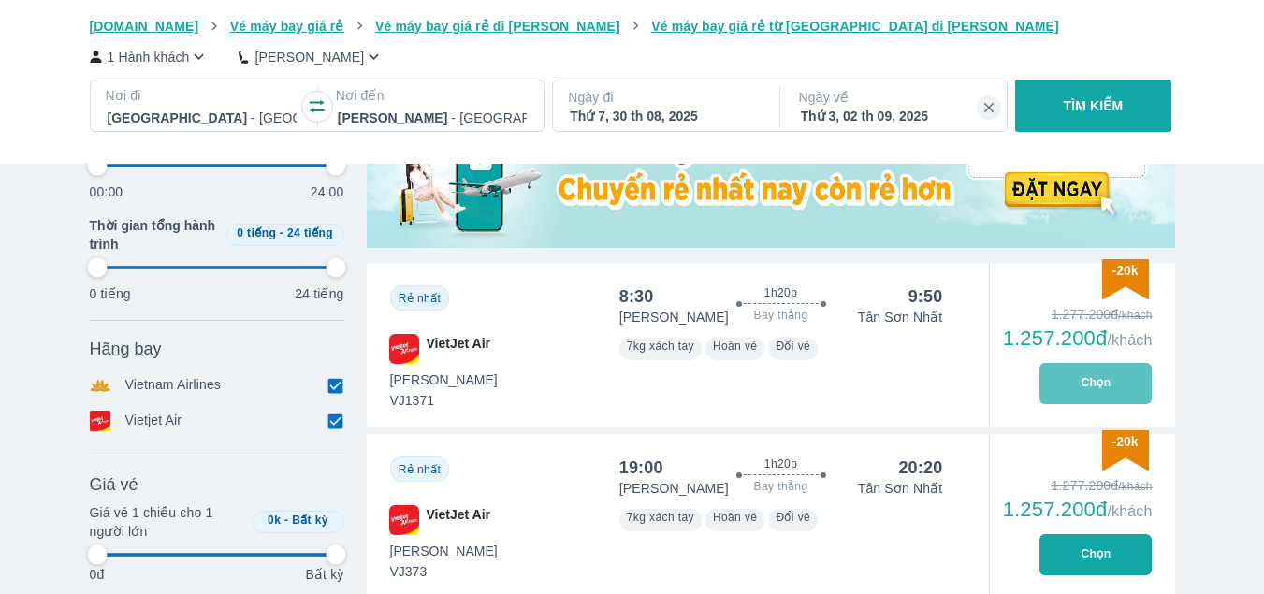
click at [1101, 380] on button "Chọn" at bounding box center [1095, 383] width 112 height 41
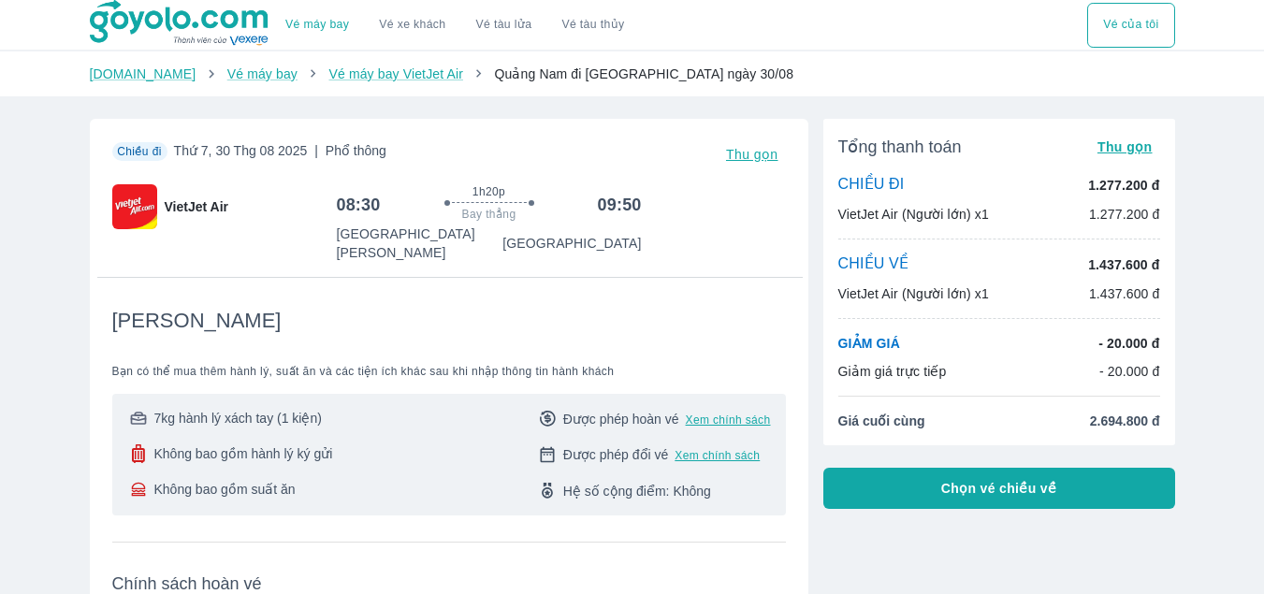
click at [899, 351] on p "GIẢM GIÁ" at bounding box center [869, 343] width 62 height 19
click at [929, 477] on button "Chọn vé chiều về" at bounding box center [999, 488] width 352 height 41
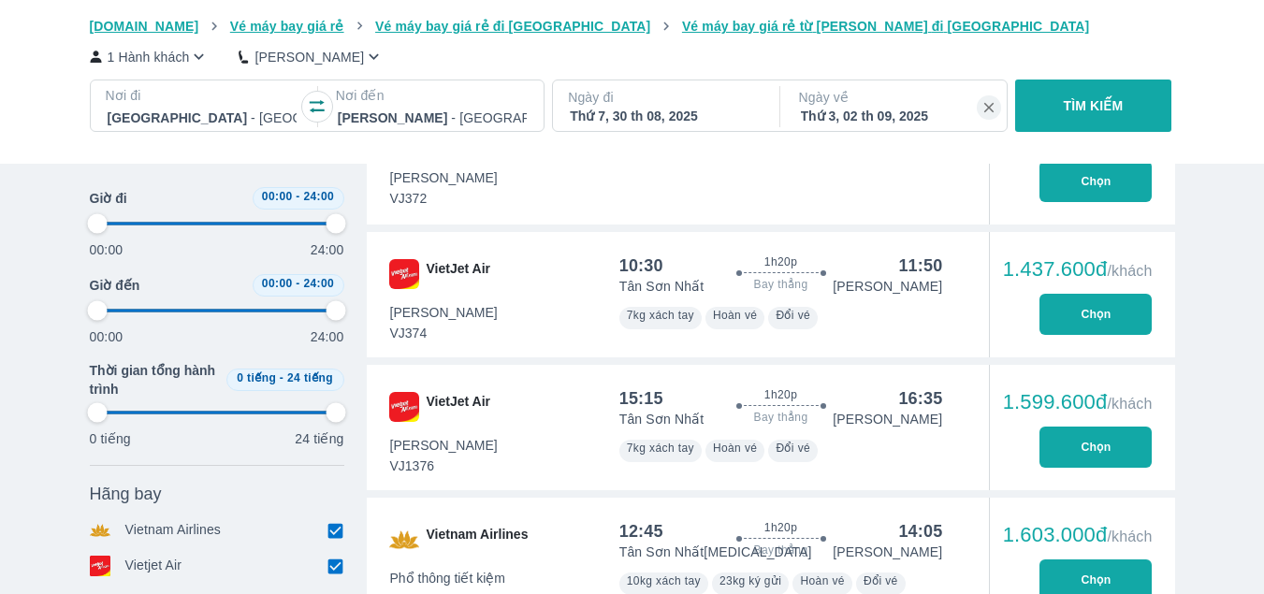
scroll to position [989, 0]
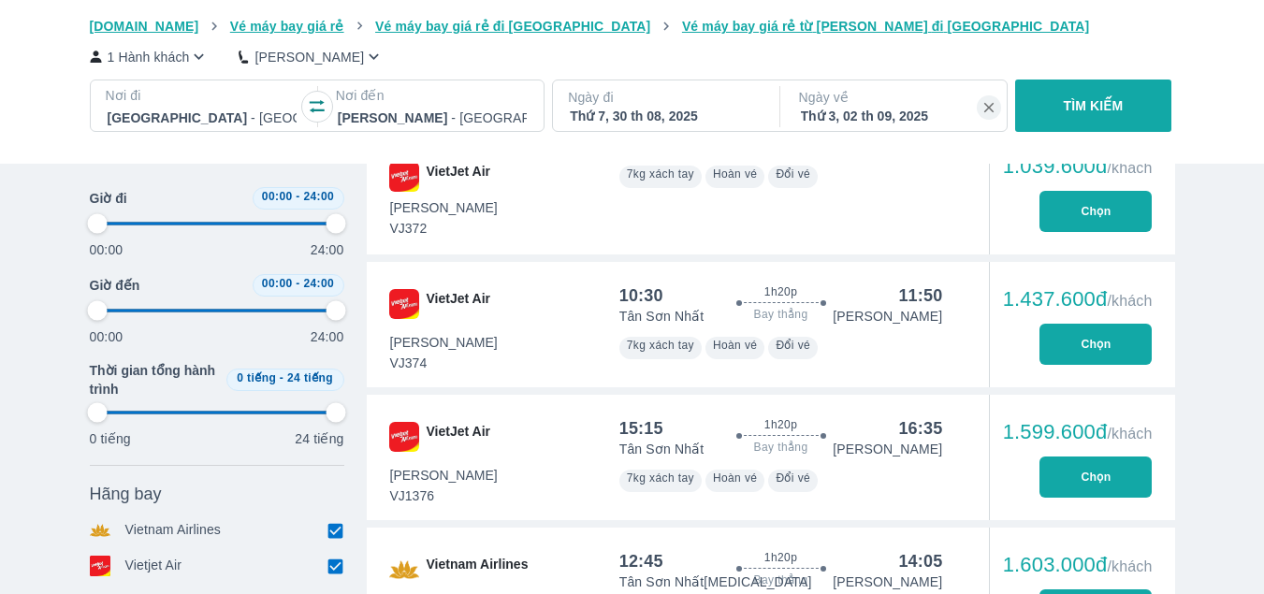
click at [1101, 477] on button "Chọn" at bounding box center [1095, 477] width 112 height 41
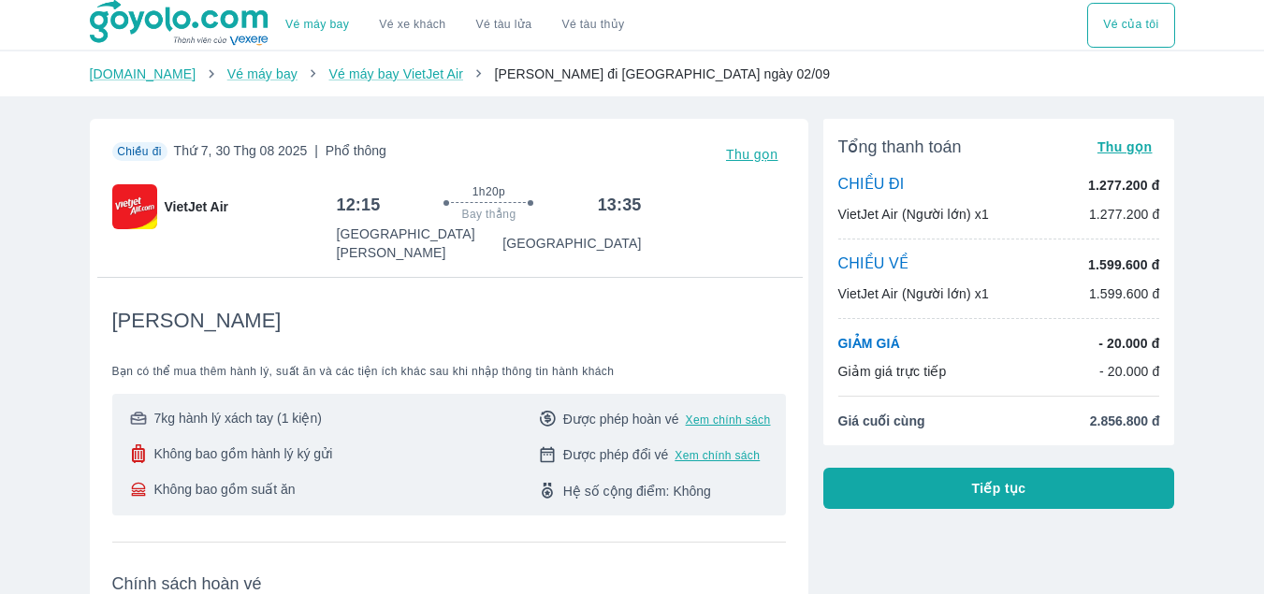
click at [1127, 28] on button "Vé của tôi" at bounding box center [1130, 25] width 87 height 45
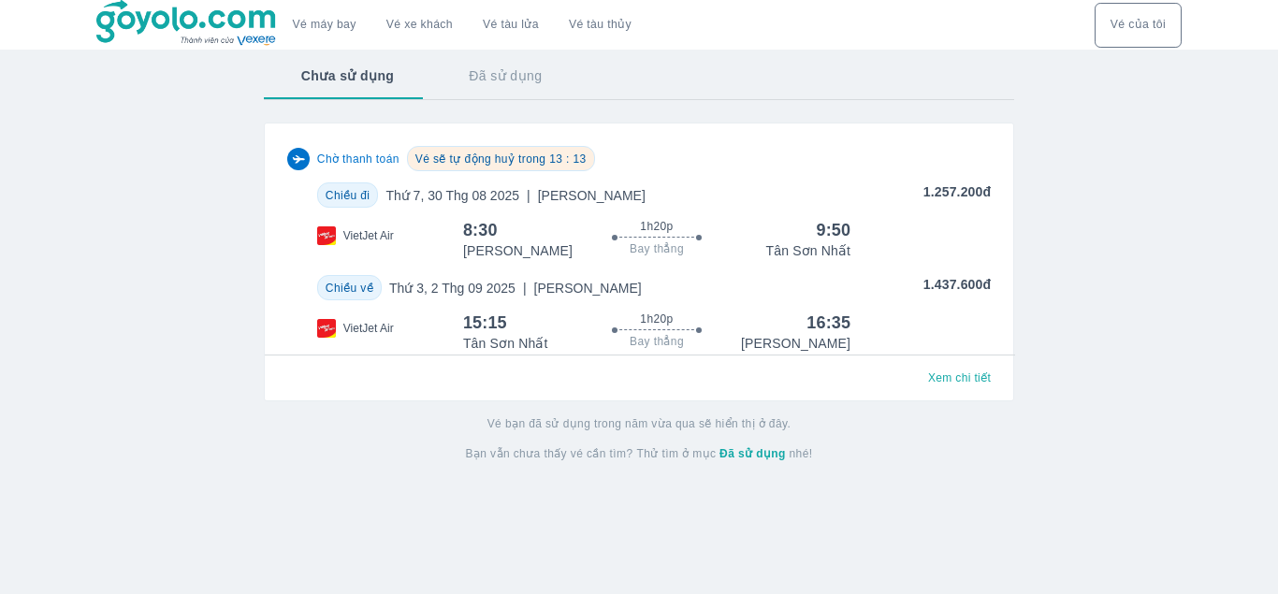
click at [500, 196] on span "Thứ 7, 30 Thg 08 2025 | Phổ Thông" at bounding box center [514, 195] width 259 height 19
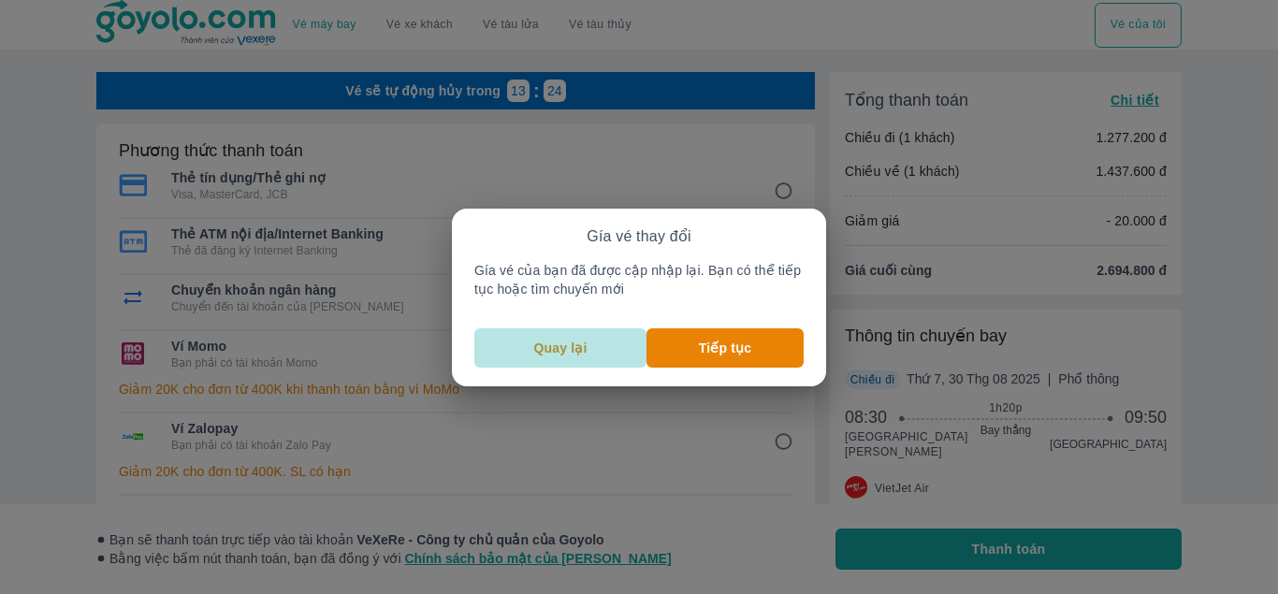
click at [559, 341] on p "Quay lại" at bounding box center [560, 348] width 53 height 19
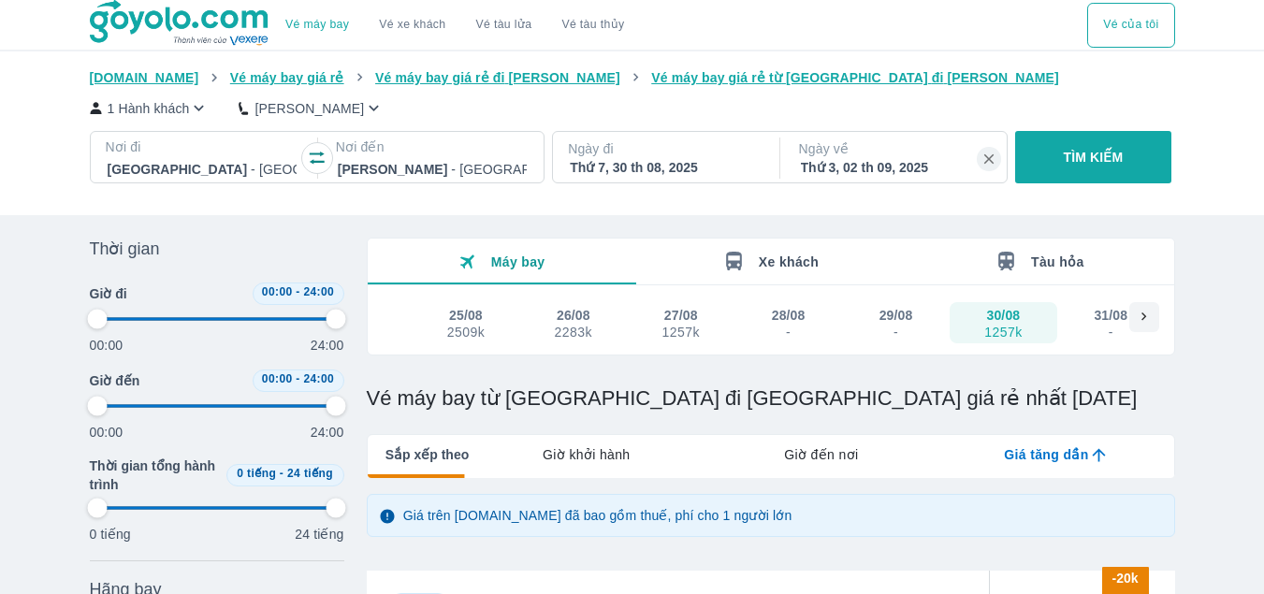
type input "97.9166666666667"
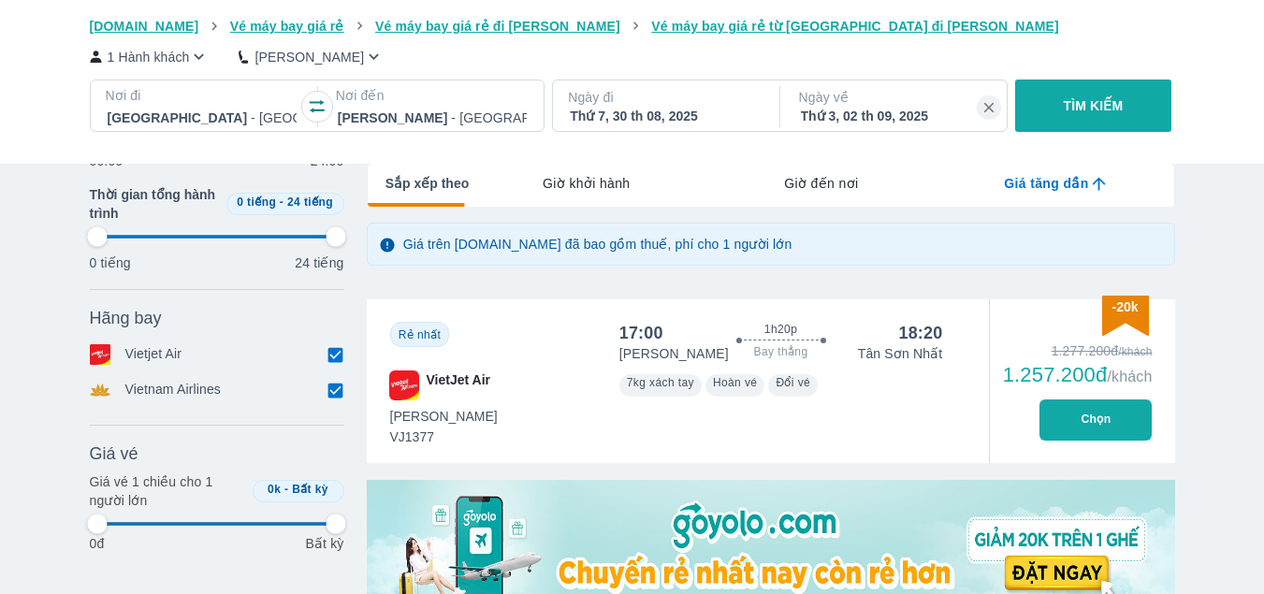
type input "97.9166666666667"
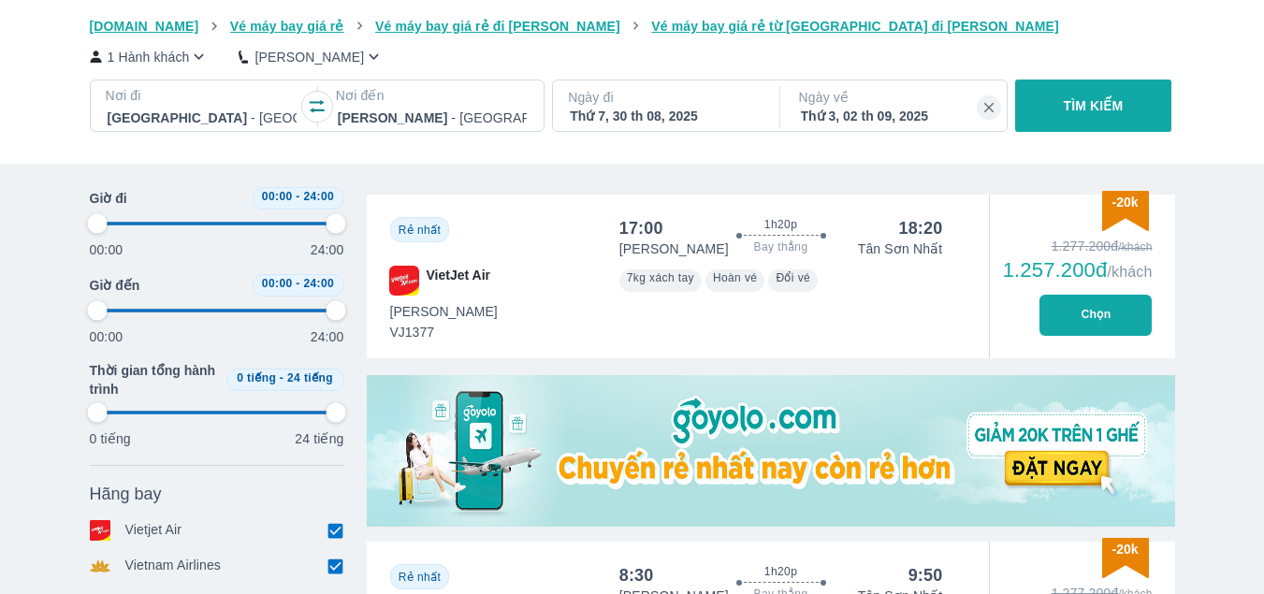
type input "97.9166666666667"
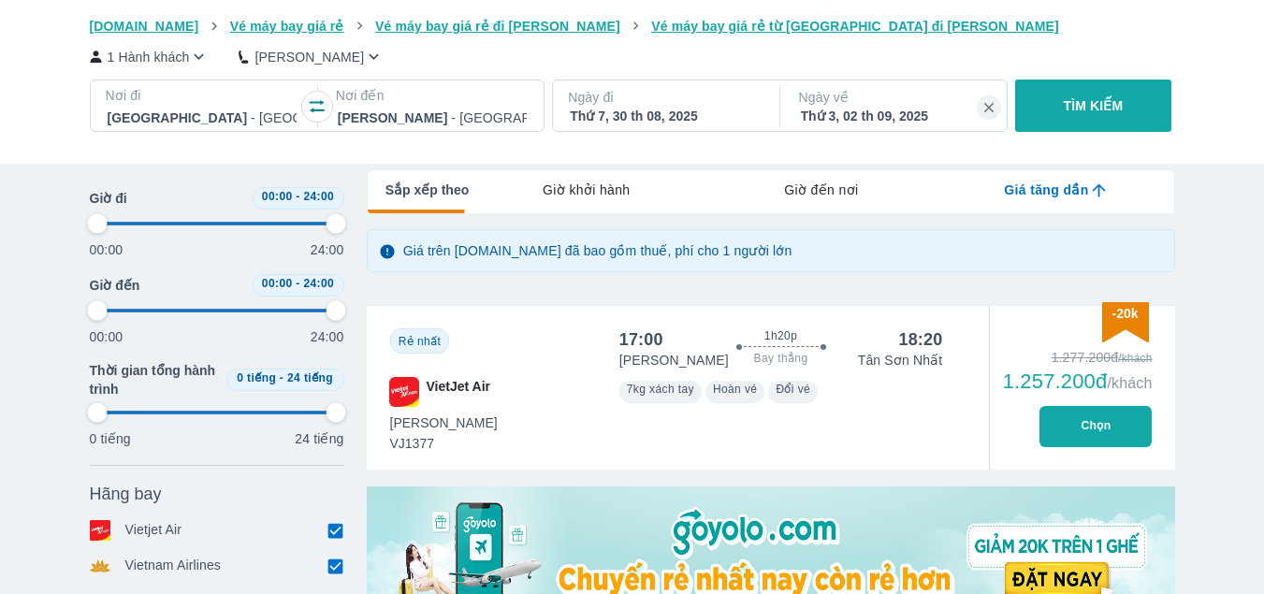
type input "97.9166666666667"
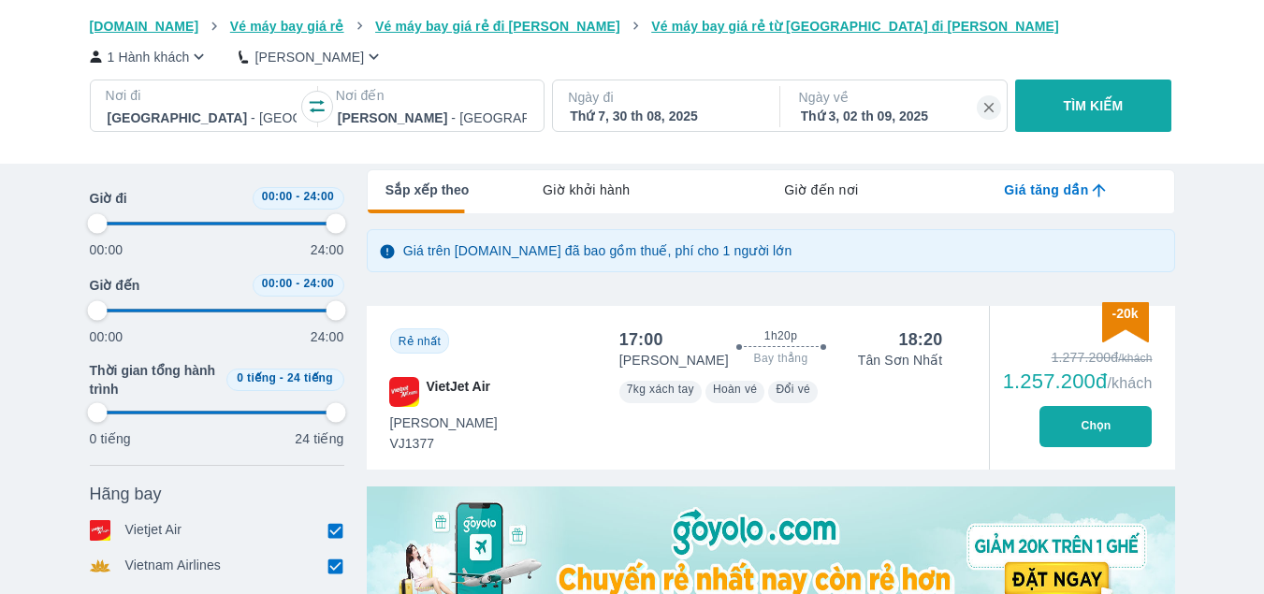
type input "97.9166666666667"
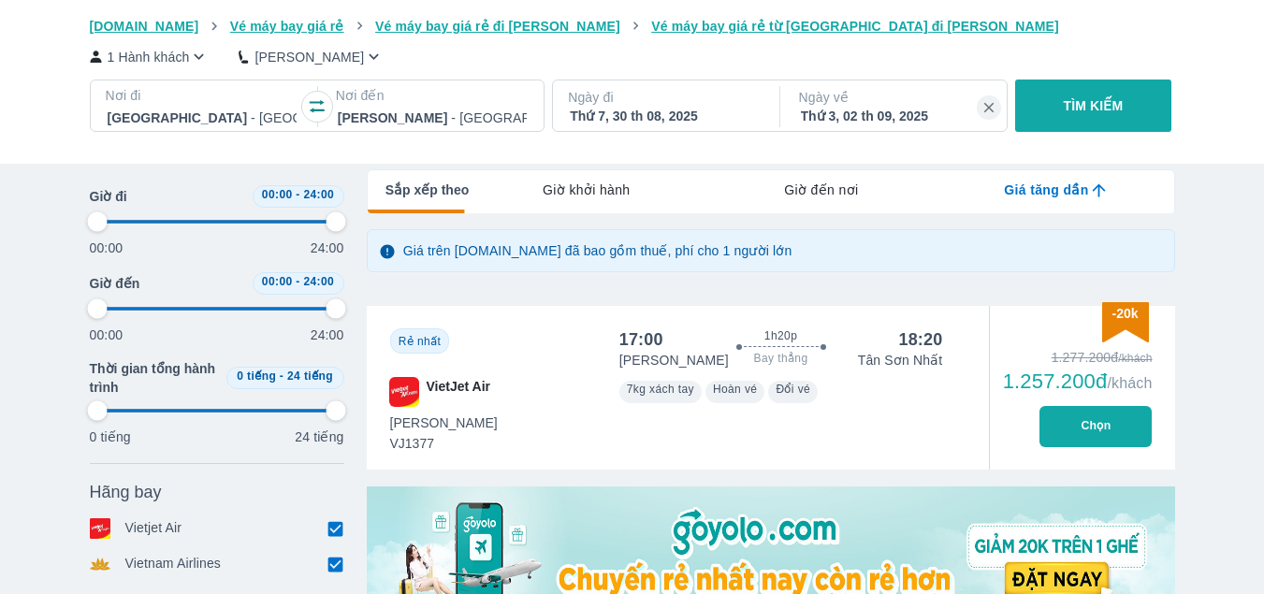
scroll to position [639, 0]
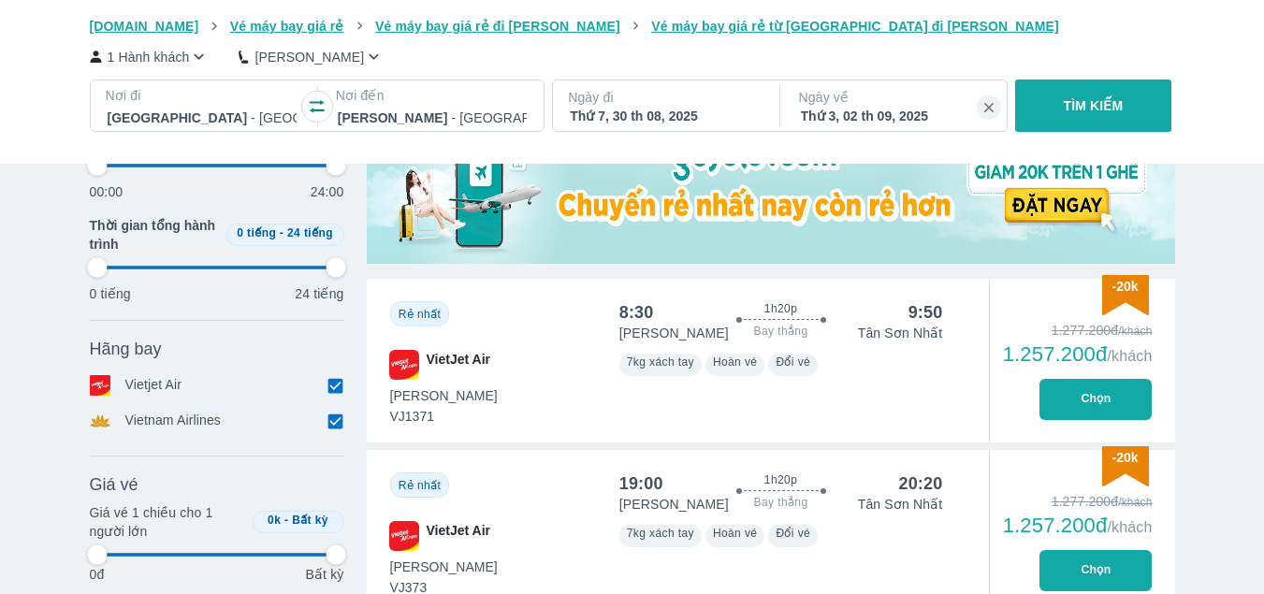
type input "97.9166666666667"
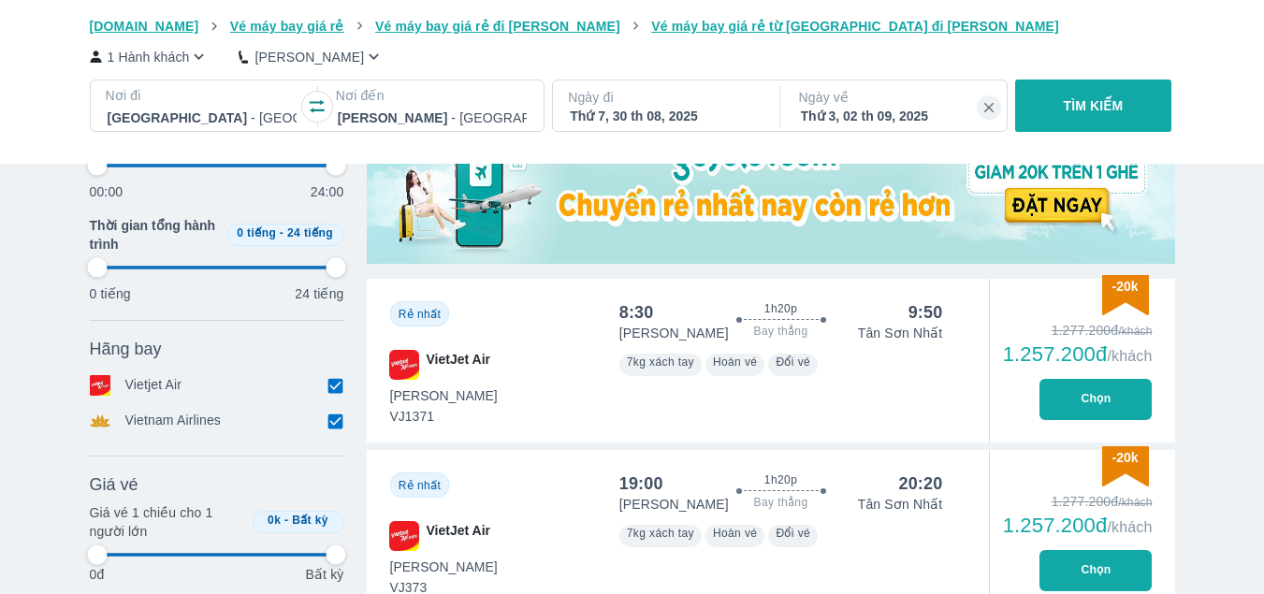
type input "97.9166666666667"
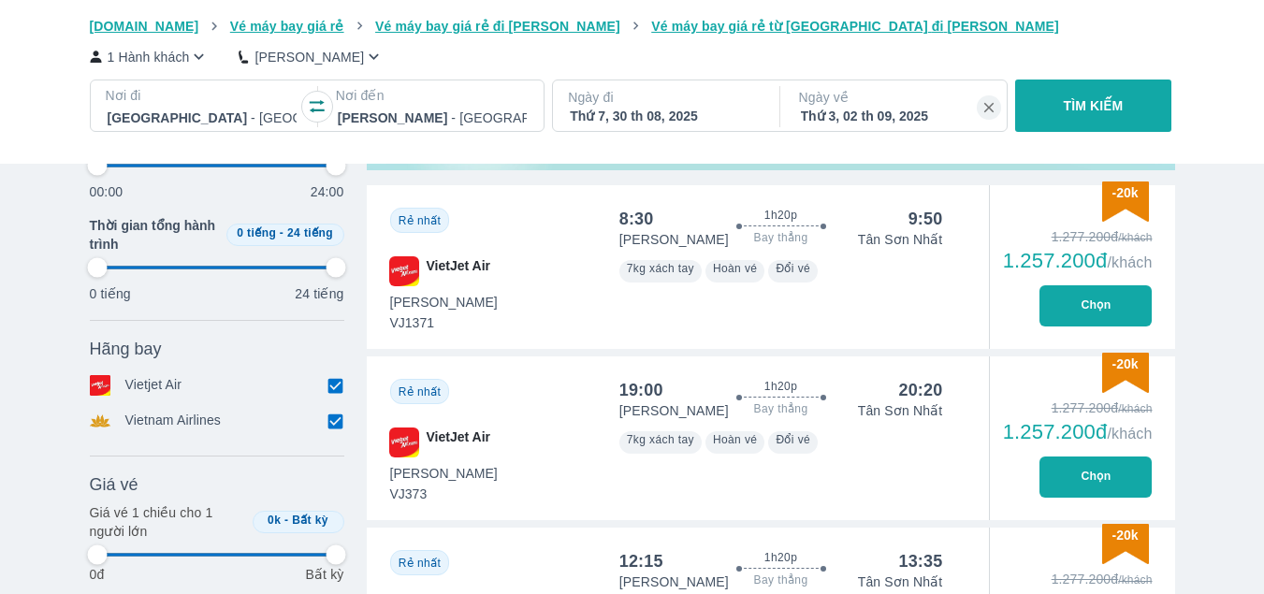
scroll to position [920, 0]
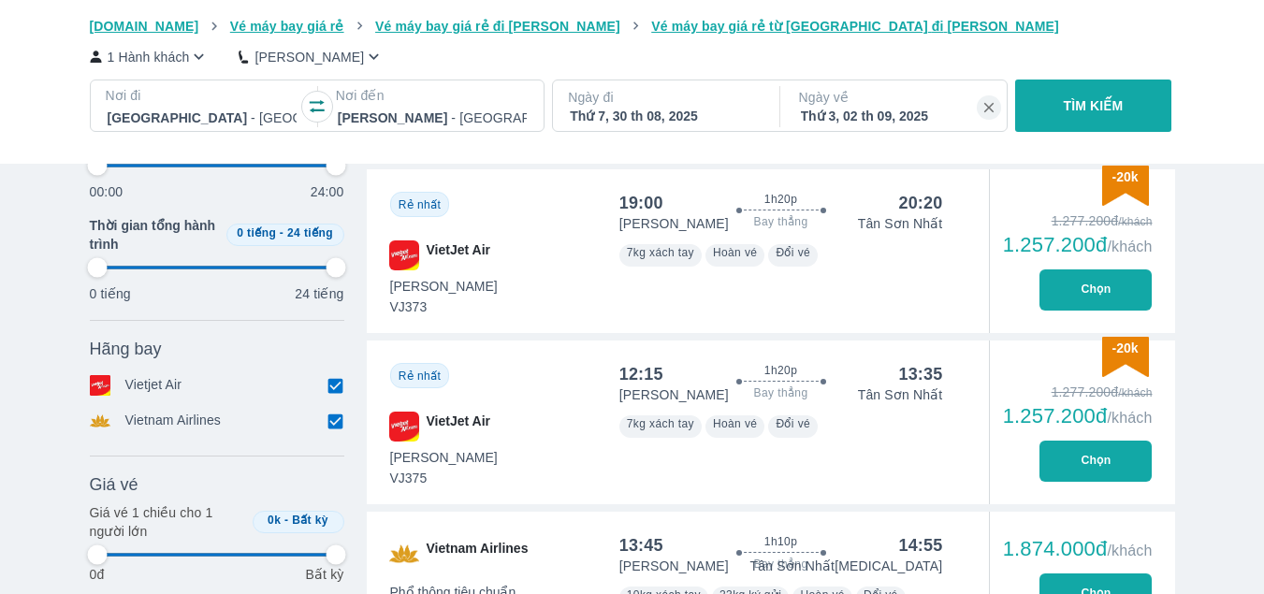
type input "97.9166666666667"
click at [1098, 460] on button "Chọn" at bounding box center [1095, 461] width 112 height 41
type input "97.9166666666667"
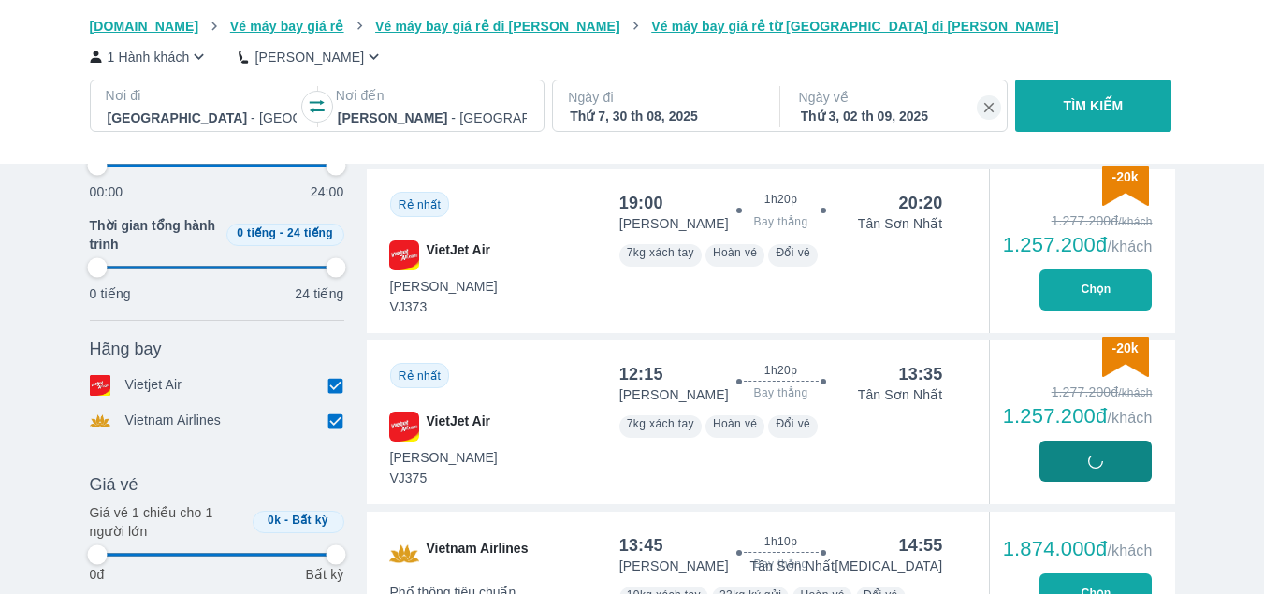
type input "97.9166666666667"
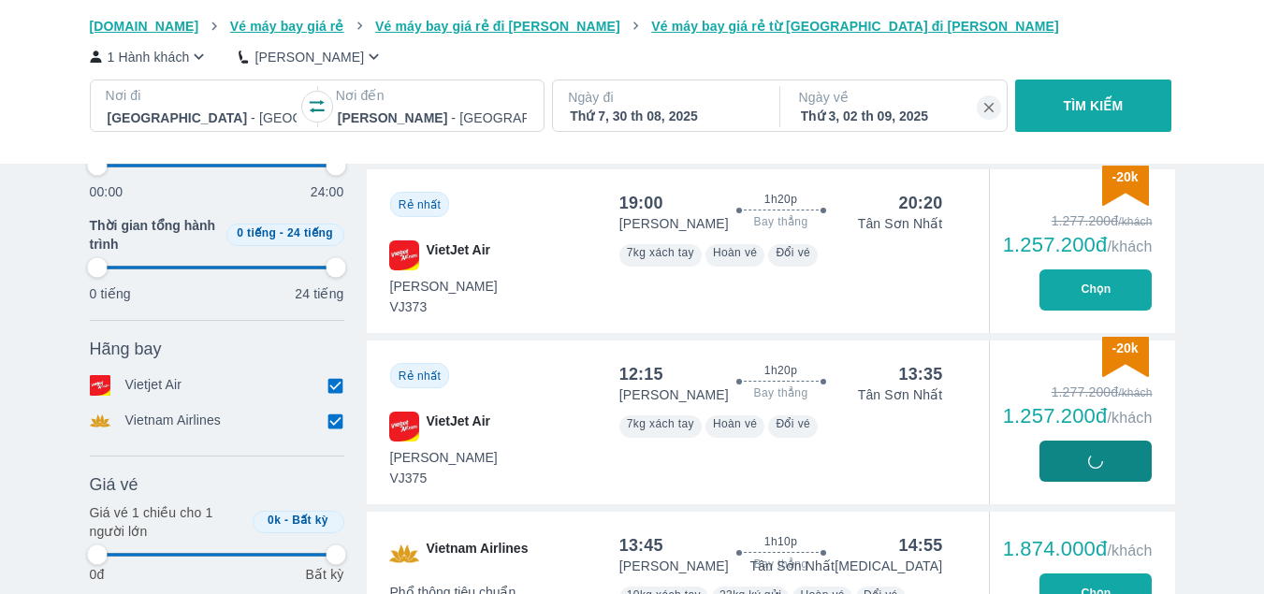
type input "97.9166666666667"
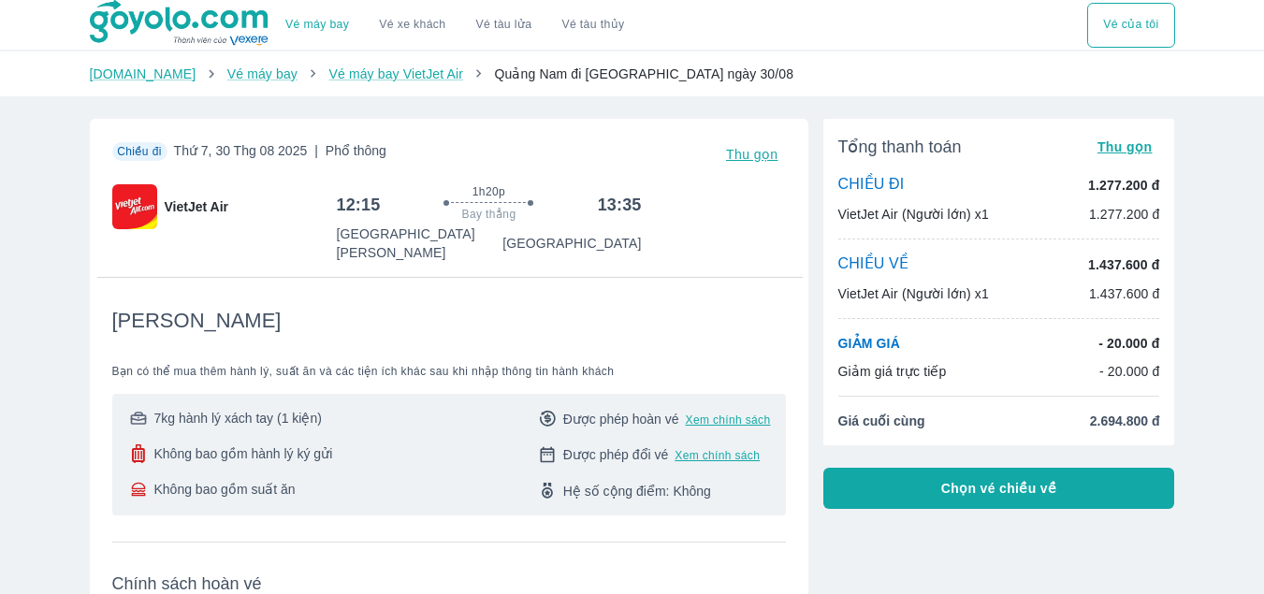
click at [1120, 28] on button "Vé của tôi" at bounding box center [1130, 25] width 87 height 45
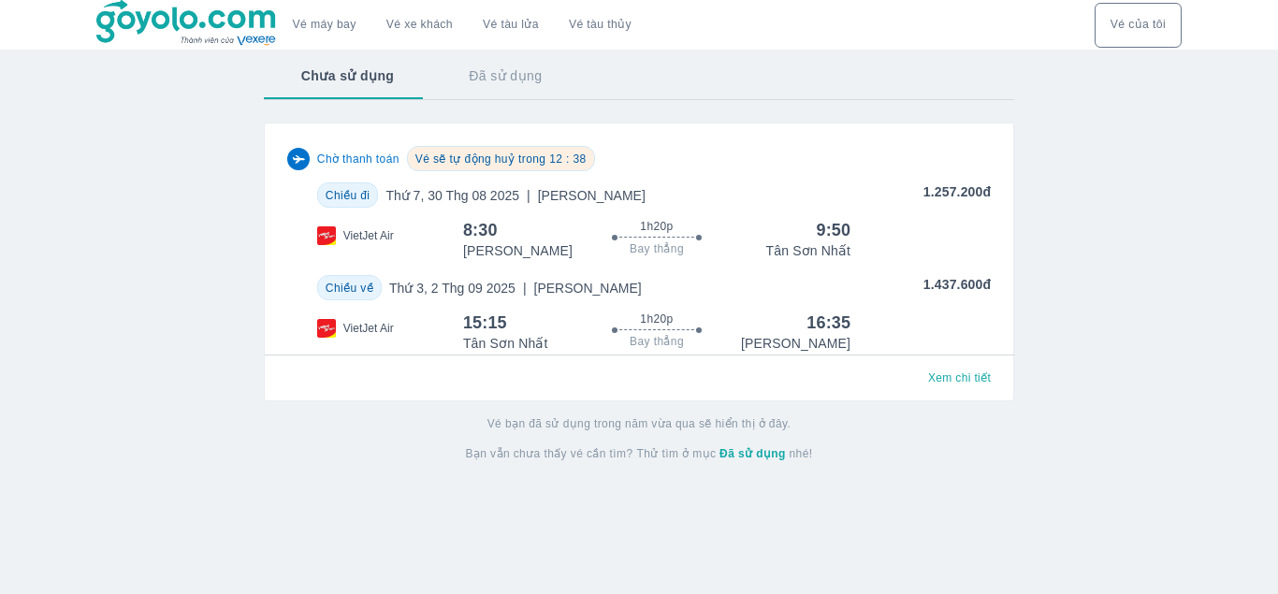
click at [346, 199] on span "Chiều đi" at bounding box center [348, 195] width 45 height 13
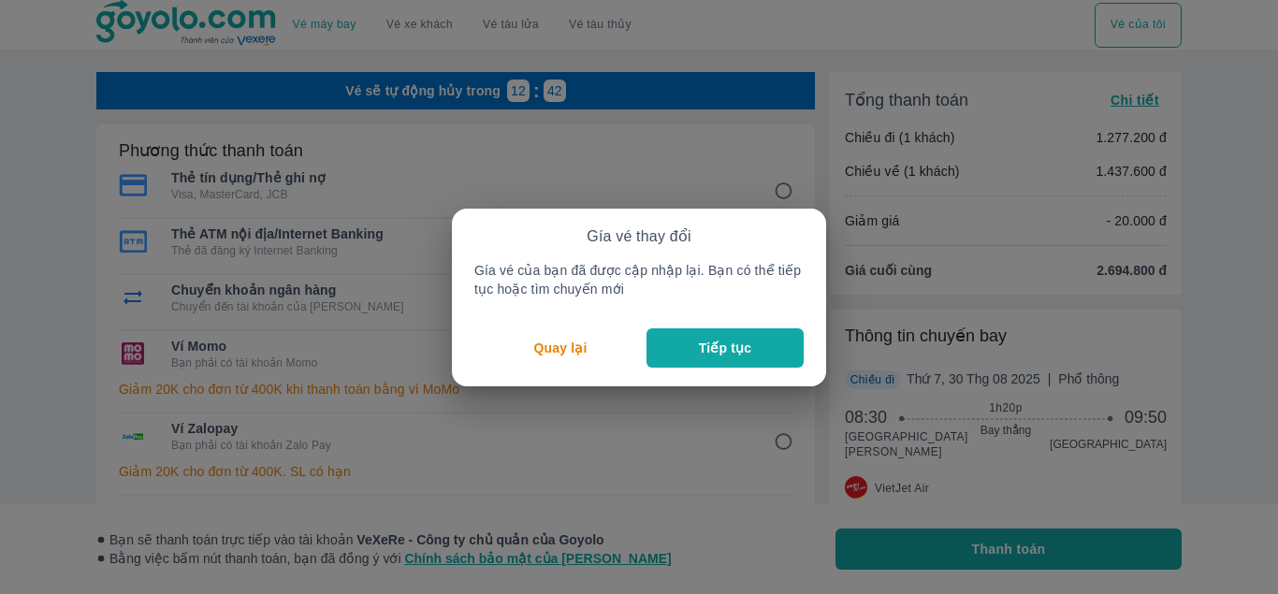
click at [718, 347] on p "Tiếp tục" at bounding box center [725, 348] width 52 height 19
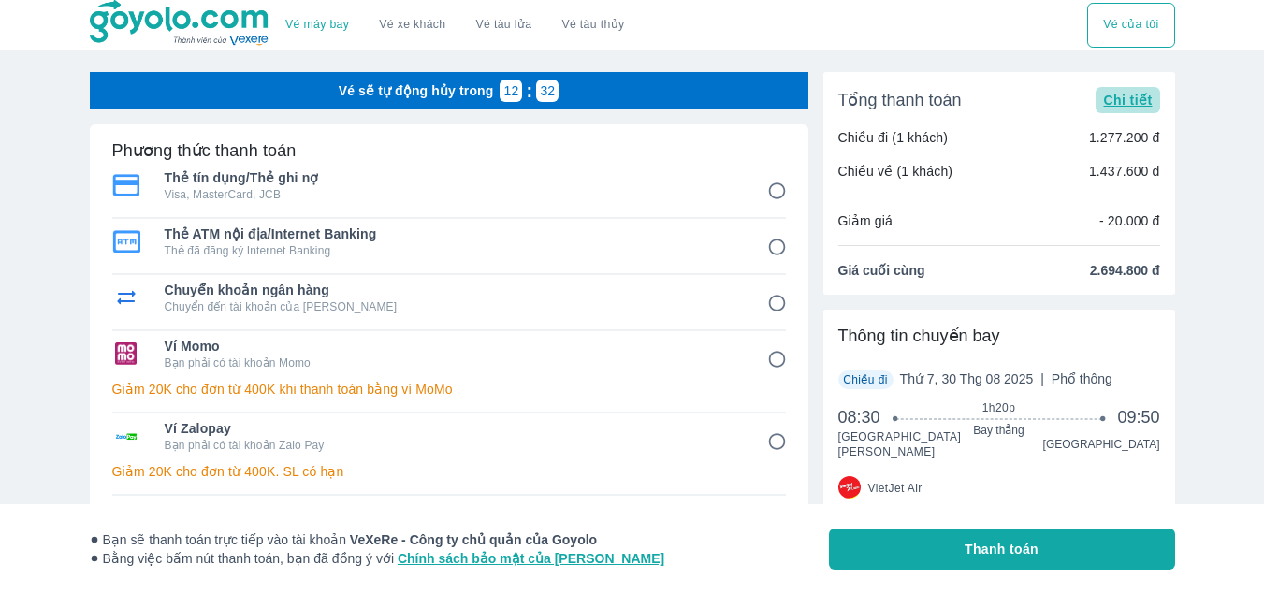
click at [1135, 104] on span "Chi tiết" at bounding box center [1127, 100] width 49 height 15
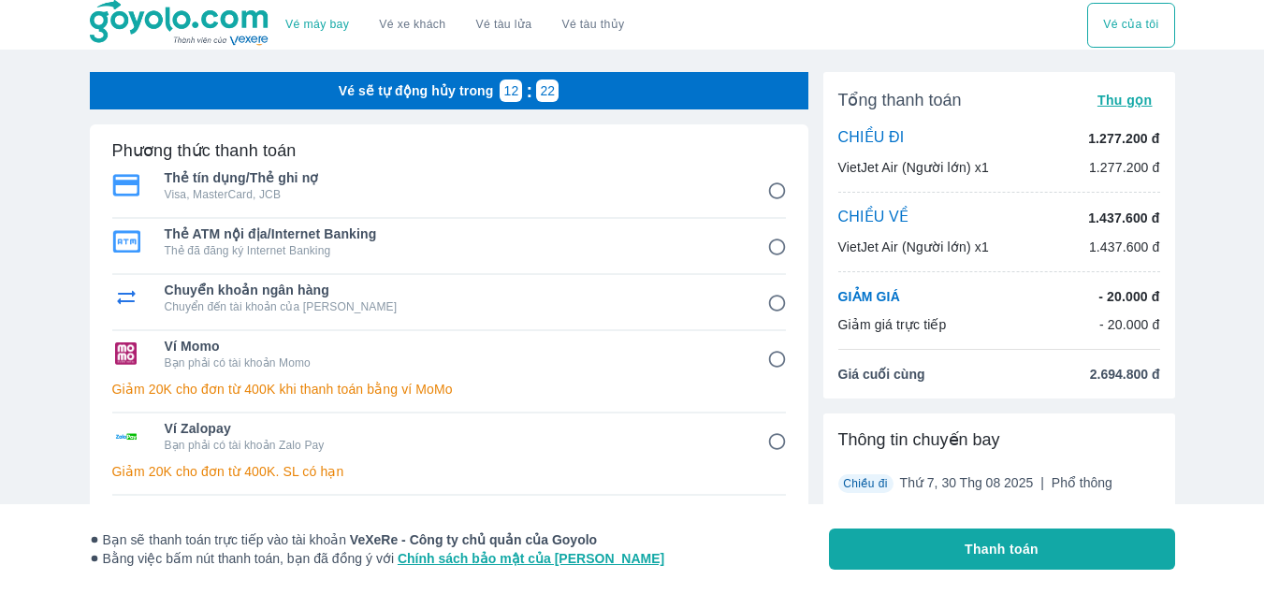
click at [1129, 26] on button "Vé của tôi" at bounding box center [1130, 25] width 87 height 45
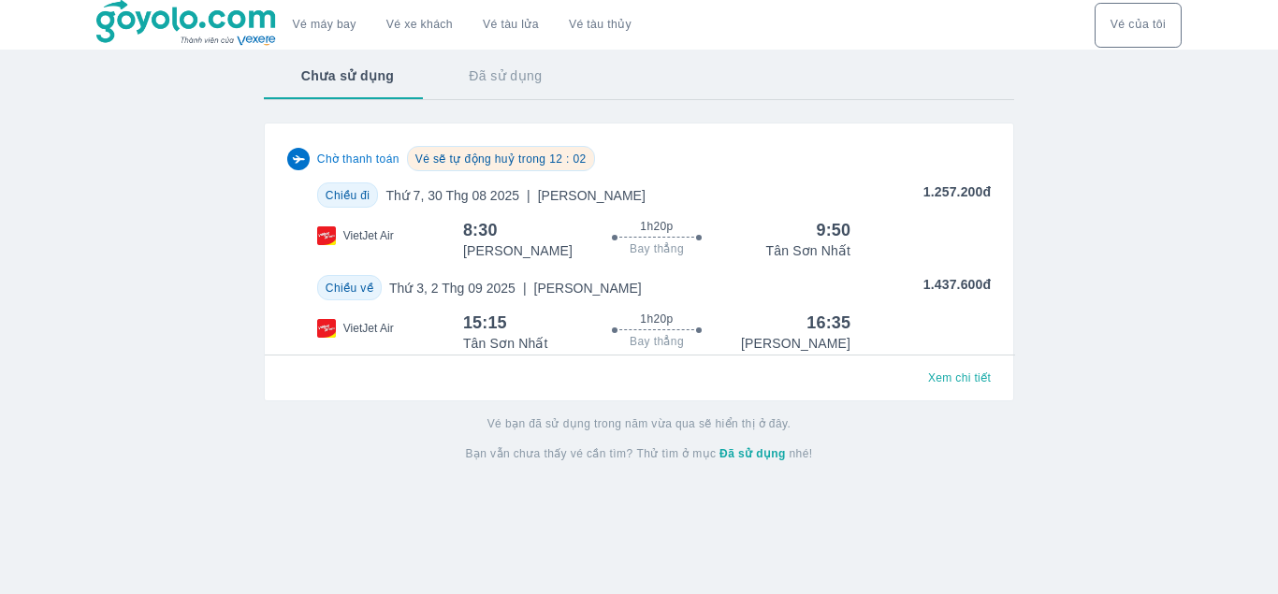
click at [550, 198] on span "[PERSON_NAME]" at bounding box center [592, 195] width 108 height 15
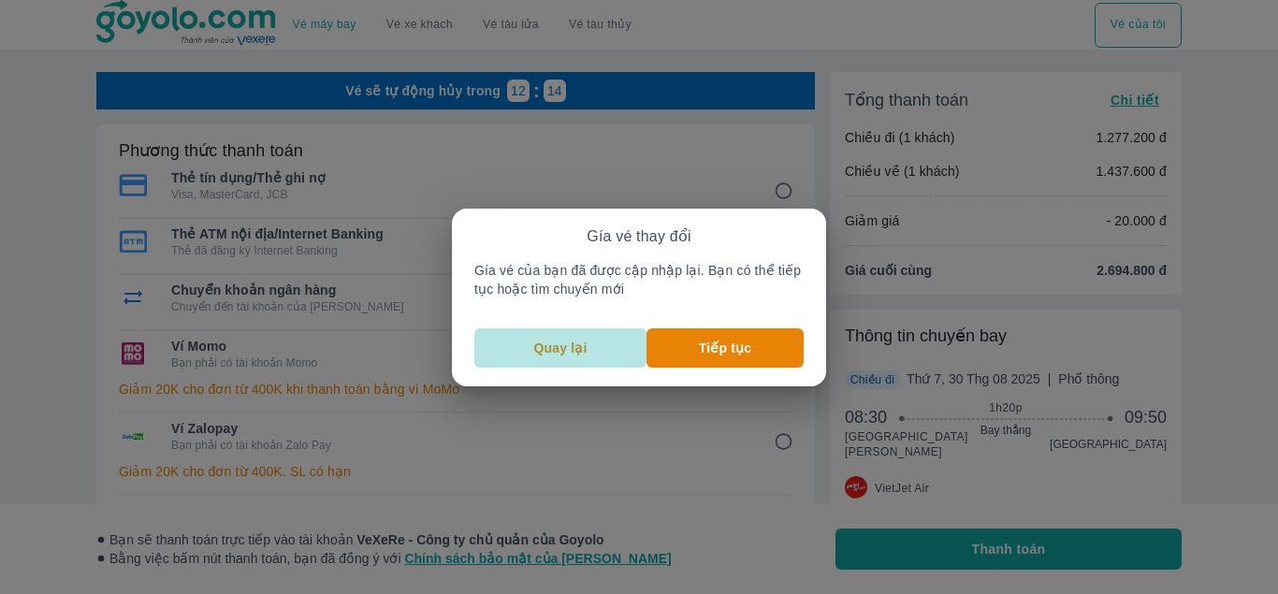
click at [560, 342] on p "Quay lại" at bounding box center [560, 348] width 53 height 19
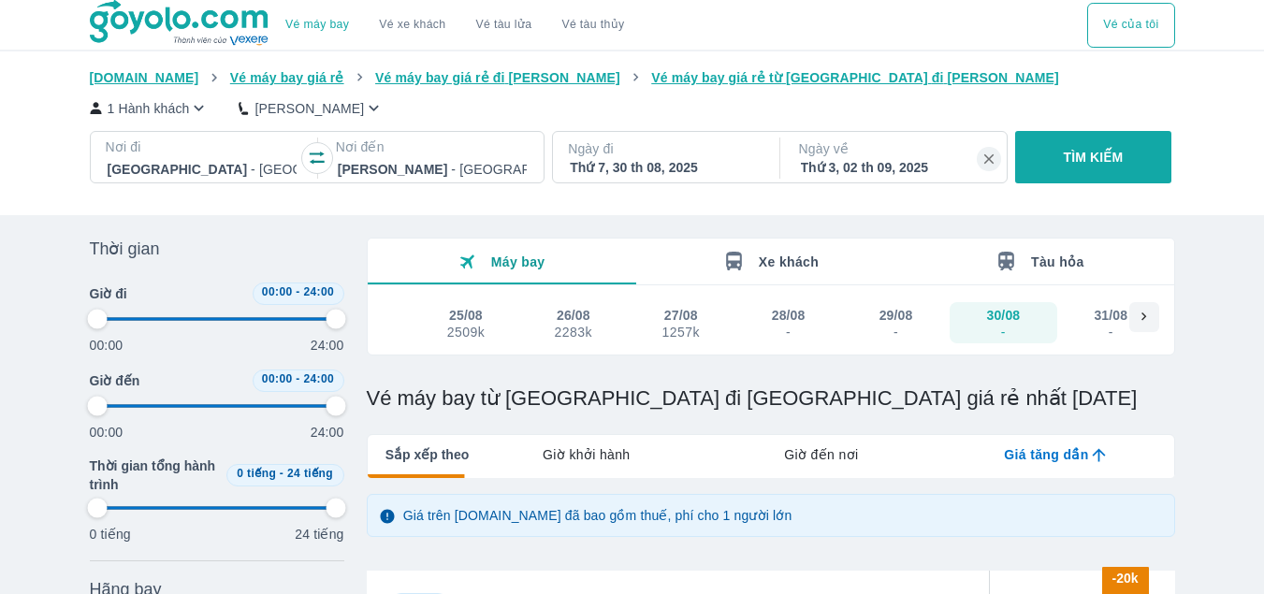
type input "97.9166666666667"
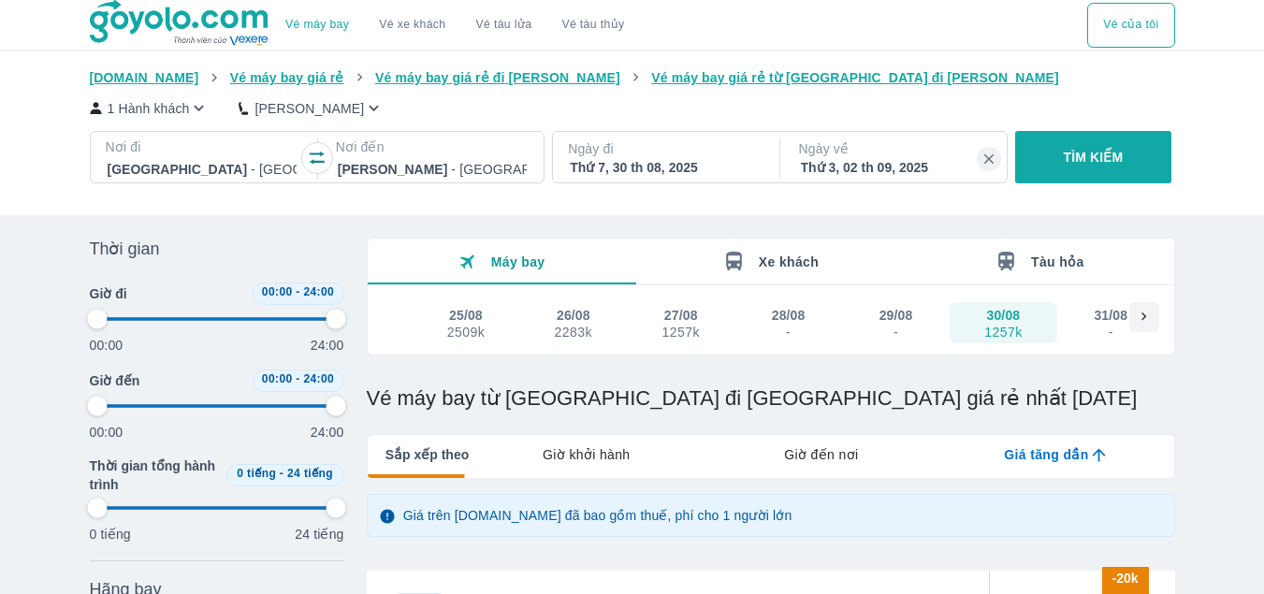
type input "97.9166666666667"
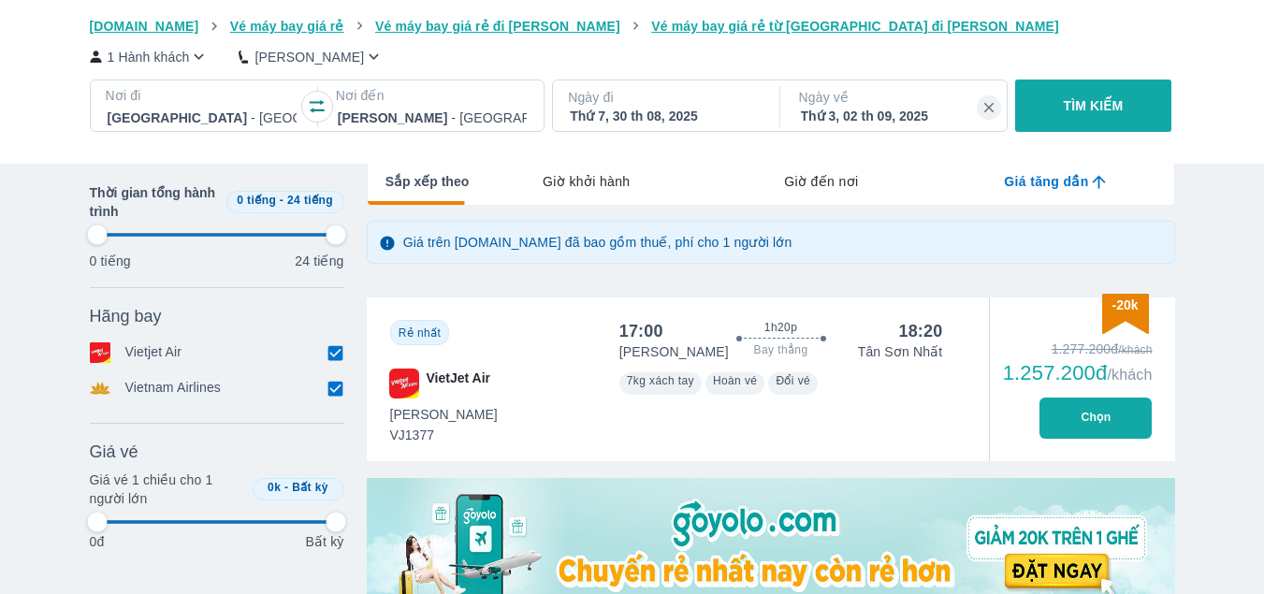
type input "97.9166666666667"
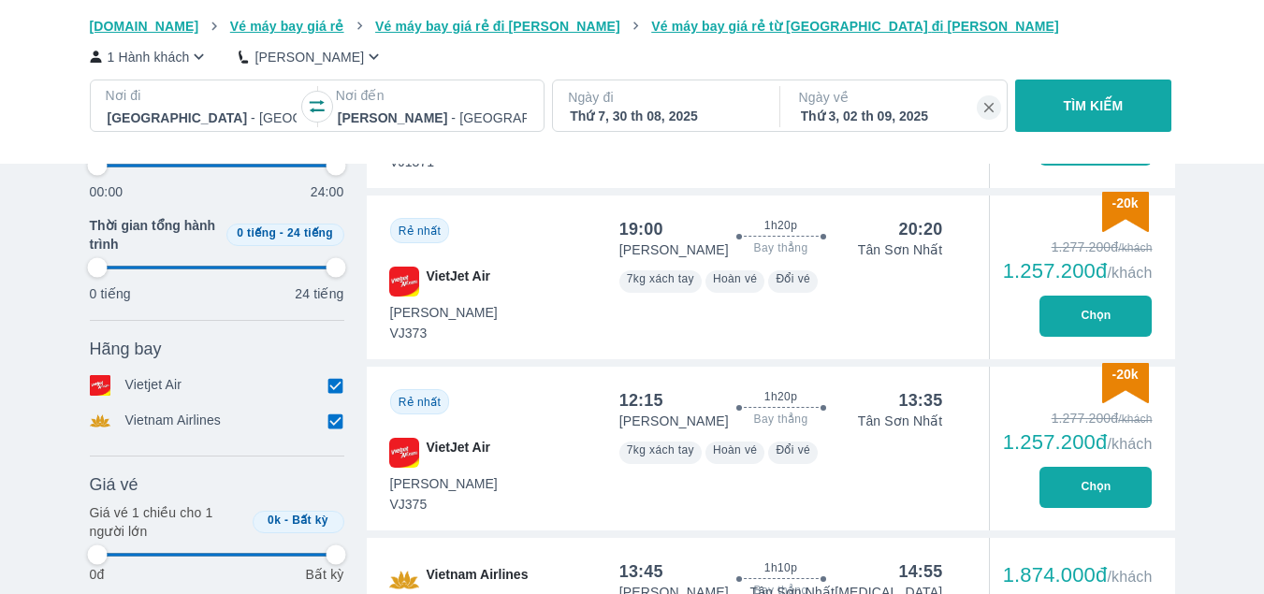
type input "97.9166666666667"
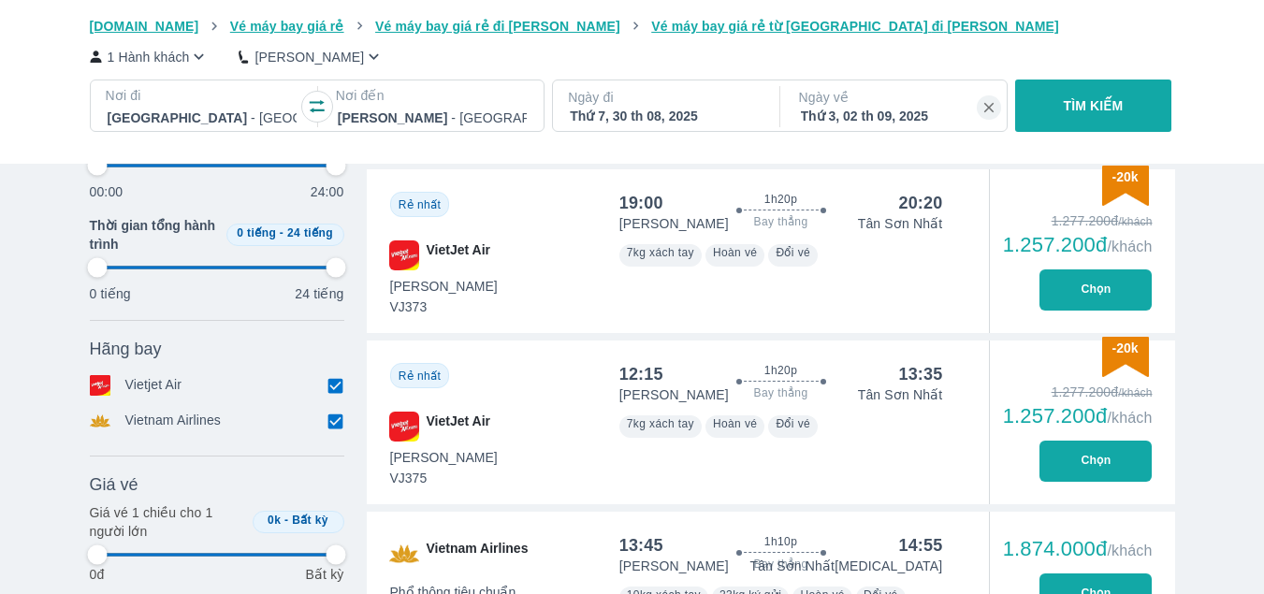
type input "97.9166666666667"
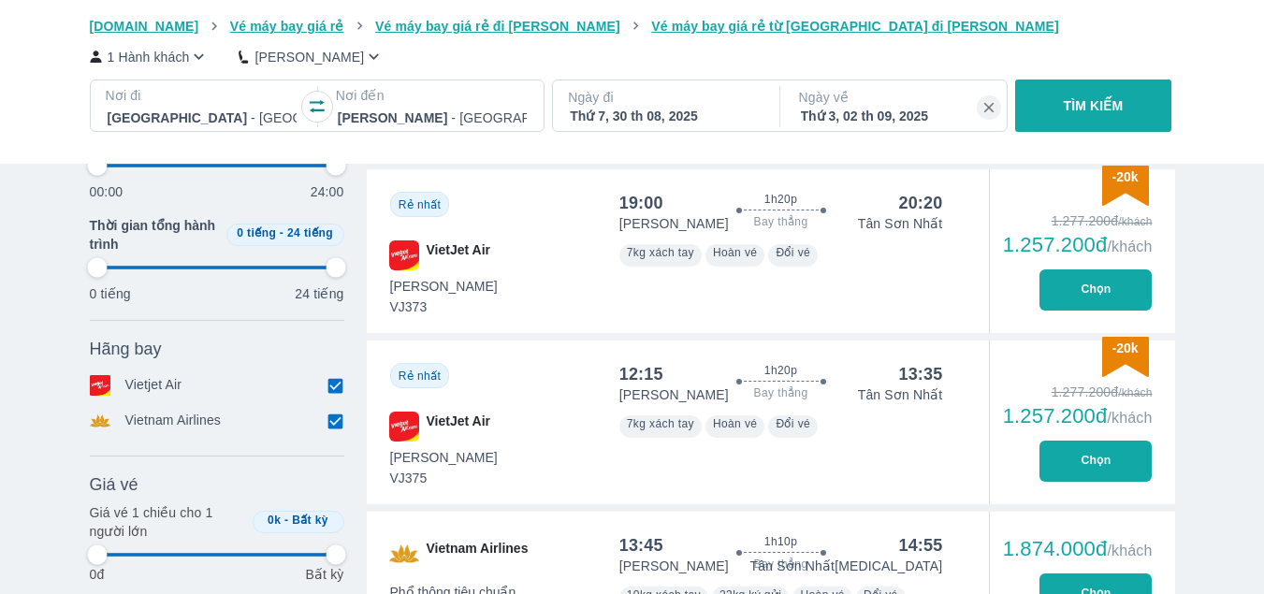
type input "97.9166666666667"
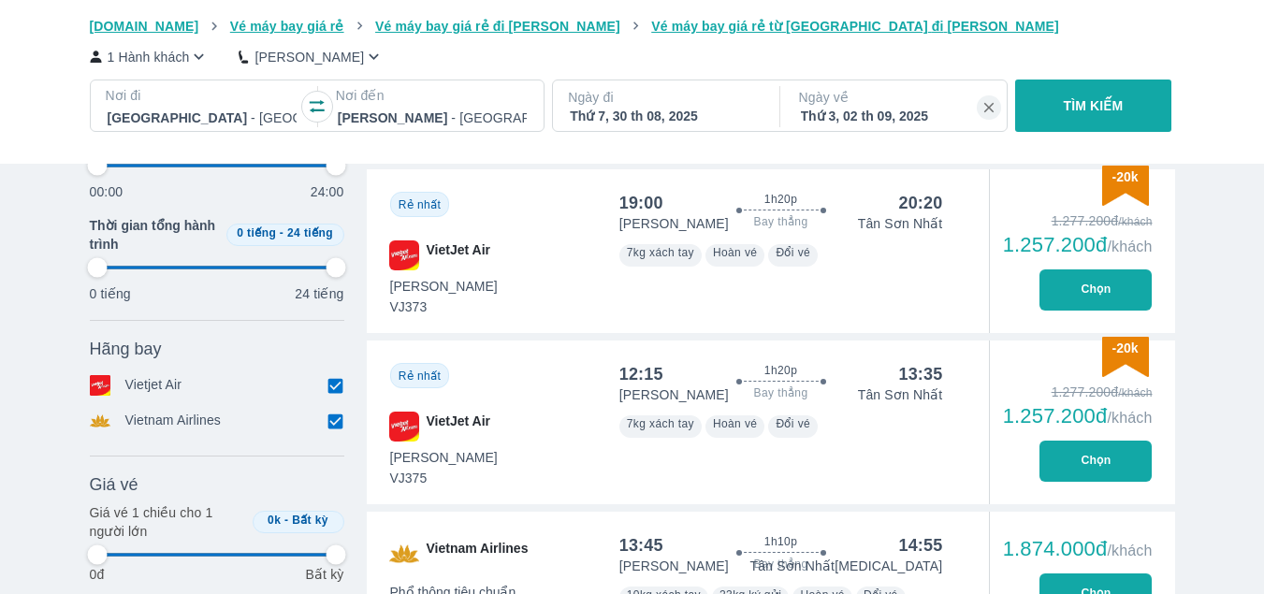
type input "97.9166666666667"
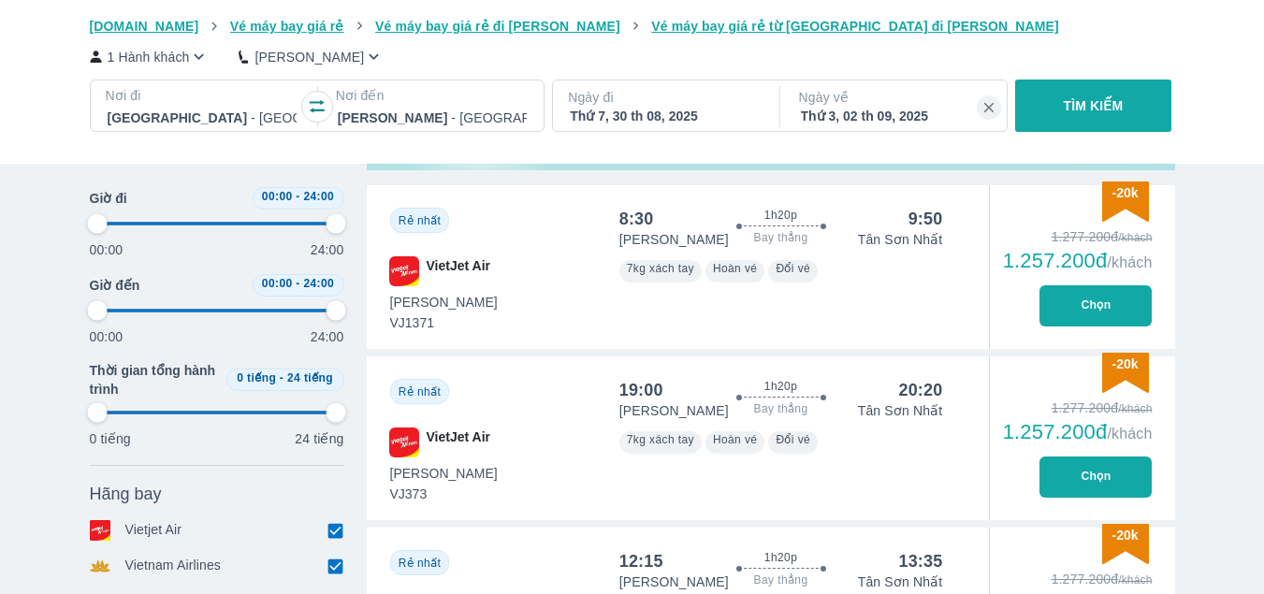
type input "97.9166666666667"
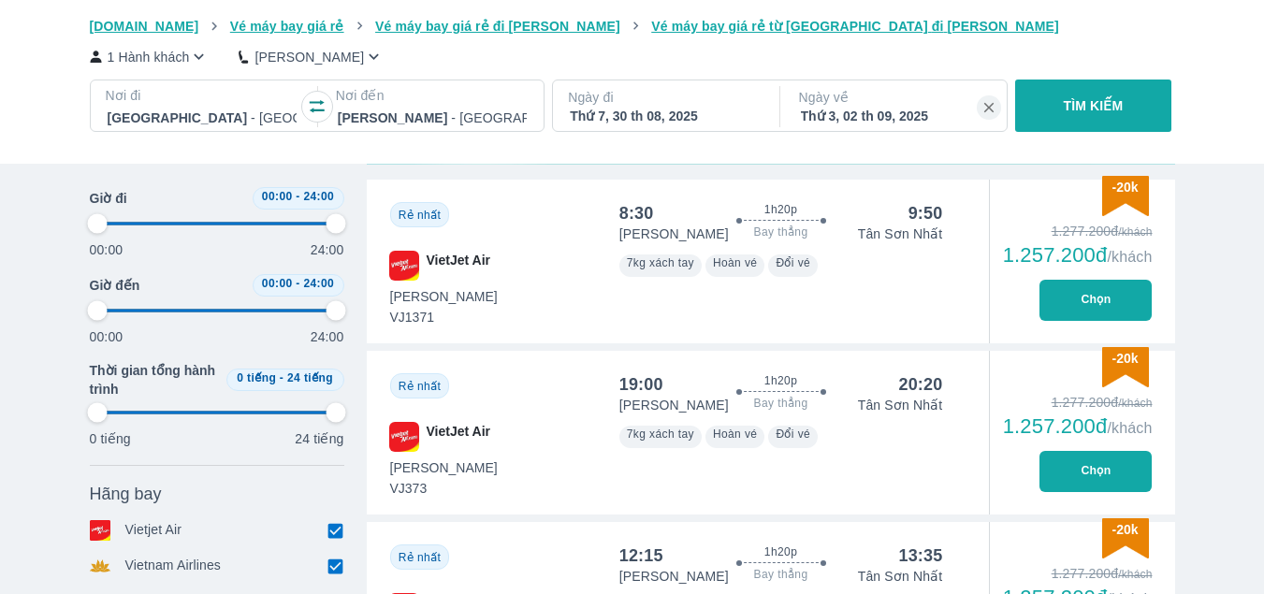
type input "97.9166666666667"
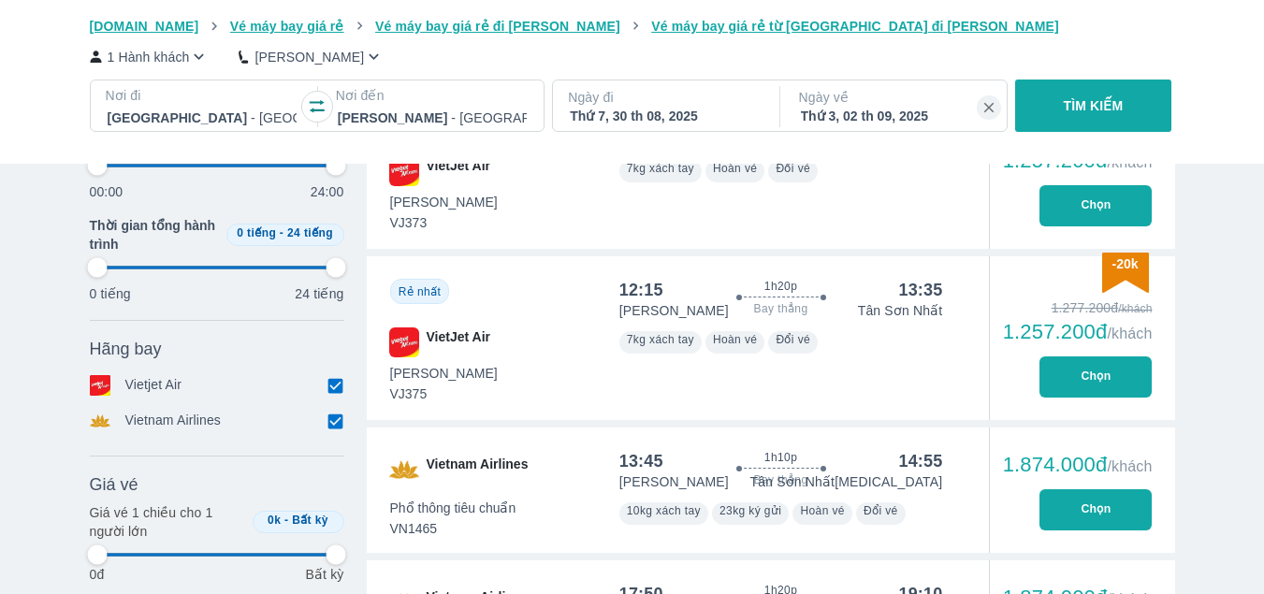
scroll to position [1013, 0]
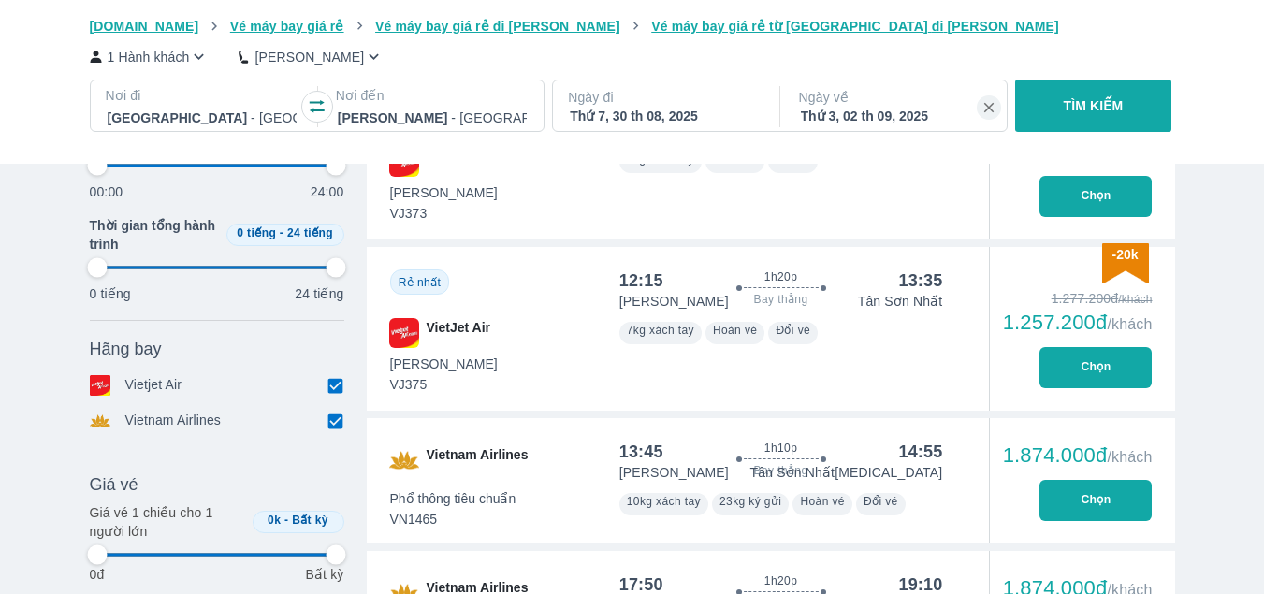
type input "97.9166666666667"
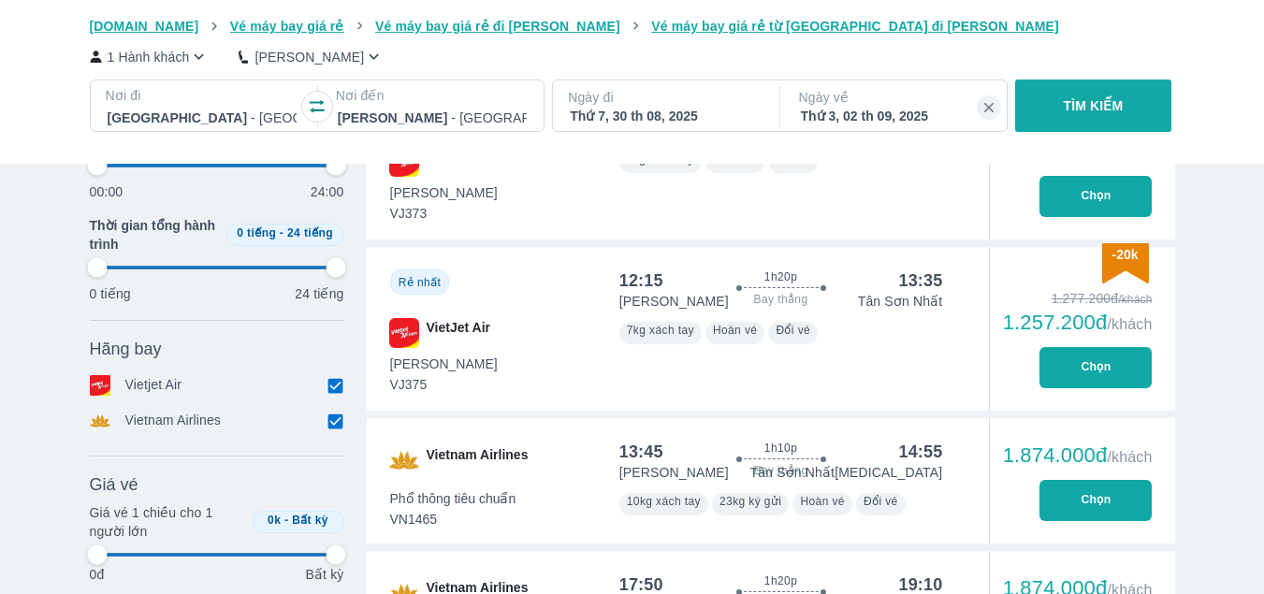
type input "97.9166666666667"
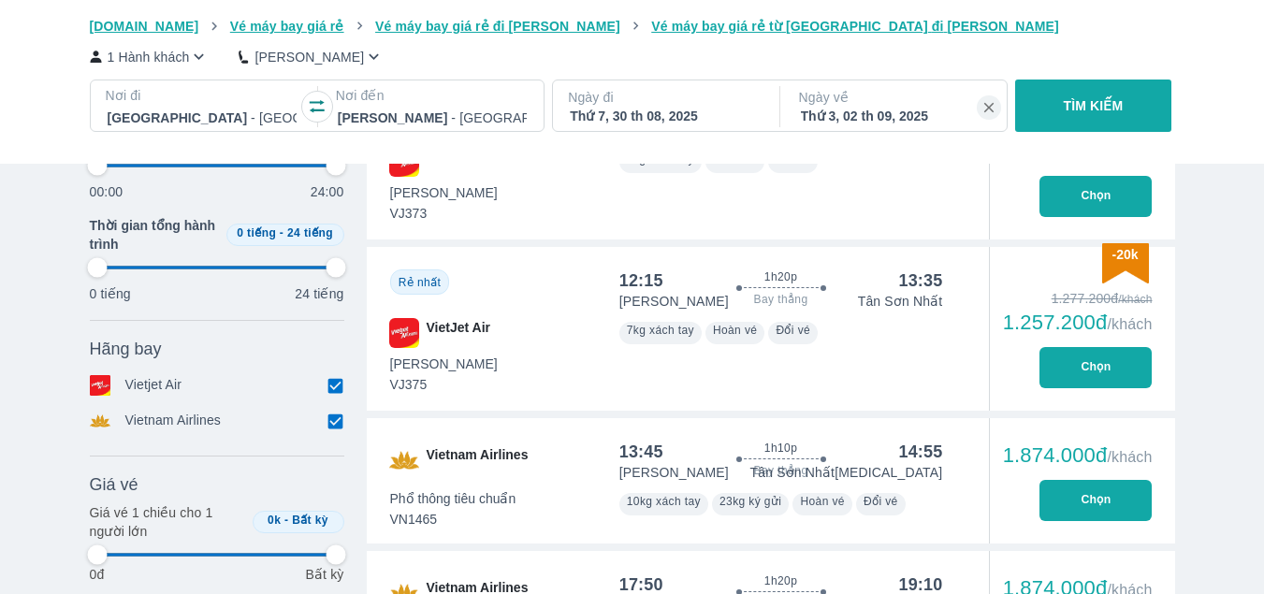
type input "97.9166666666667"
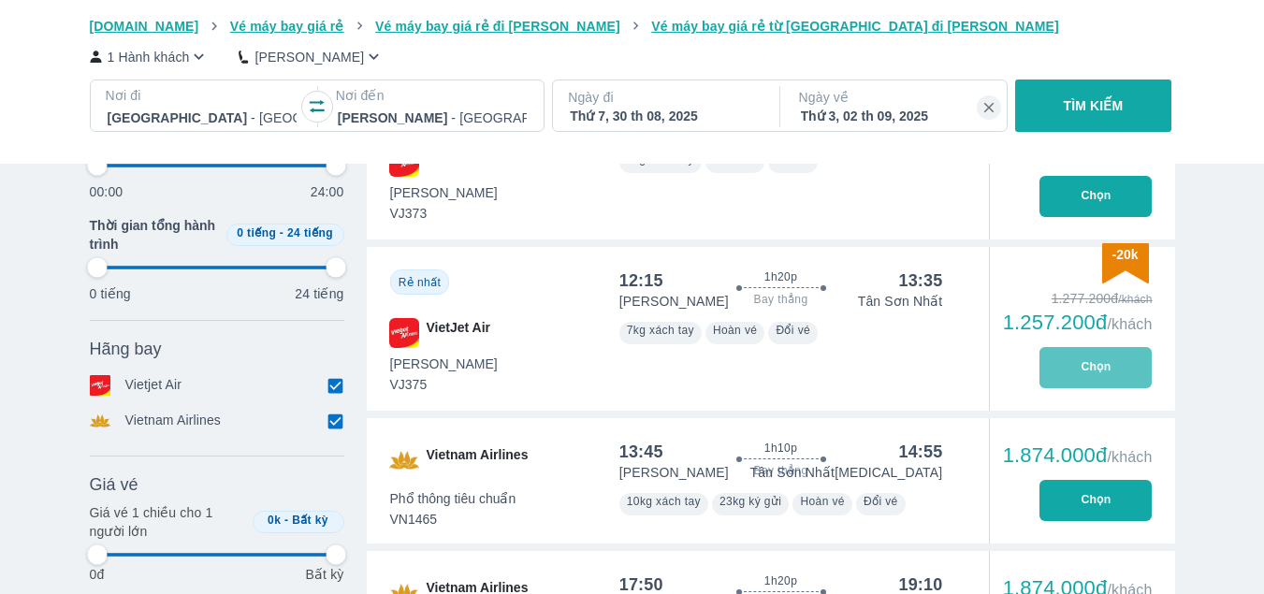
click at [1101, 365] on button "Chọn" at bounding box center [1095, 367] width 112 height 41
type input "97.9166666666667"
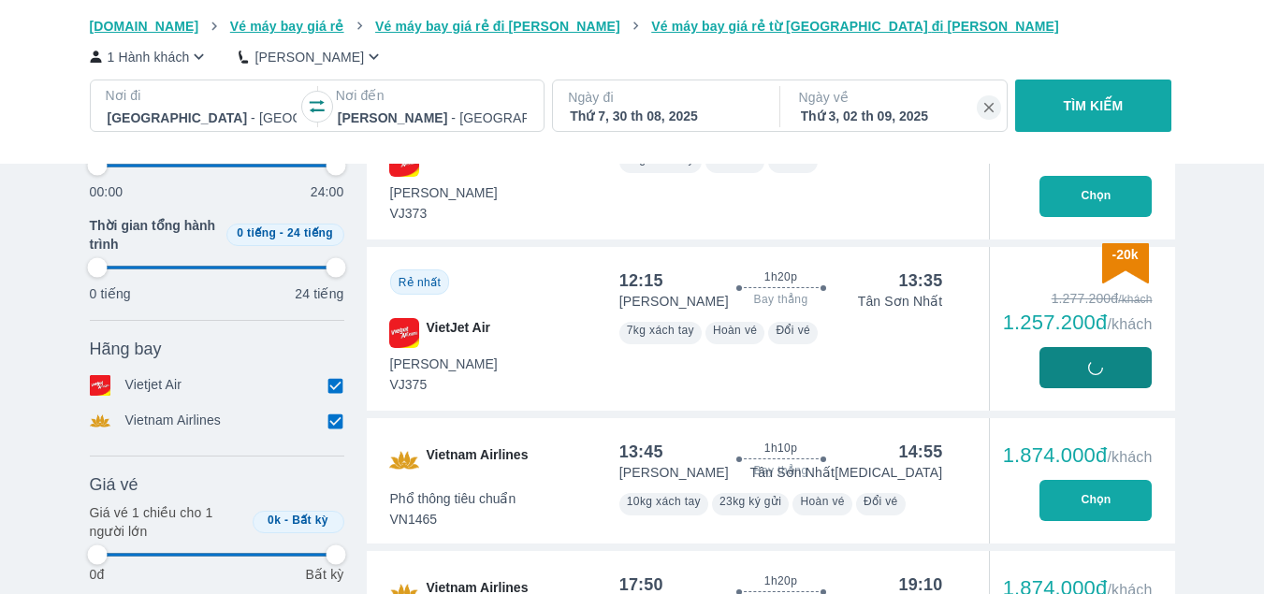
type input "97.9166666666667"
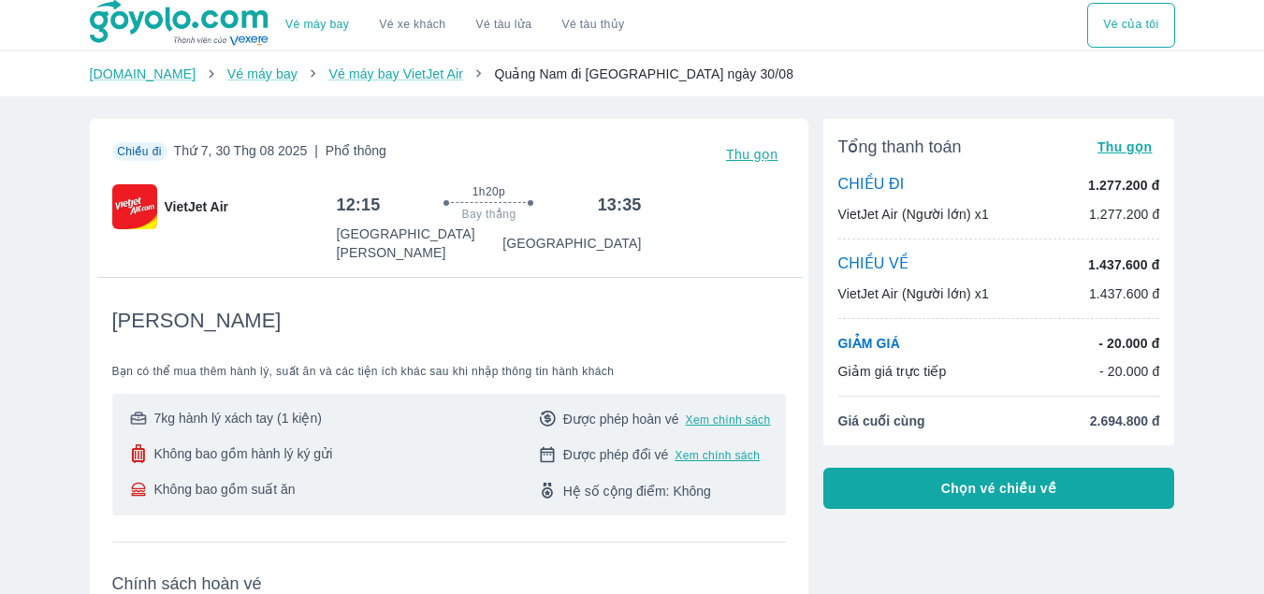
click at [1145, 28] on button "Vé của tôi" at bounding box center [1130, 25] width 87 height 45
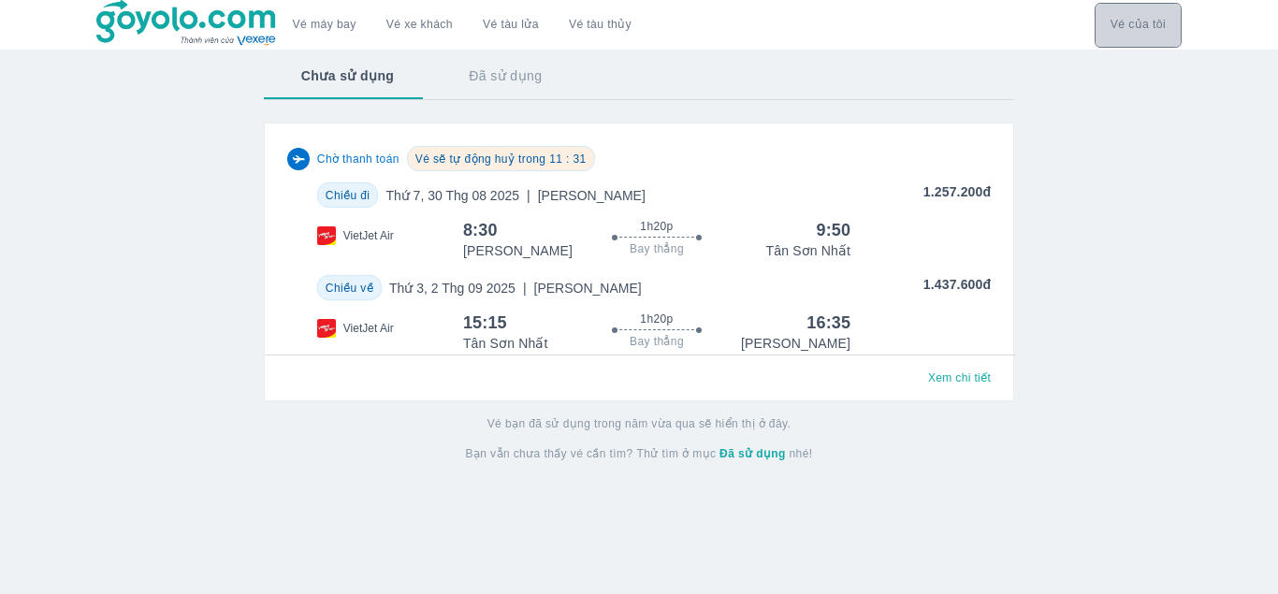
click at [1134, 22] on button "Vé của tôi" at bounding box center [1138, 25] width 87 height 45
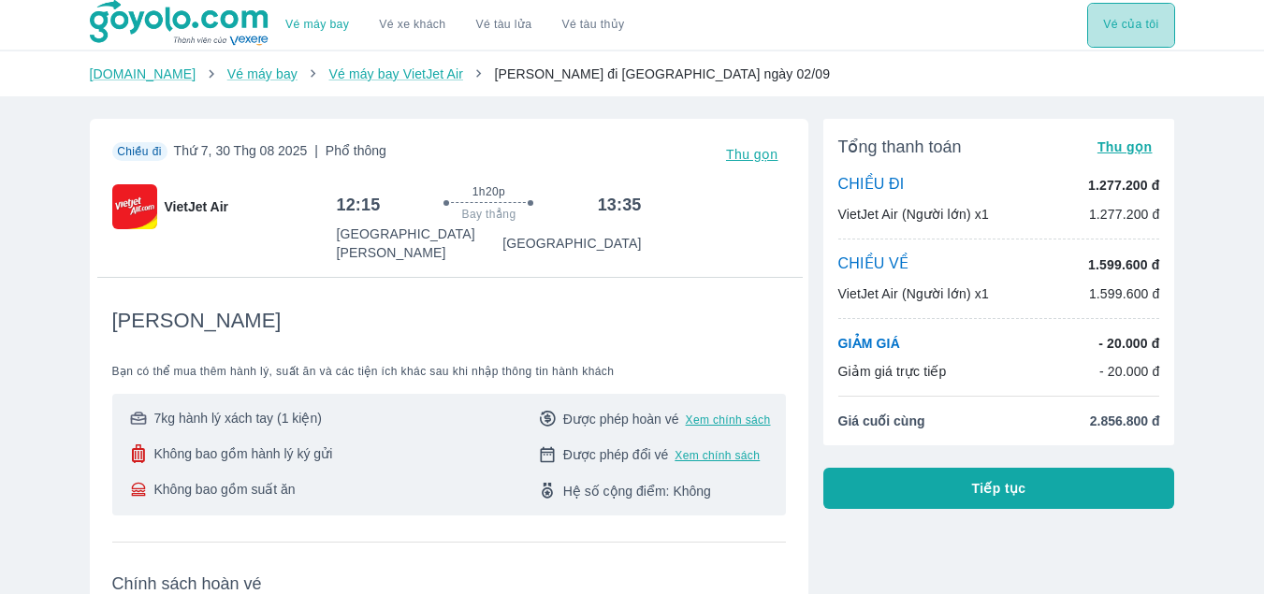
click at [1131, 22] on button "Vé của tôi" at bounding box center [1130, 25] width 87 height 45
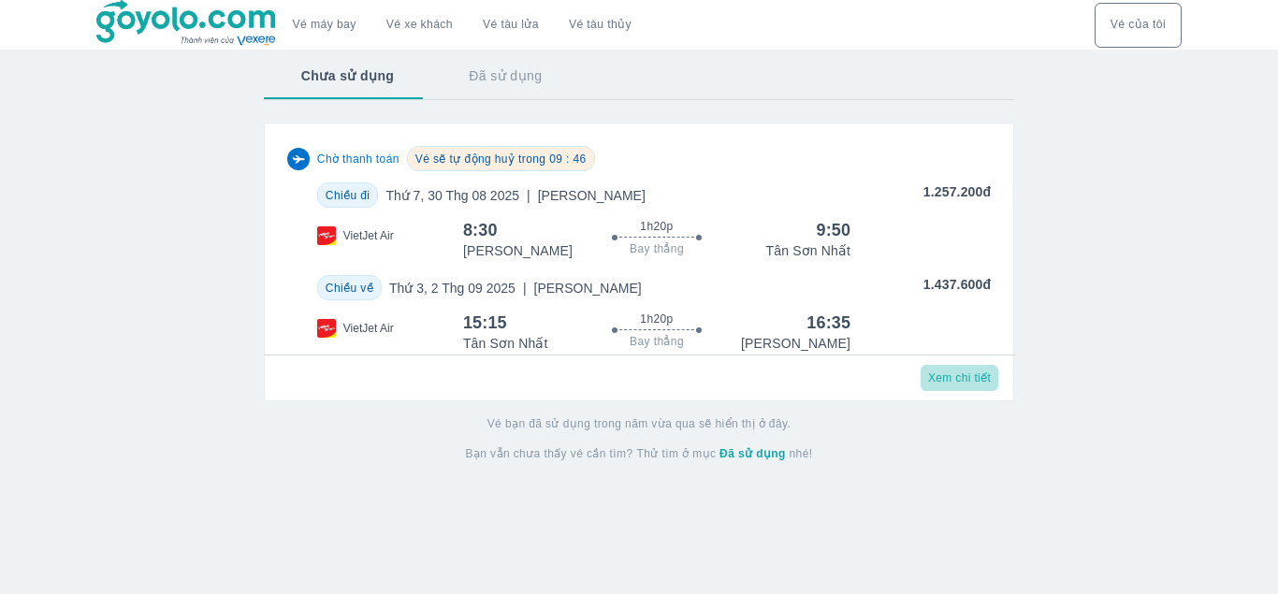
click at [949, 385] on span "Xem chi tiết" at bounding box center [959, 377] width 63 height 15
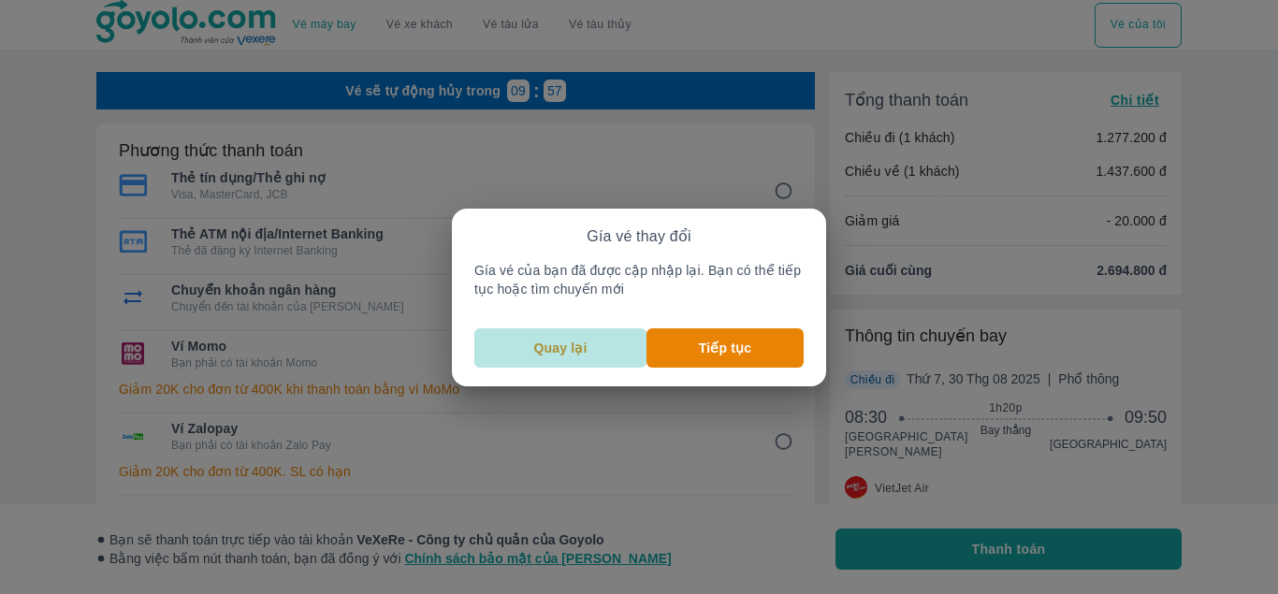
click at [565, 339] on p "Quay lại" at bounding box center [560, 348] width 53 height 19
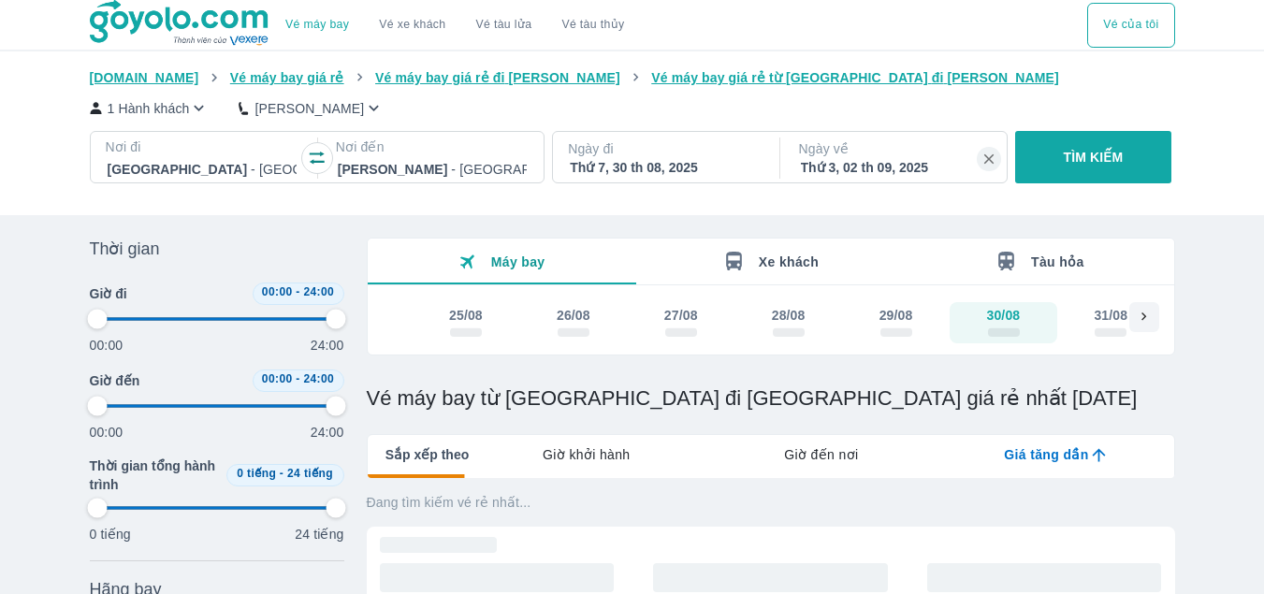
type input "97.9166666666667"
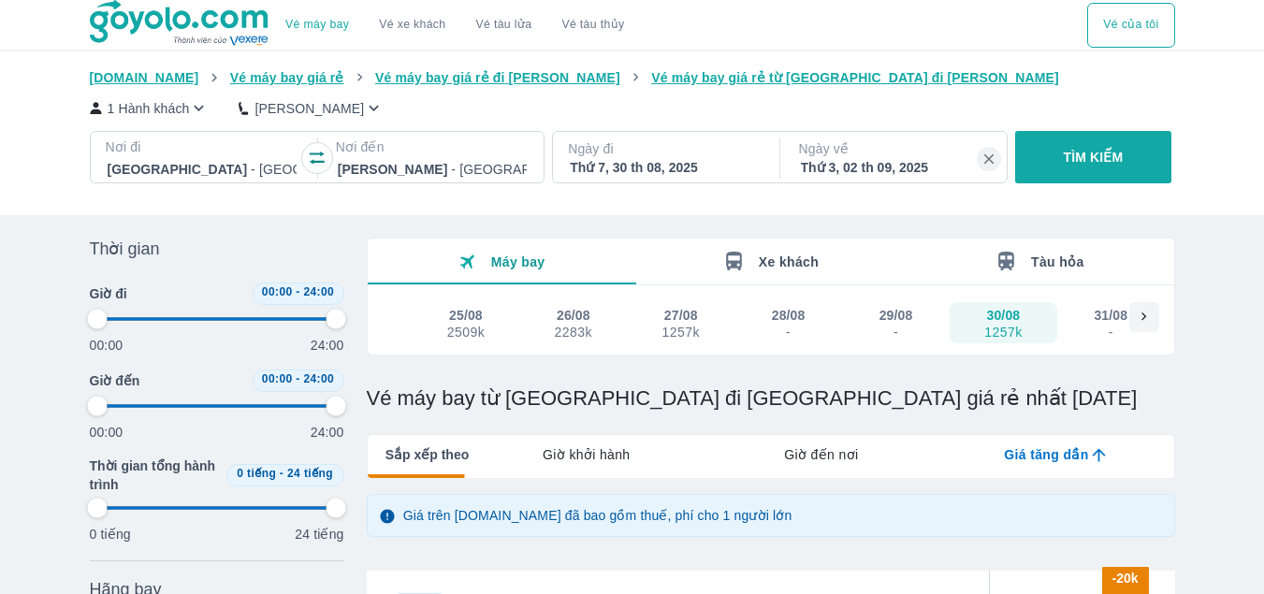
type input "97.9166666666667"
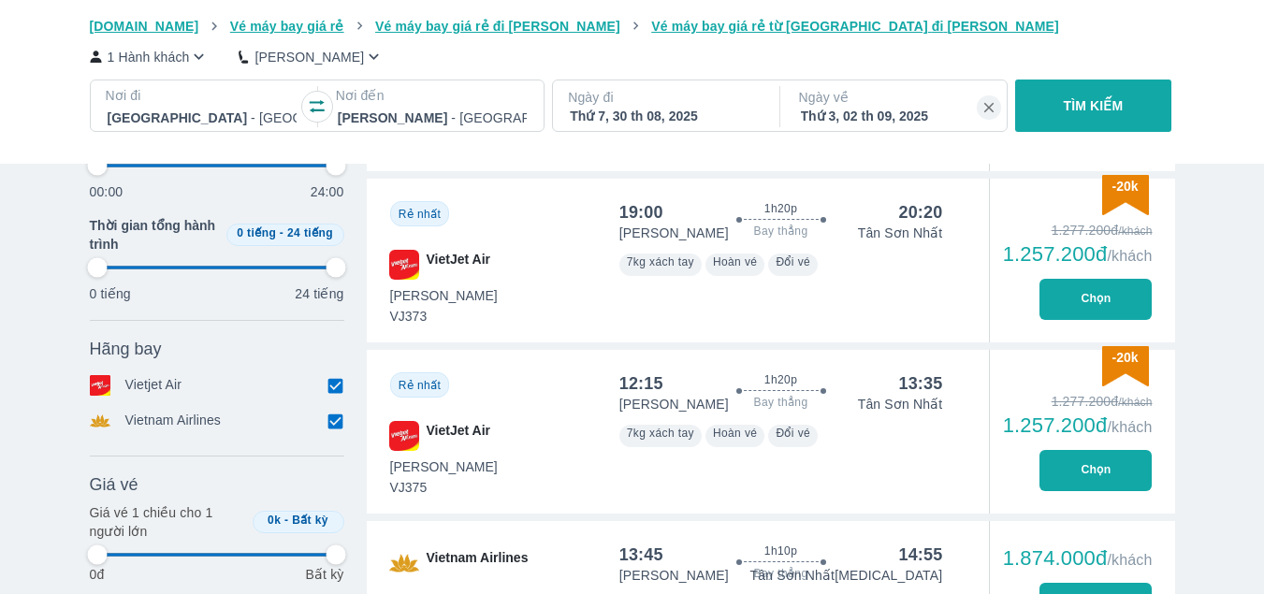
scroll to position [920, 0]
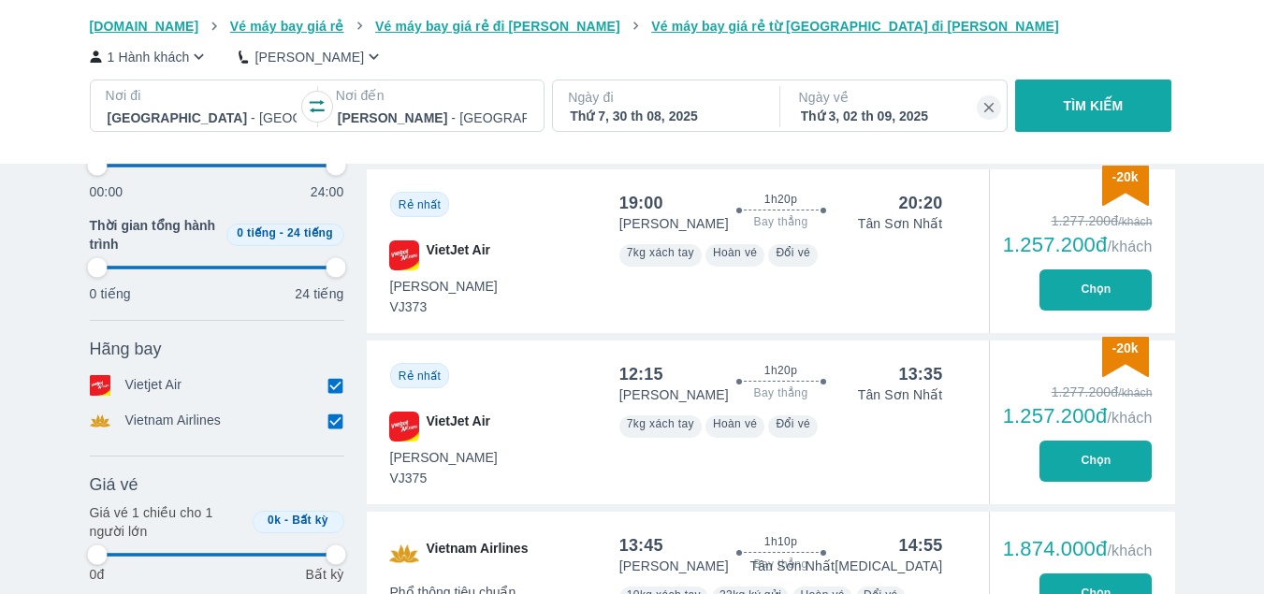
type input "97.9166666666667"
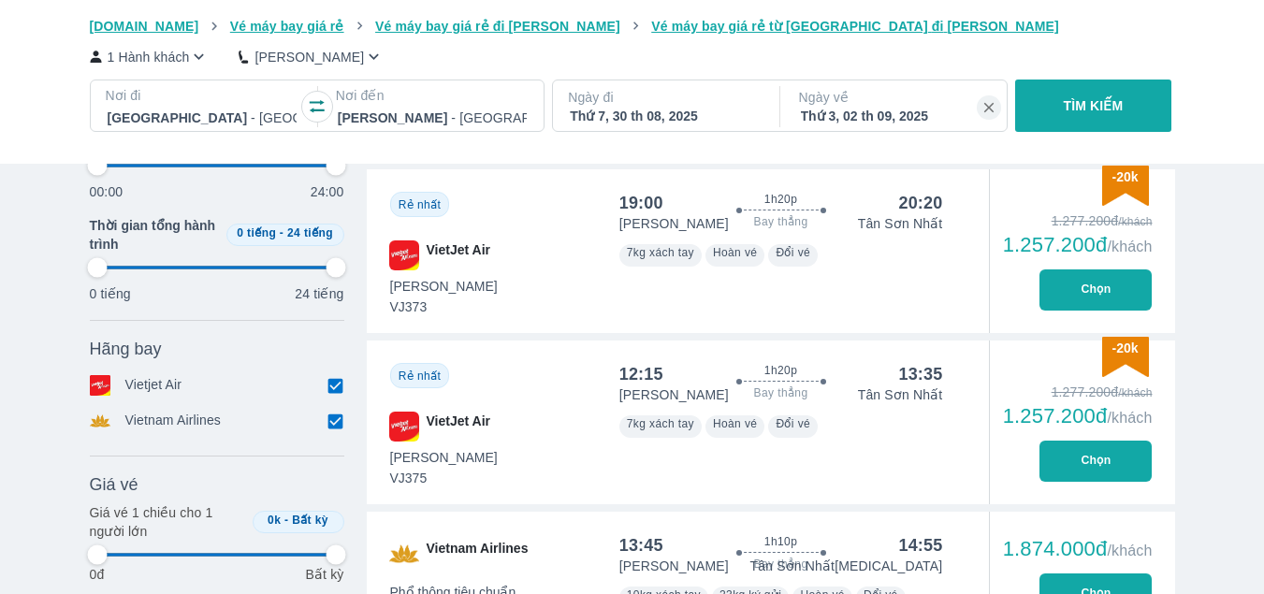
type input "97.9166666666667"
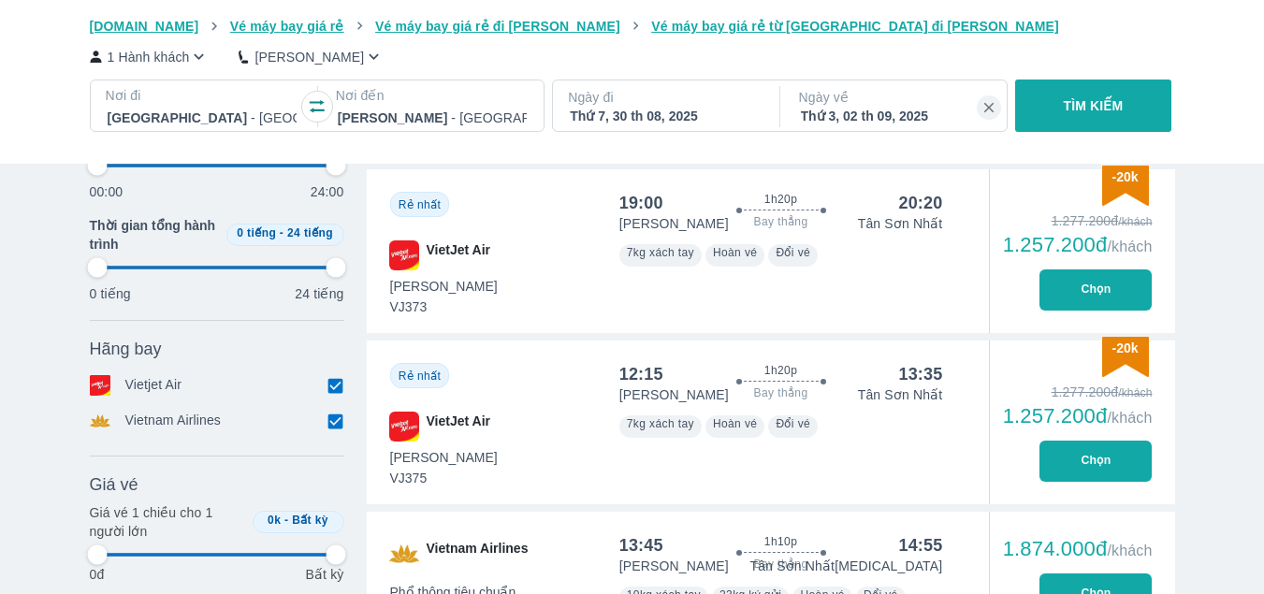
type input "97.9166666666667"
